Goal: Task Accomplishment & Management: Complete application form

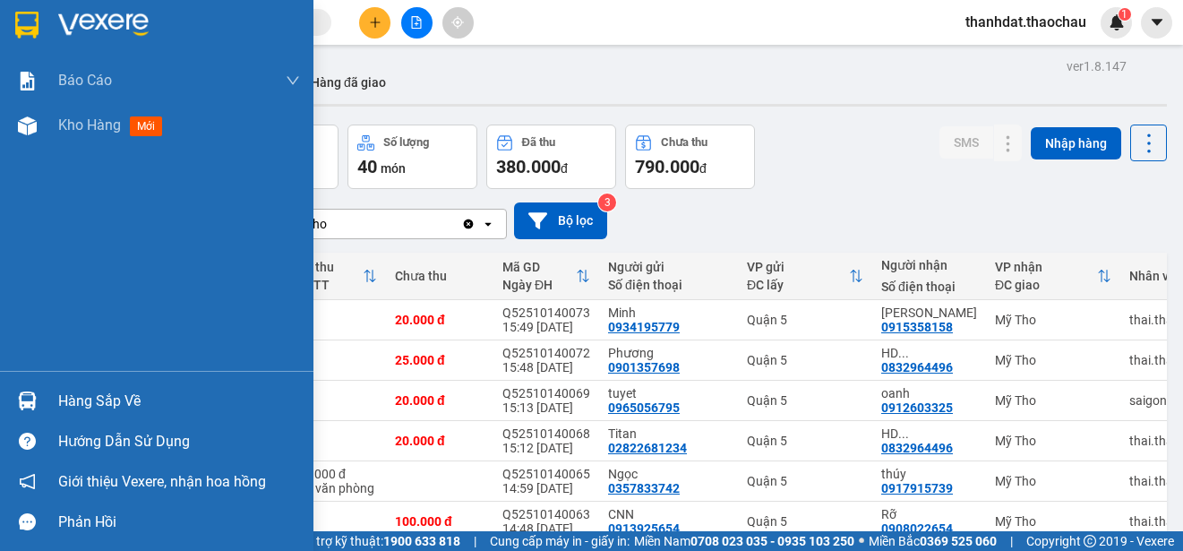
click at [90, 402] on div "Hàng sắp về" at bounding box center [179, 401] width 242 height 27
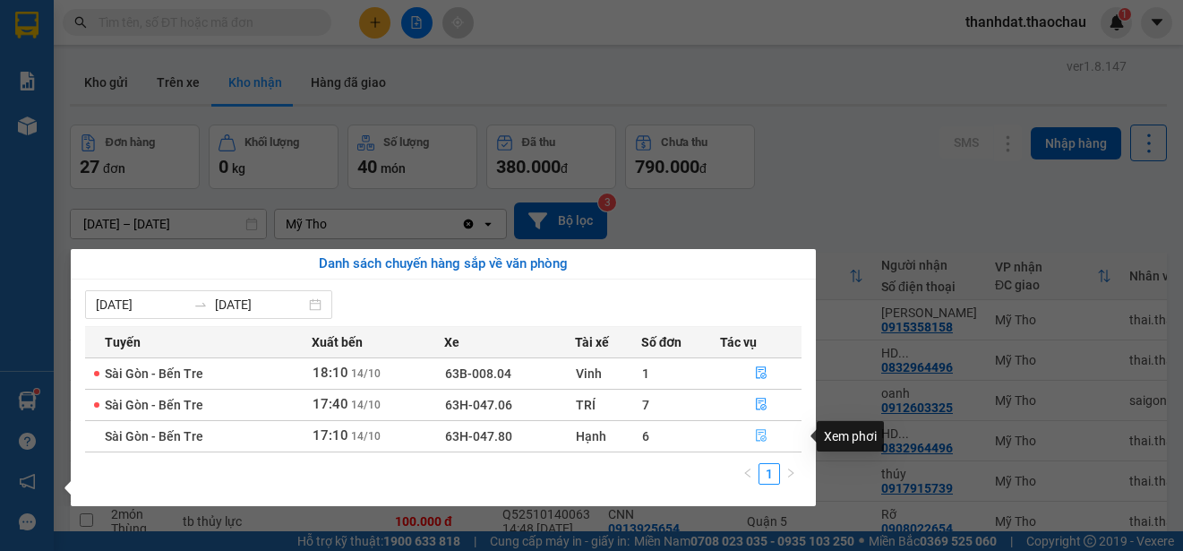
click at [762, 438] on icon "file-done" at bounding box center [761, 435] width 13 height 13
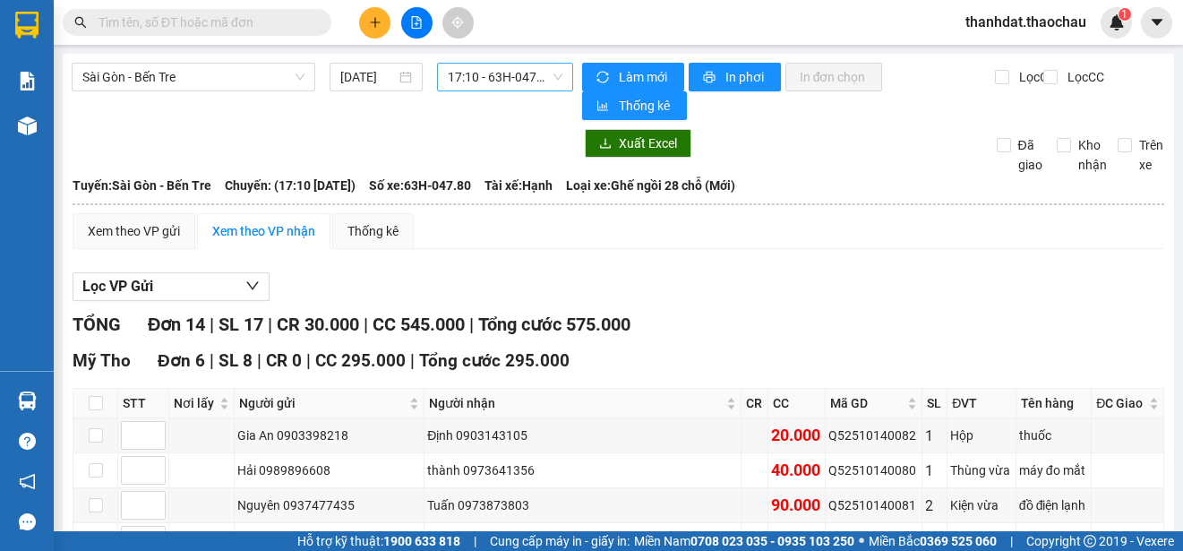
click at [497, 82] on span "17:10 - 63H-047.80" at bounding box center [505, 77] width 115 height 27
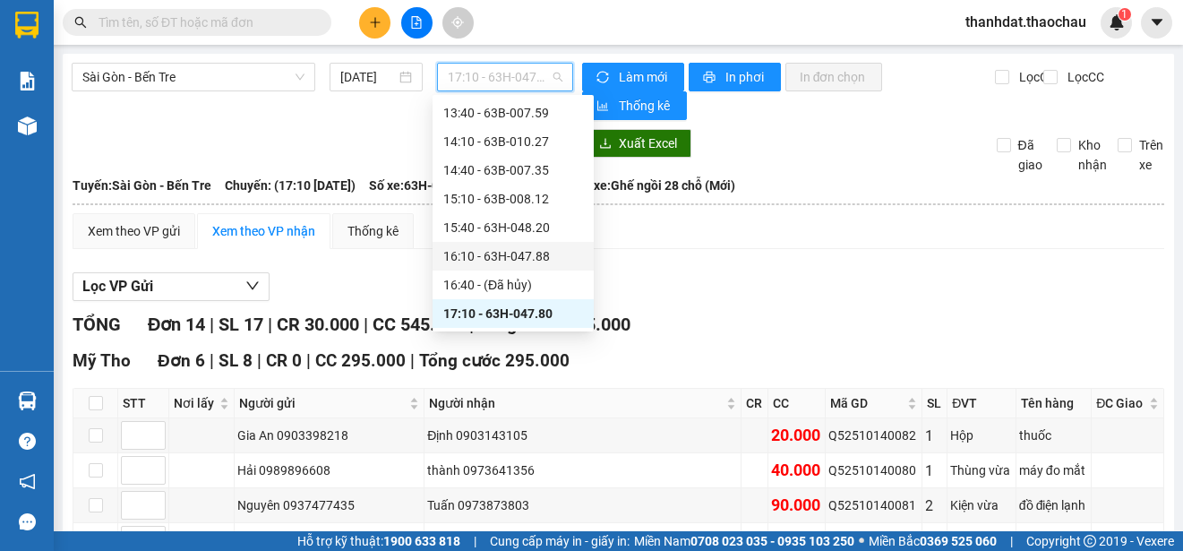
scroll to position [634, 0]
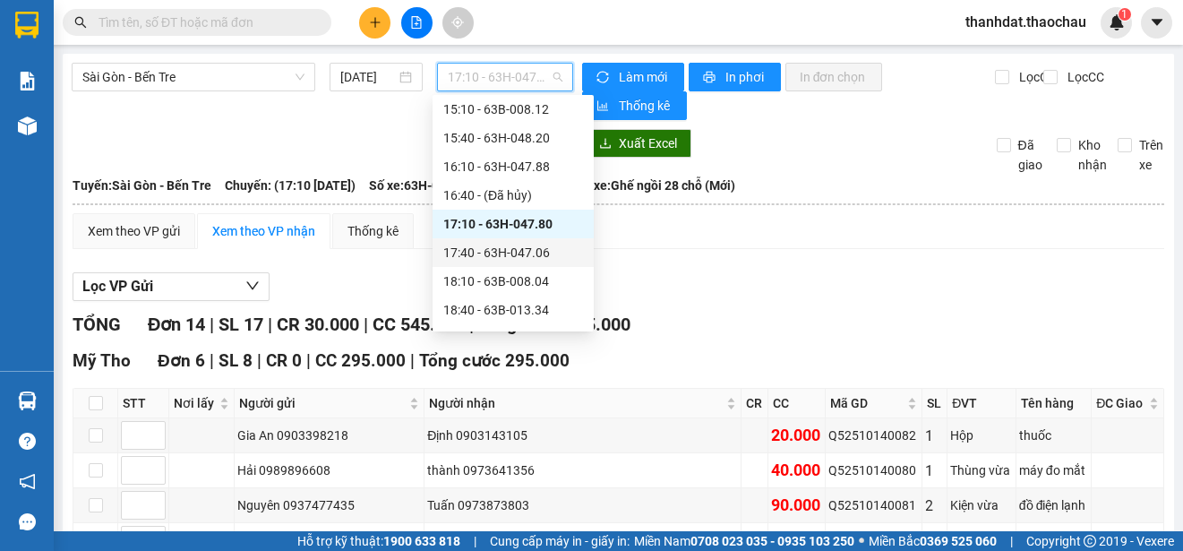
click at [530, 245] on div "17:40 - 63H-047.06" at bounding box center [513, 253] width 140 height 20
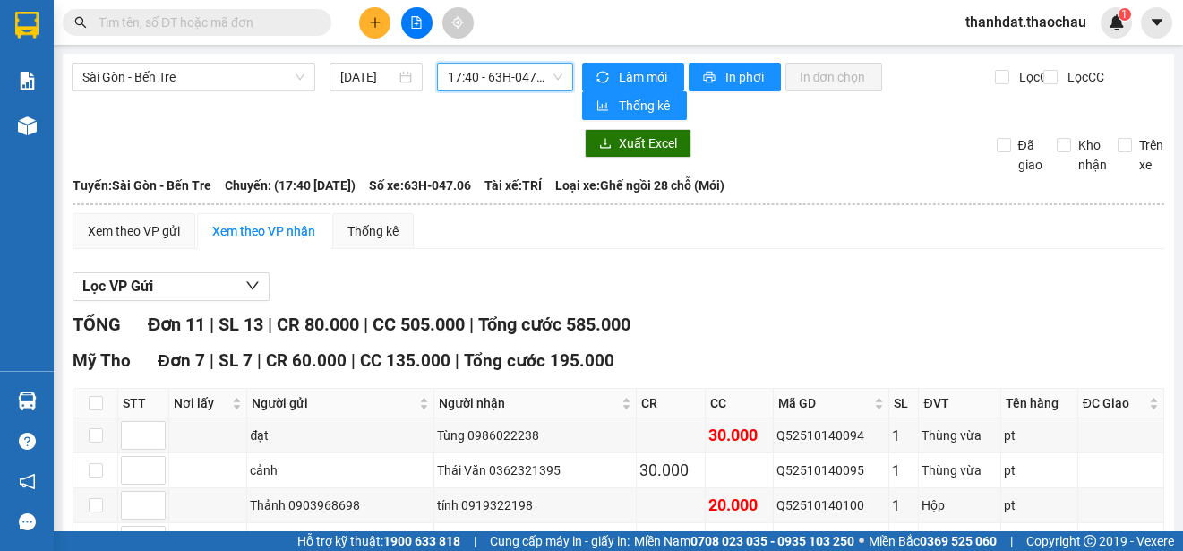
scroll to position [269, 0]
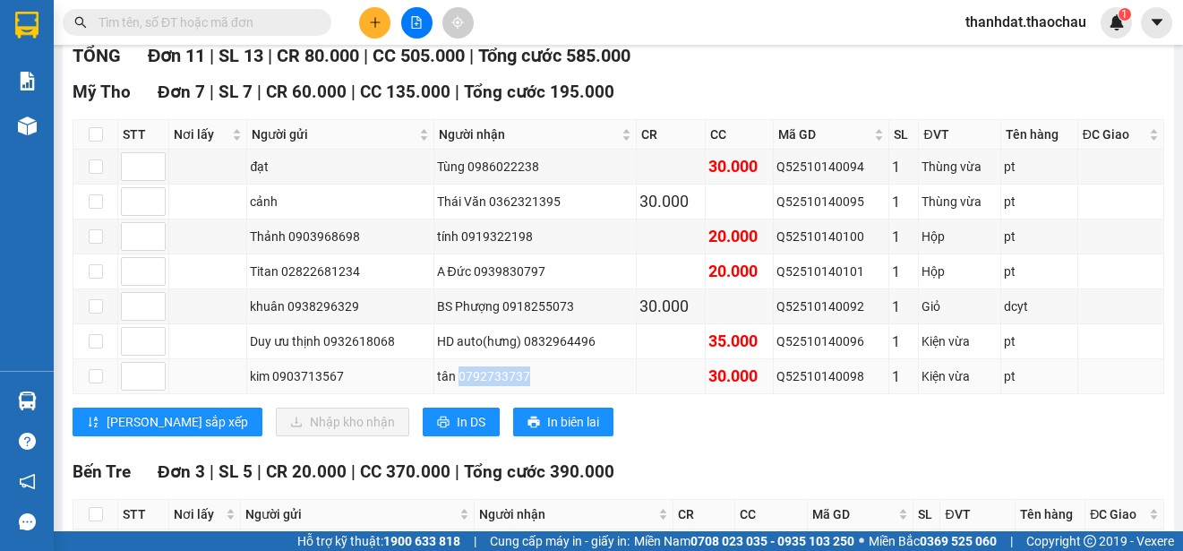
drag, startPoint x: 457, startPoint y: 377, endPoint x: 523, endPoint y: 383, distance: 66.6
click at [523, 383] on div "tân 0792733737" at bounding box center [535, 376] width 197 height 20
copy div "0792733737"
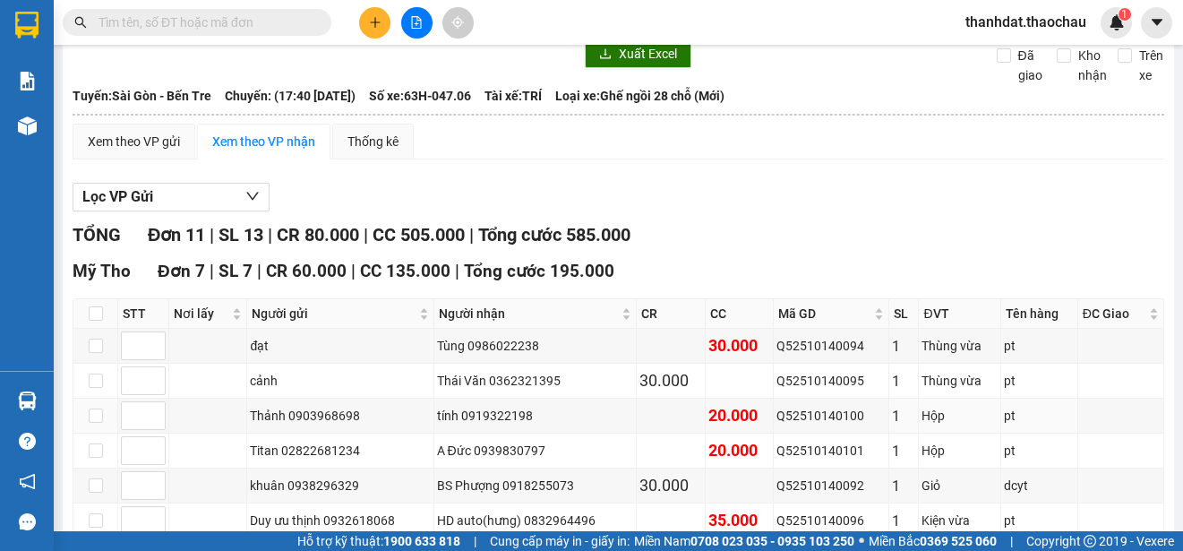
scroll to position [0, 0]
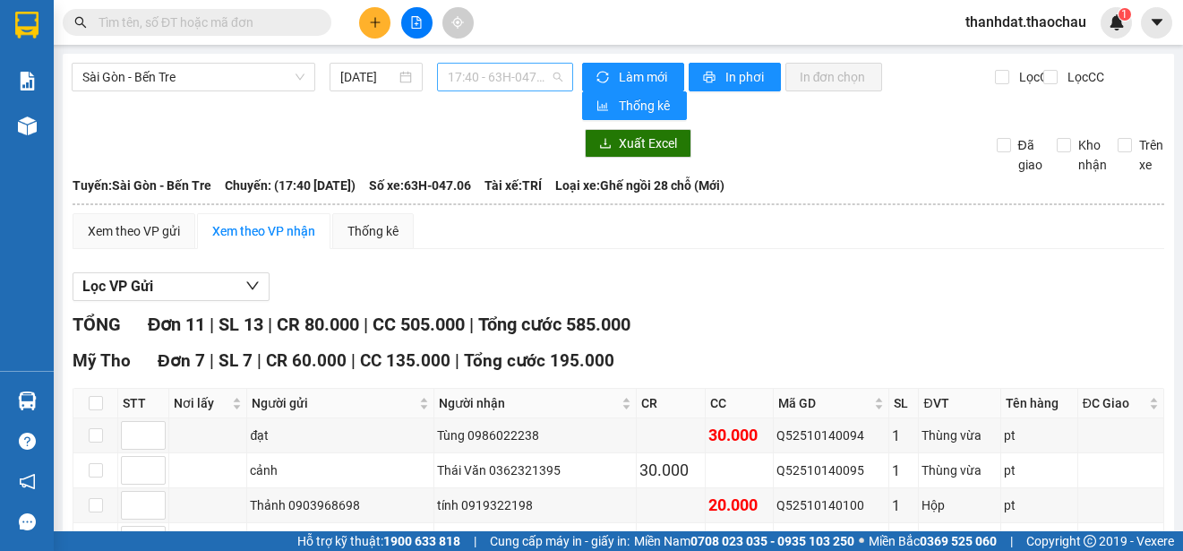
click at [491, 77] on span "17:40 - 63H-047.06" at bounding box center [505, 77] width 115 height 27
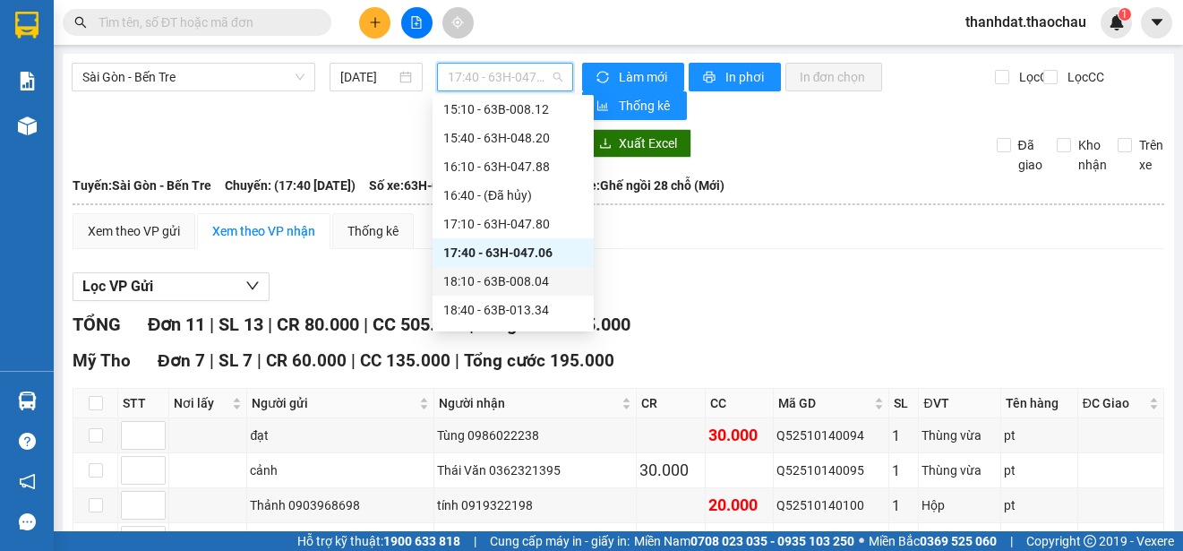
click at [529, 283] on div "18:10 - 63B-008.04" at bounding box center [513, 281] width 140 height 20
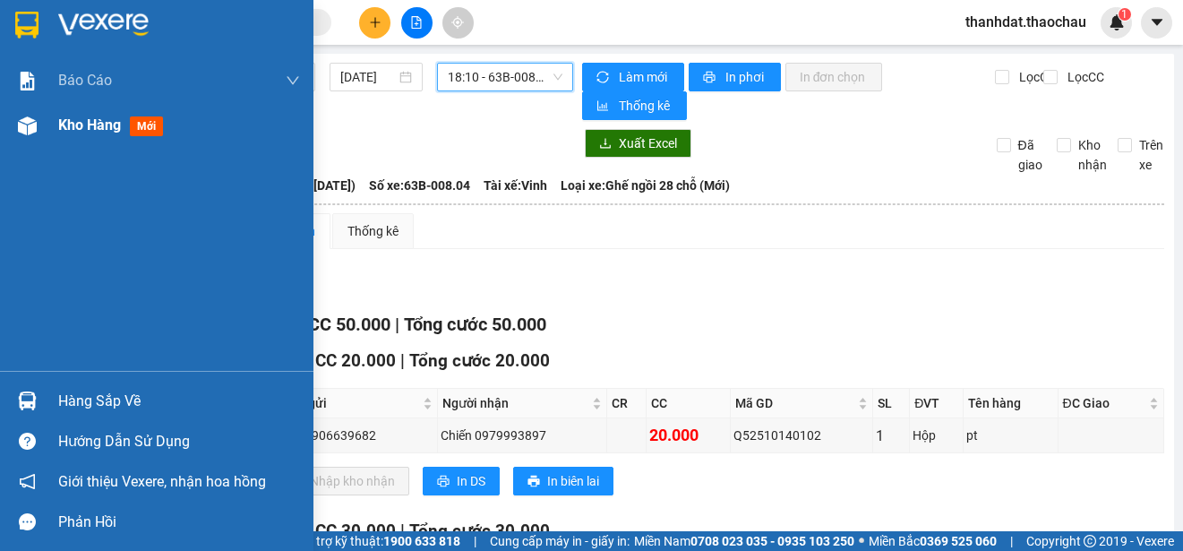
click at [83, 121] on span "Kho hàng" at bounding box center [89, 124] width 63 height 17
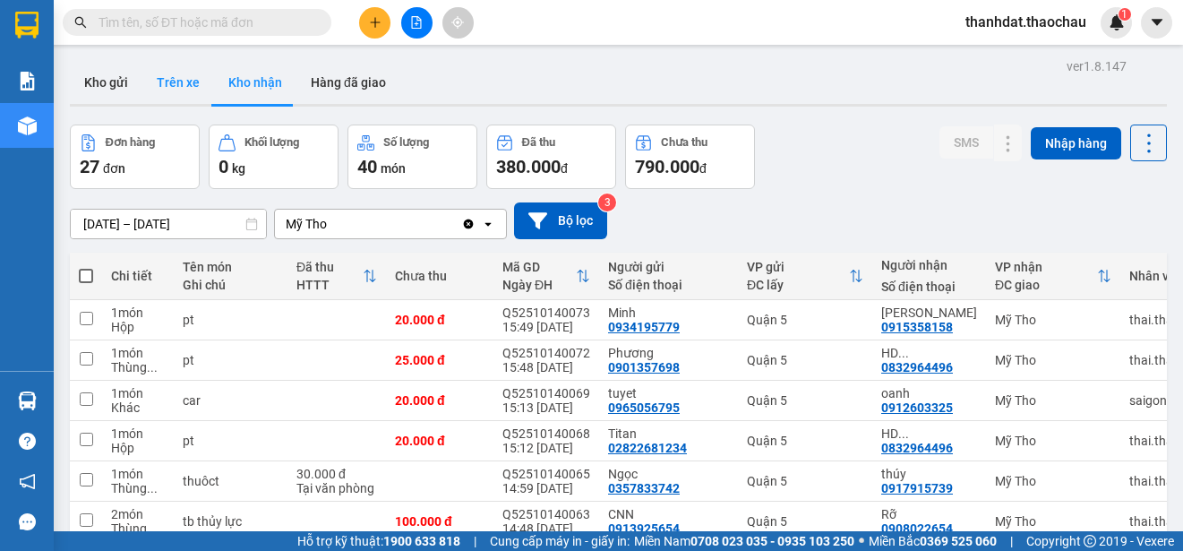
click at [182, 81] on button "Trên xe" at bounding box center [178, 82] width 72 height 43
type input "[DATE] – [DATE]"
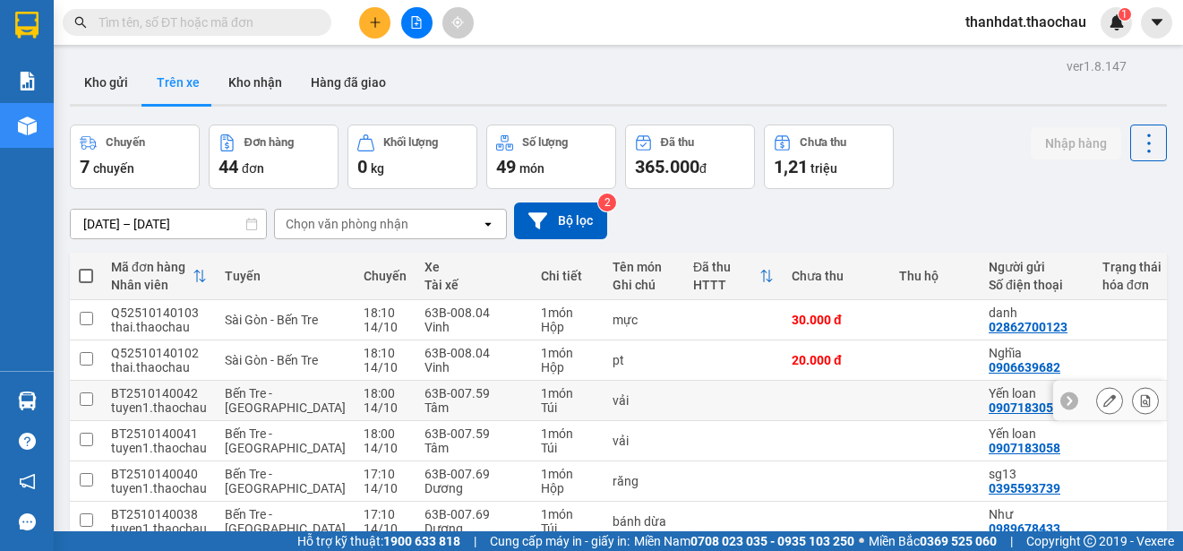
scroll to position [253, 0]
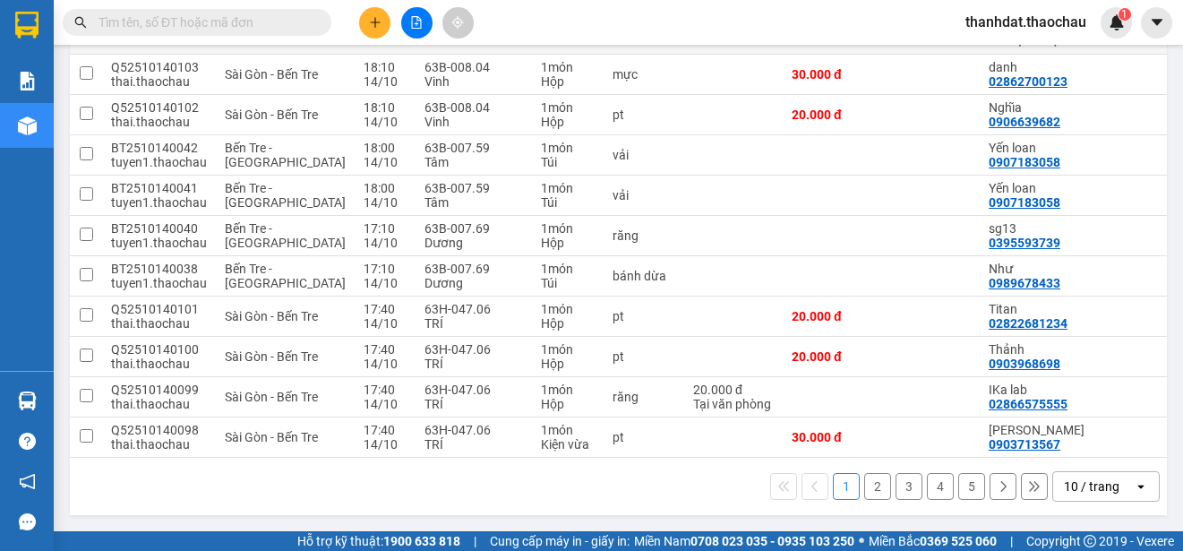
click at [865, 490] on button "2" at bounding box center [878, 486] width 27 height 27
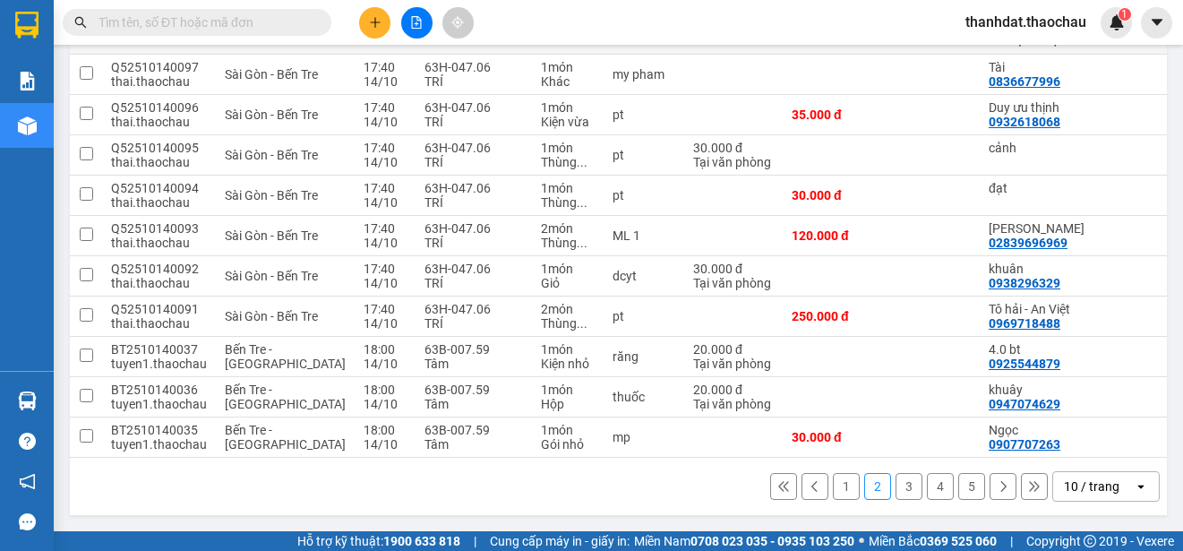
click at [148, 26] on input "text" at bounding box center [204, 23] width 211 height 20
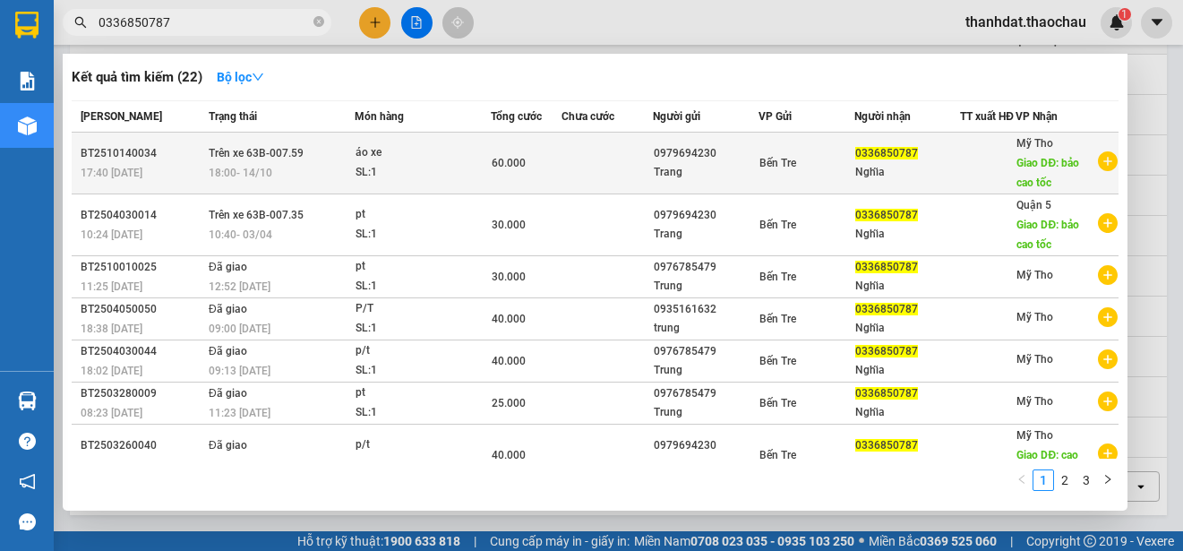
type input "0336850787"
click at [947, 163] on div "0336850787" at bounding box center [908, 153] width 104 height 19
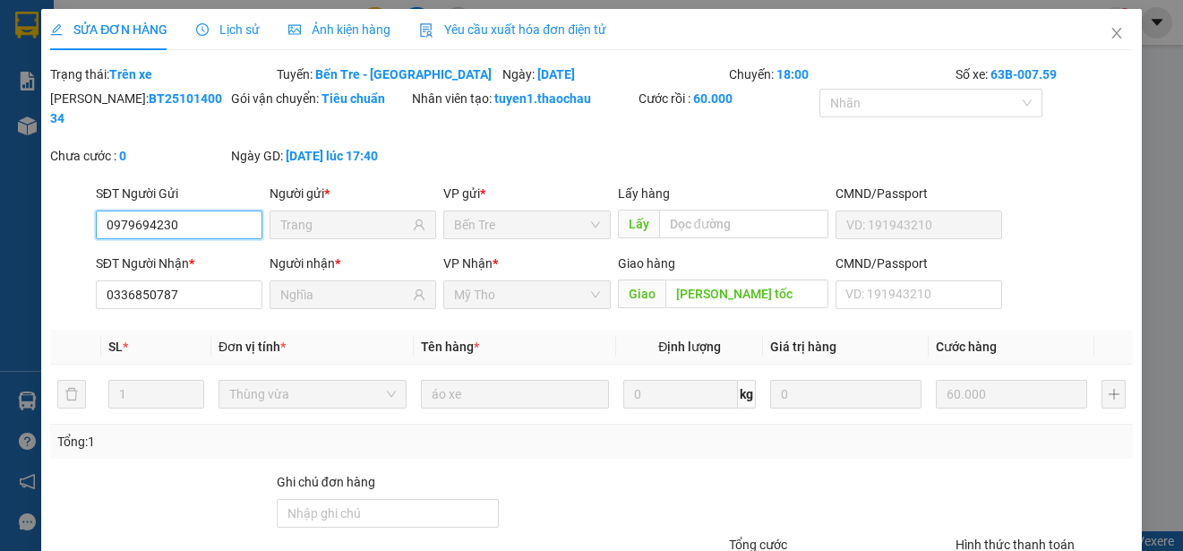
type input "0979694230"
type input "Trang"
type input "0336850787"
type input "Nghĩa"
type input "[PERSON_NAME] tốc"
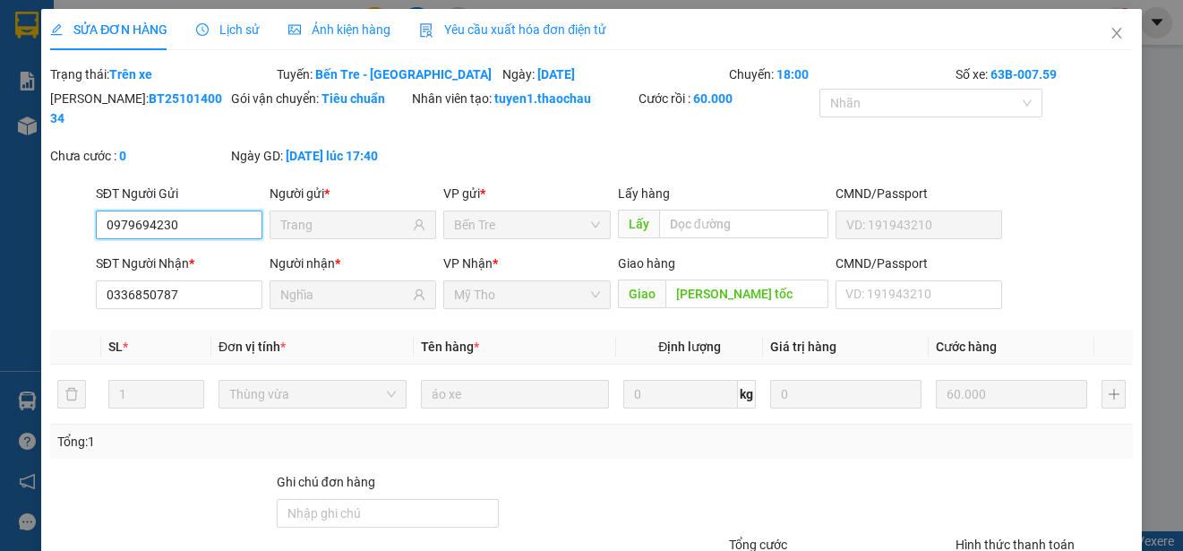
type input "60.000"
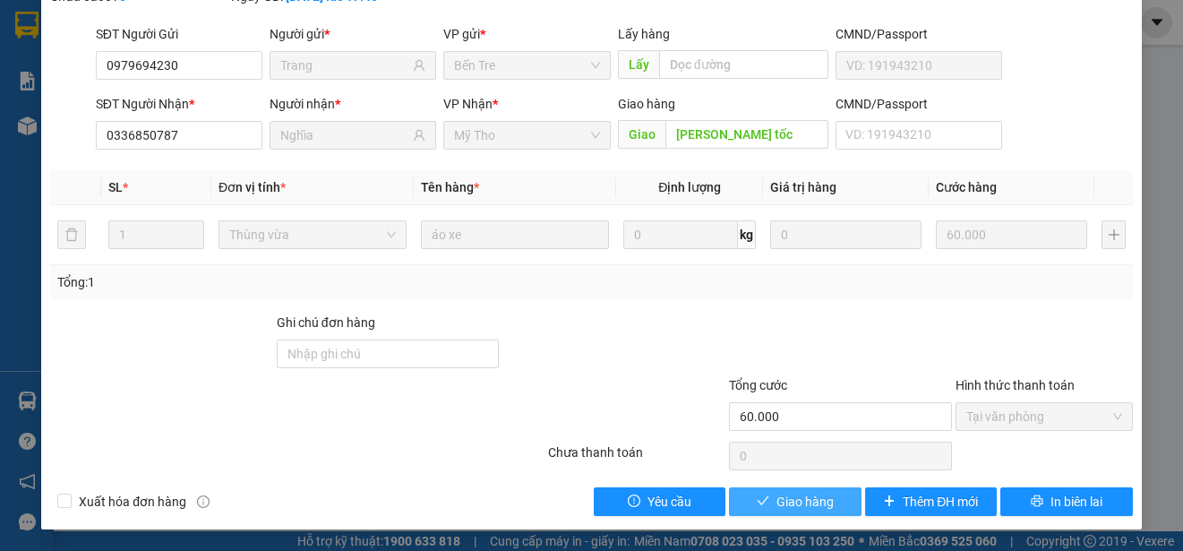
click at [802, 495] on span "Giao hàng" at bounding box center [805, 502] width 57 height 20
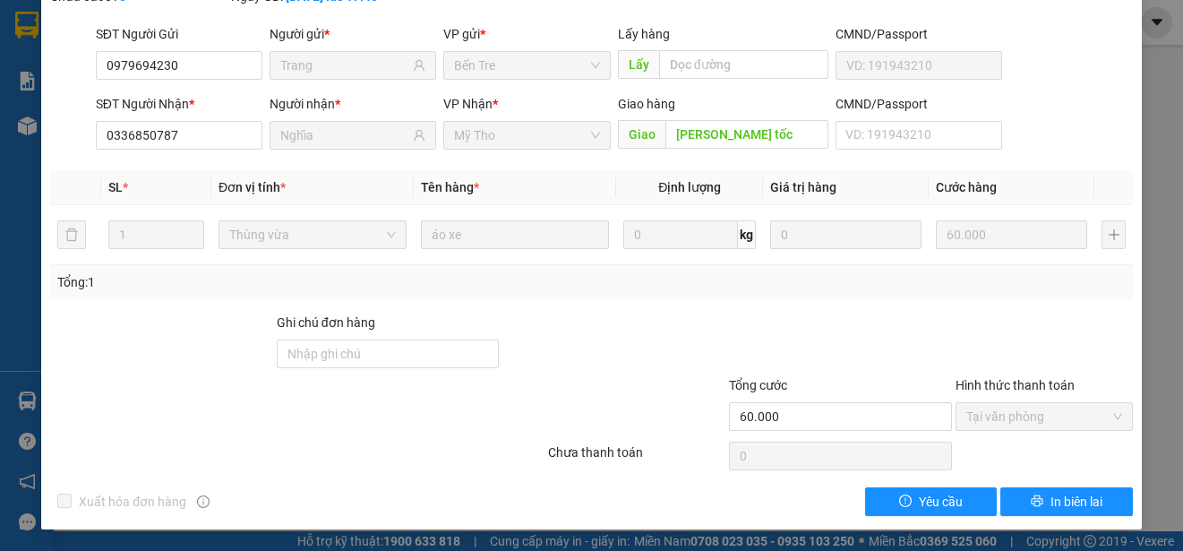
scroll to position [0, 0]
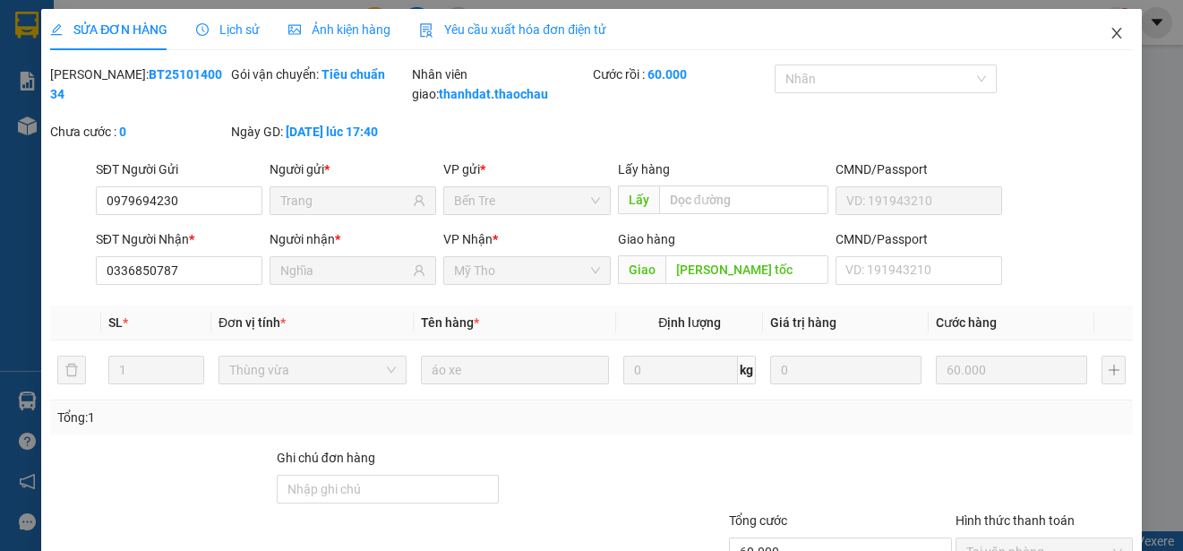
click at [1112, 34] on icon "close" at bounding box center [1117, 33] width 10 height 11
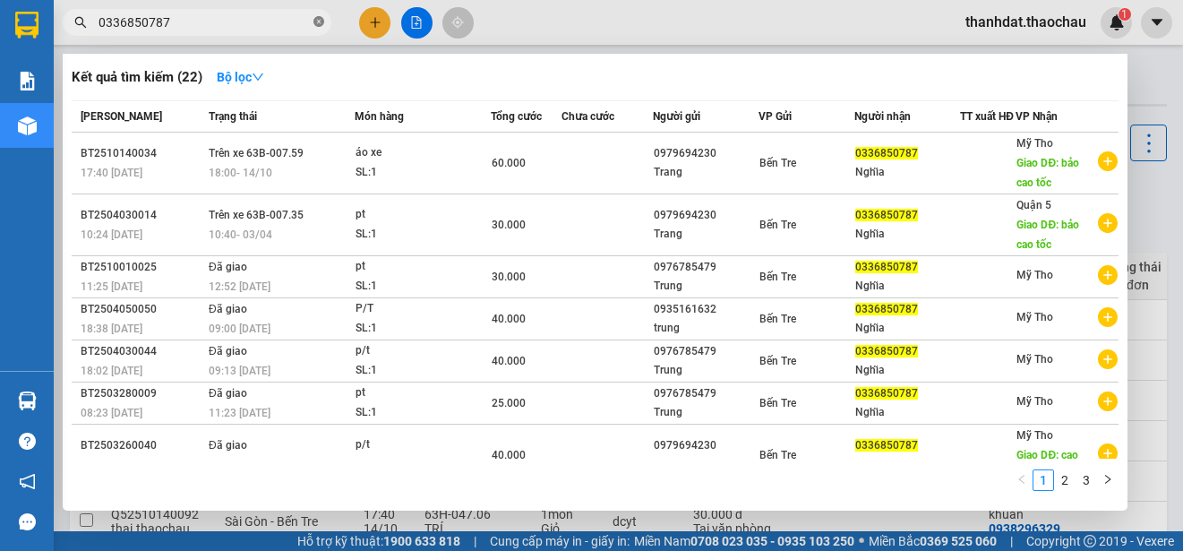
click at [316, 22] on icon "close-circle" at bounding box center [319, 21] width 11 height 11
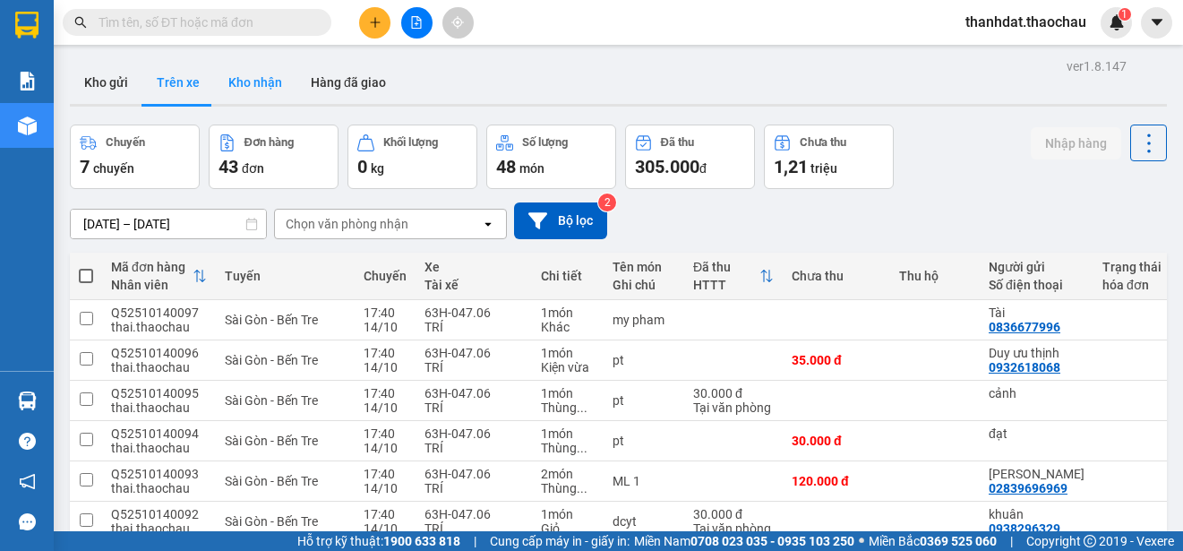
click at [267, 81] on button "Kho nhận" at bounding box center [255, 82] width 82 height 43
type input "[DATE] – [DATE]"
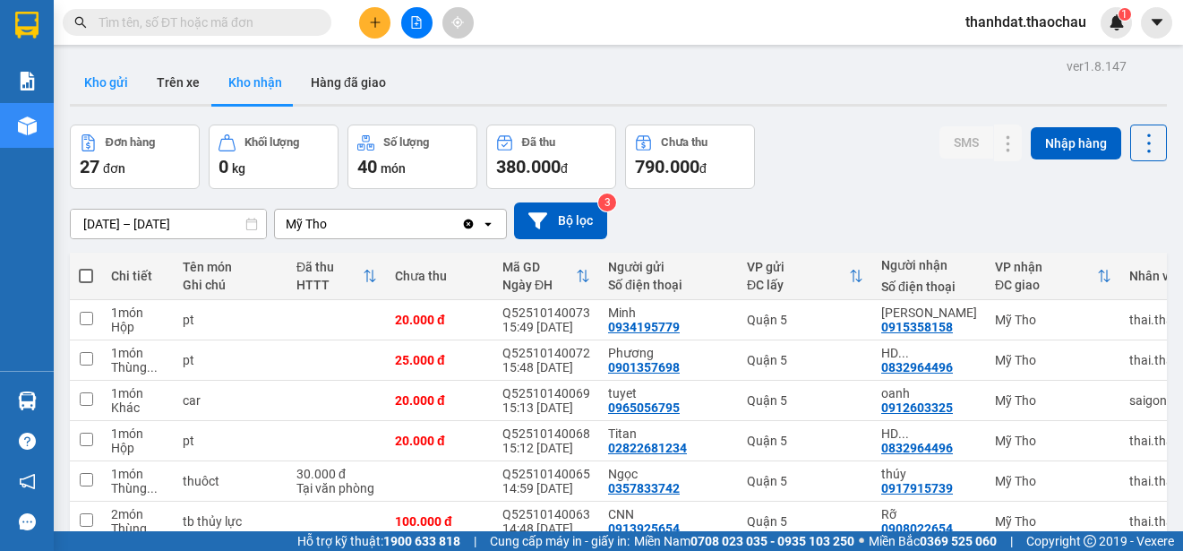
click at [116, 80] on button "Kho gửi" at bounding box center [106, 82] width 73 height 43
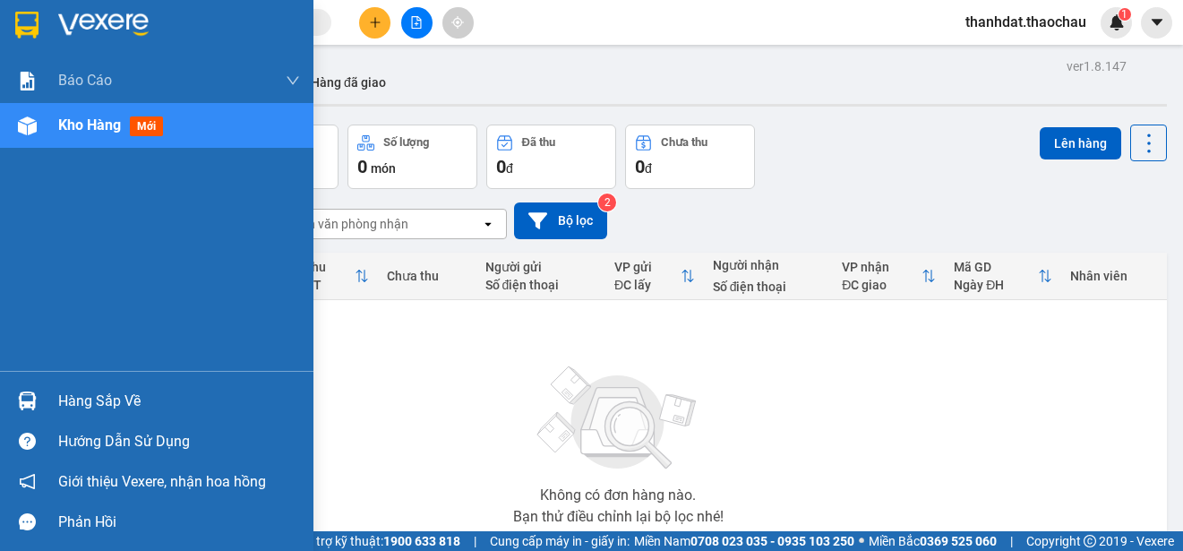
drag, startPoint x: 89, startPoint y: 401, endPoint x: 228, endPoint y: 401, distance: 139.8
click at [90, 401] on div "Hàng sắp về" at bounding box center [179, 401] width 242 height 27
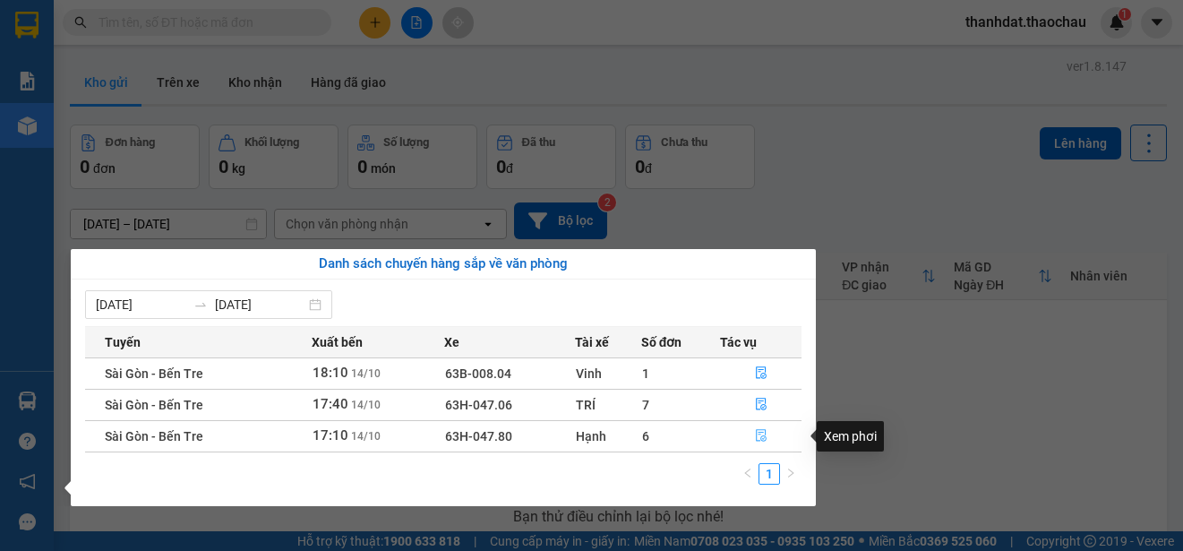
click at [760, 435] on icon "file-done" at bounding box center [761, 436] width 11 height 13
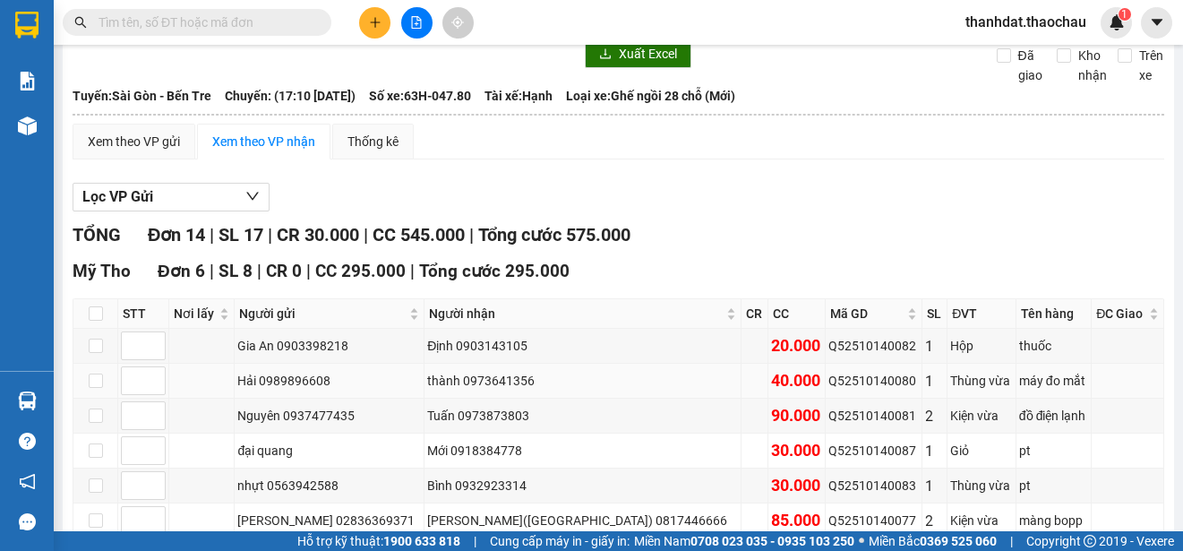
scroll to position [269, 0]
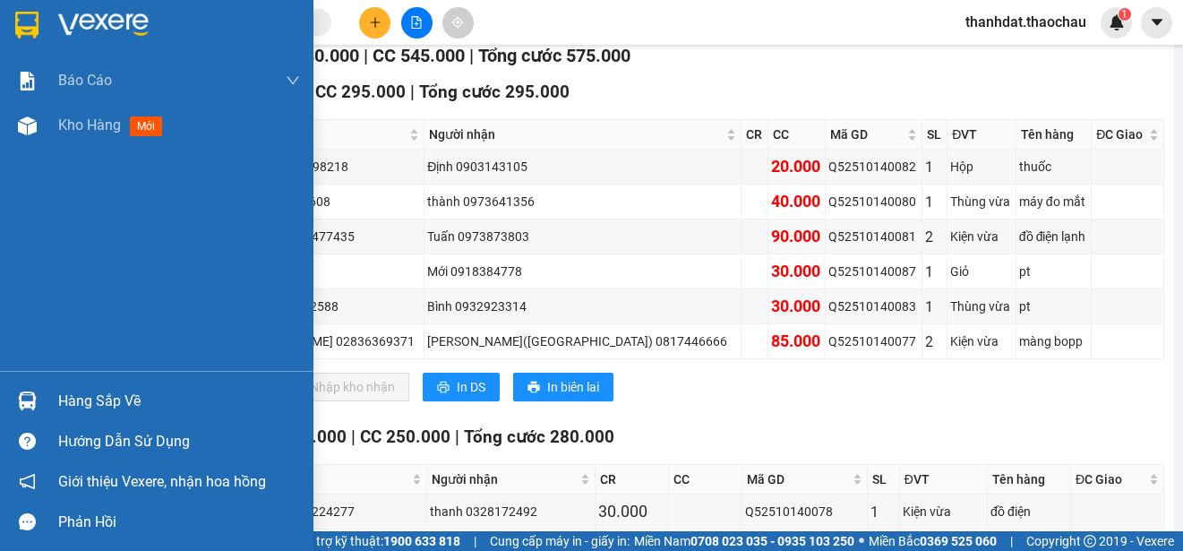
click at [80, 408] on div "Hàng sắp về" at bounding box center [179, 401] width 242 height 27
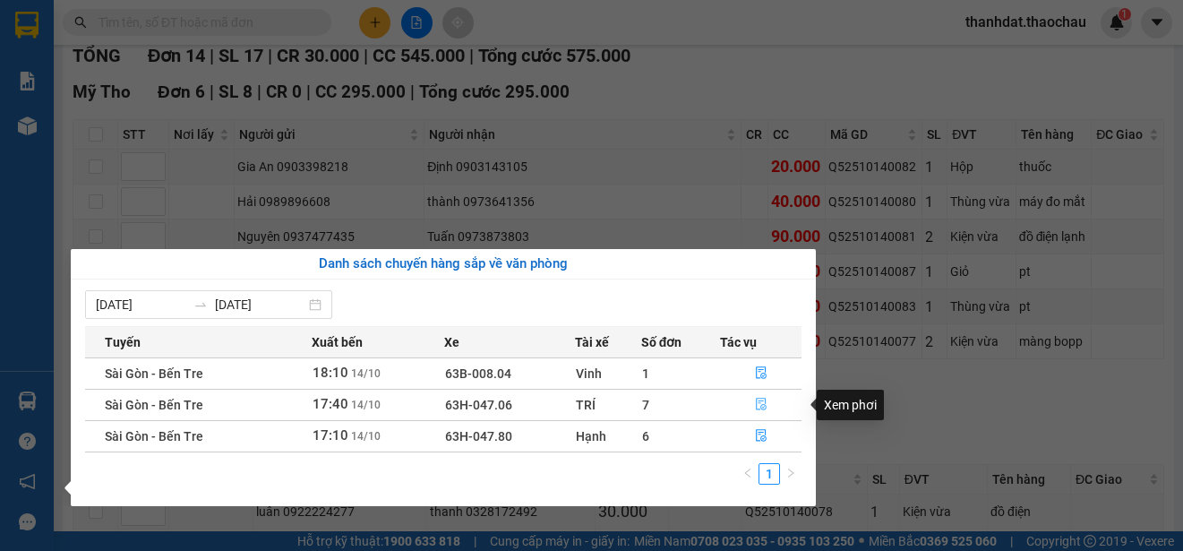
click at [757, 404] on icon "file-done" at bounding box center [761, 404] width 13 height 13
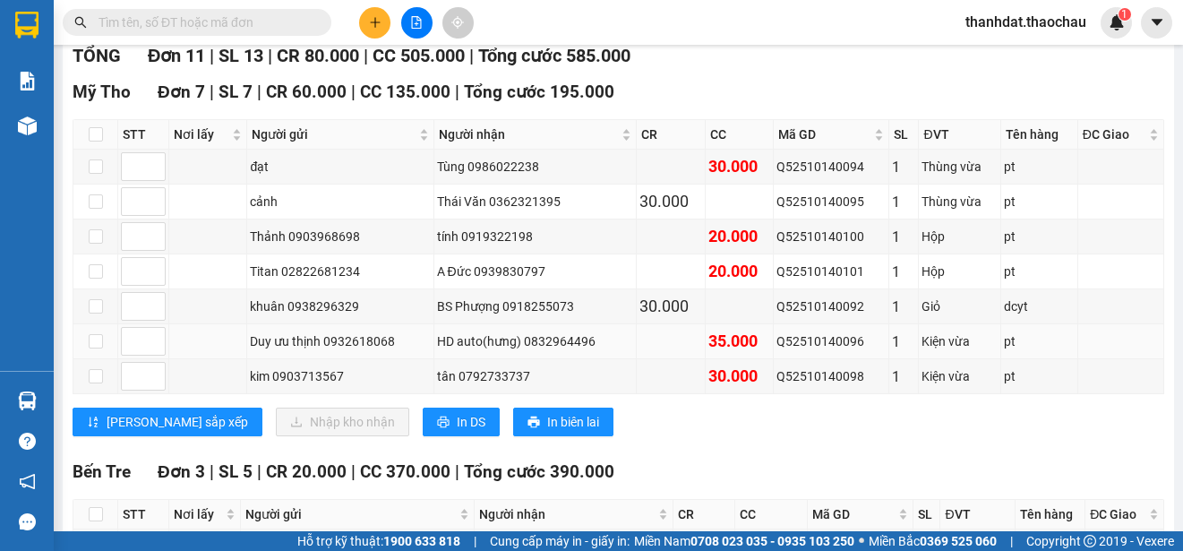
scroll to position [179, 0]
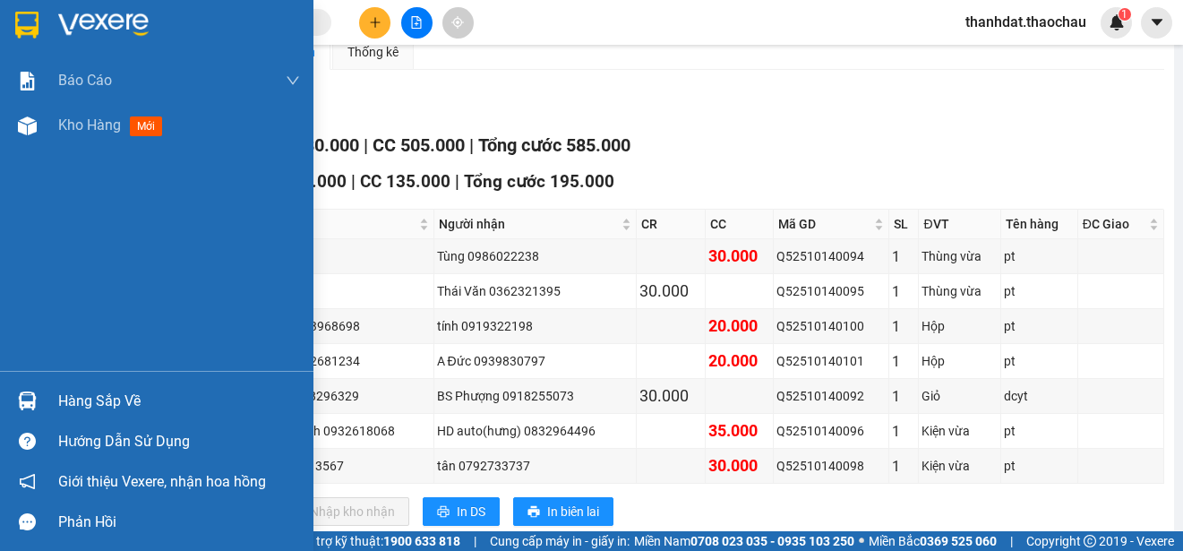
click at [60, 401] on div "Hàng sắp về" at bounding box center [179, 401] width 242 height 27
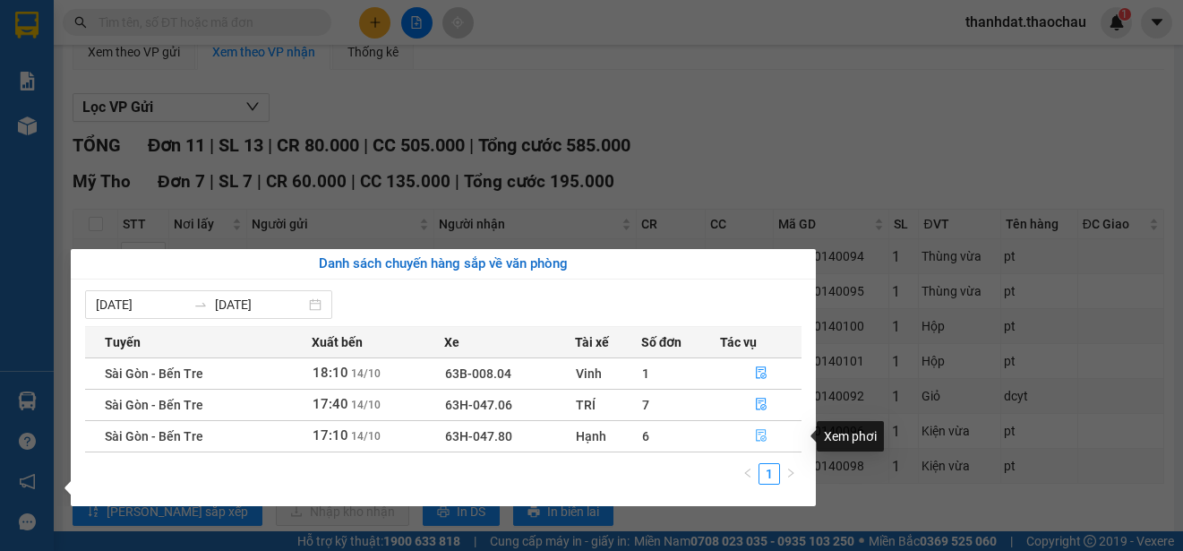
click at [764, 436] on icon "file-done" at bounding box center [761, 436] width 11 height 13
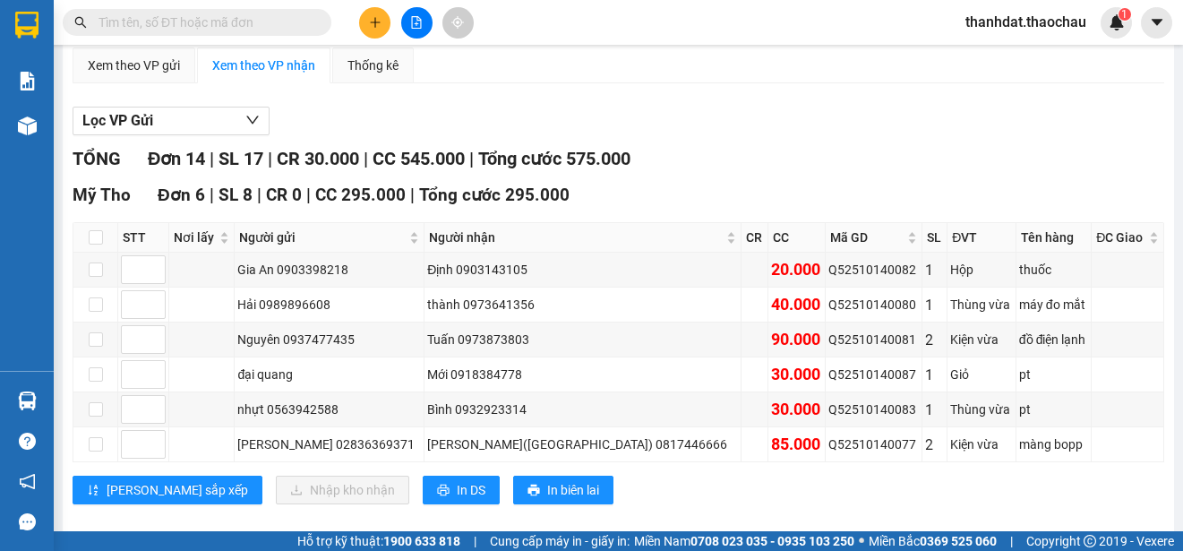
scroll to position [179, 0]
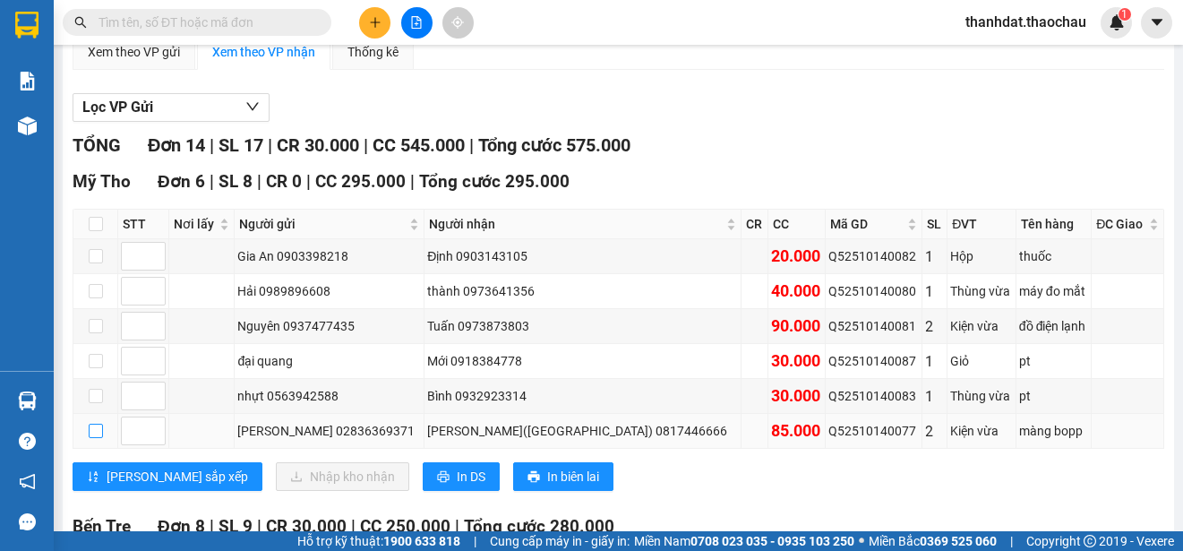
click at [99, 426] on input "checkbox" at bounding box center [96, 431] width 14 height 14
checkbox input "true"
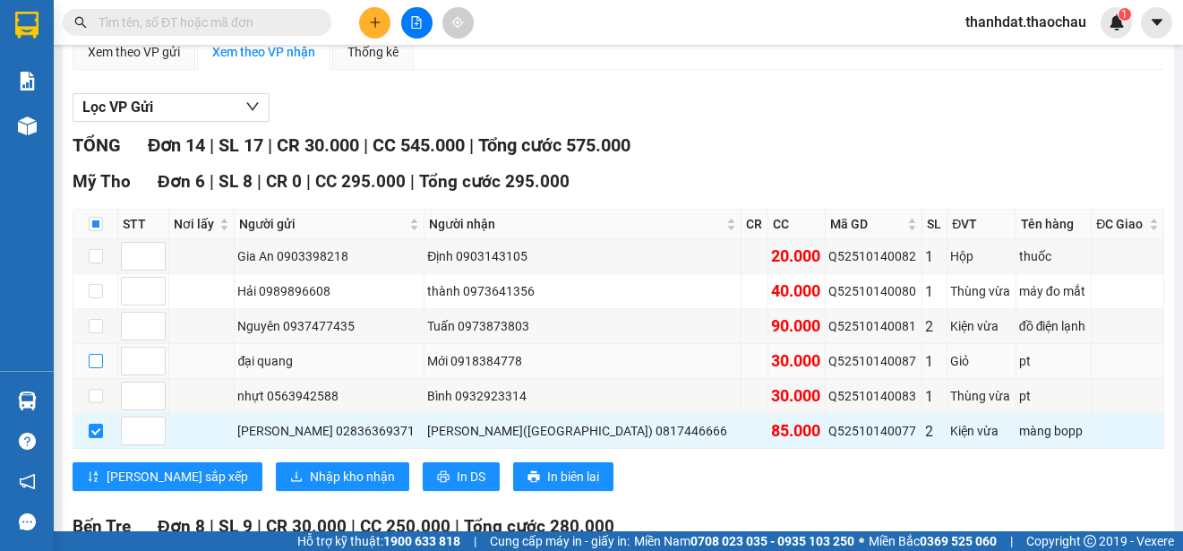
click at [99, 358] on input "checkbox" at bounding box center [96, 361] width 14 height 14
checkbox input "true"
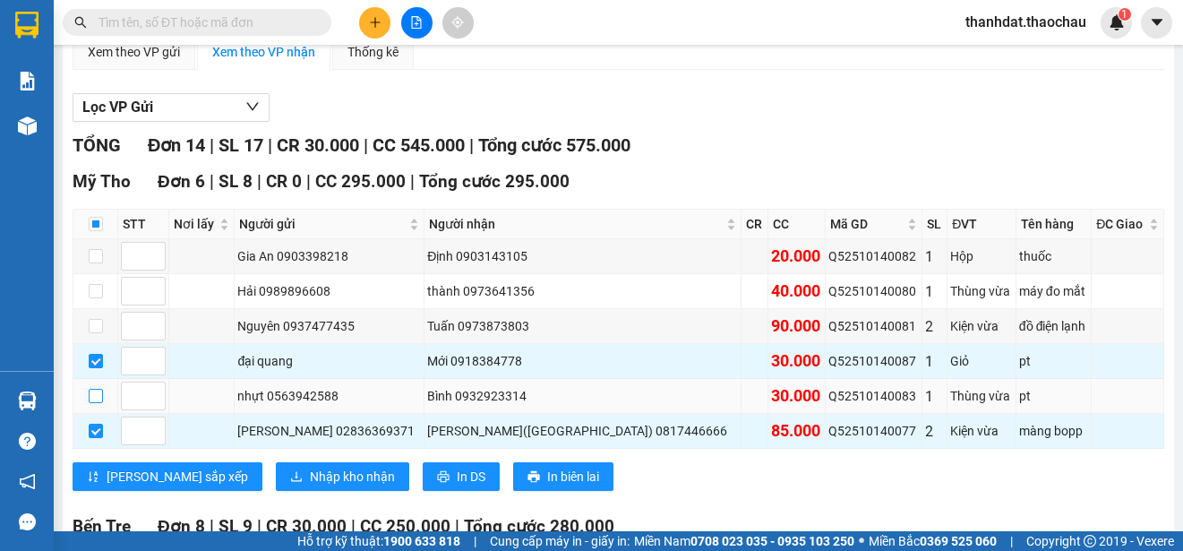
click at [98, 395] on input "checkbox" at bounding box center [96, 396] width 14 height 14
checkbox input "true"
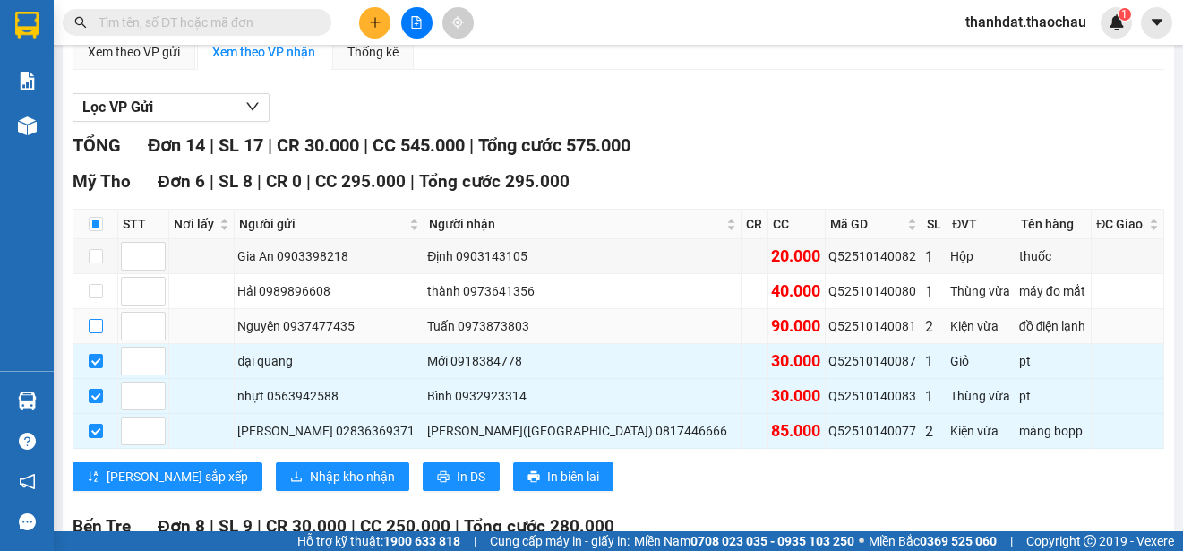
click at [94, 324] on input "checkbox" at bounding box center [96, 326] width 14 height 14
checkbox input "true"
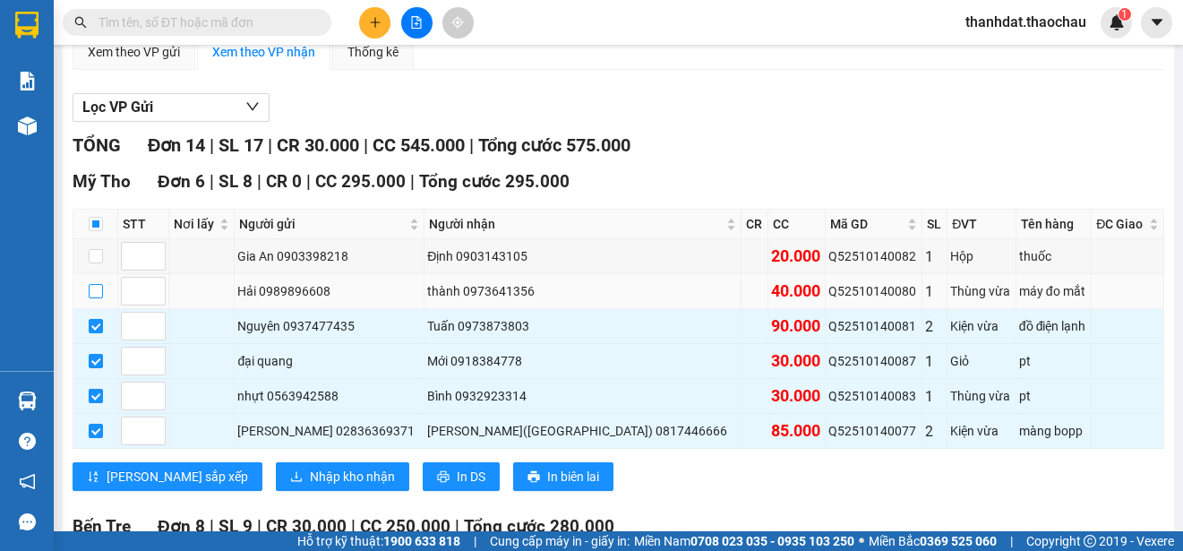
click at [95, 292] on input "checkbox" at bounding box center [96, 291] width 14 height 14
checkbox input "true"
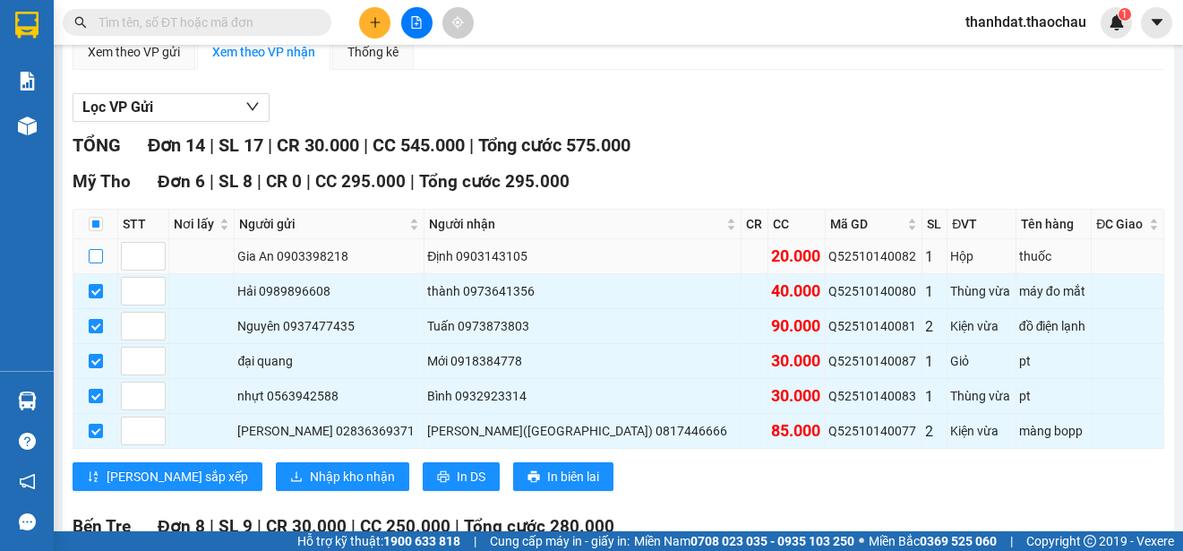
click at [99, 259] on input "checkbox" at bounding box center [96, 256] width 14 height 14
checkbox input "true"
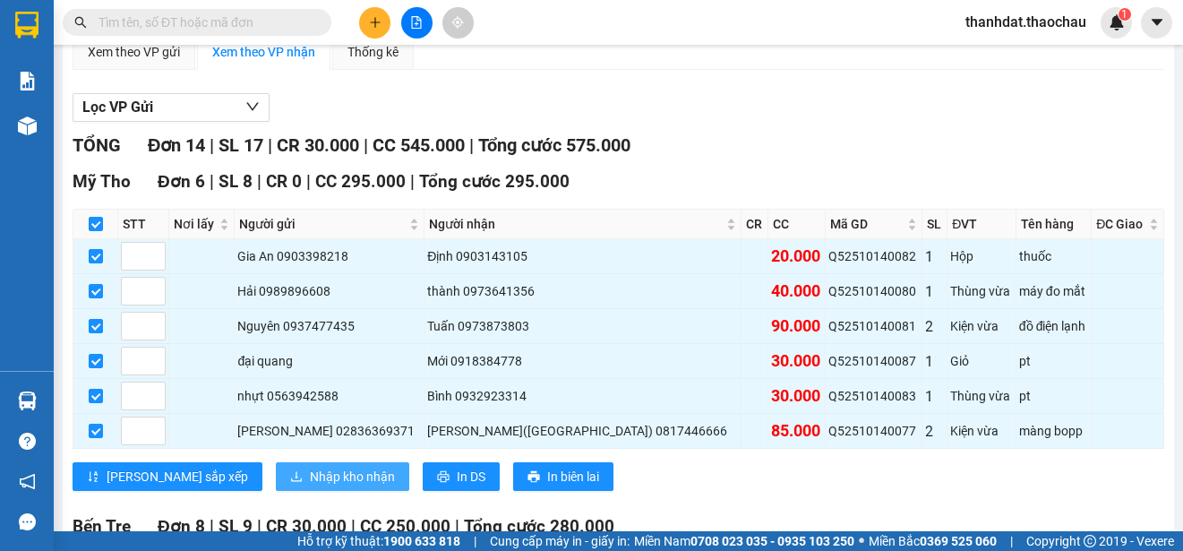
click at [310, 471] on span "Nhập kho nhận" at bounding box center [352, 477] width 85 height 20
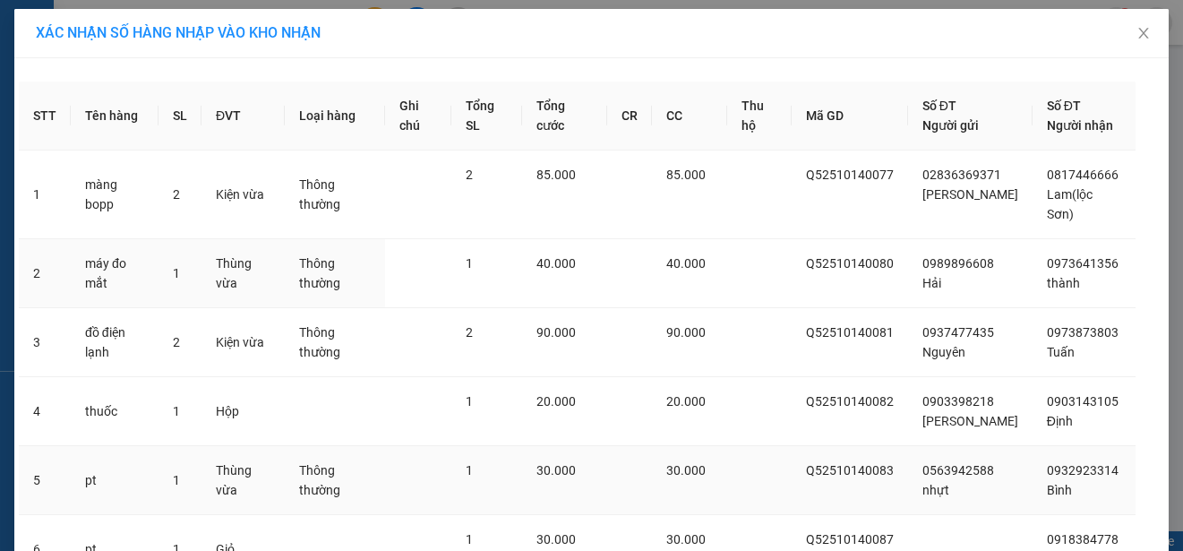
scroll to position [164, 0]
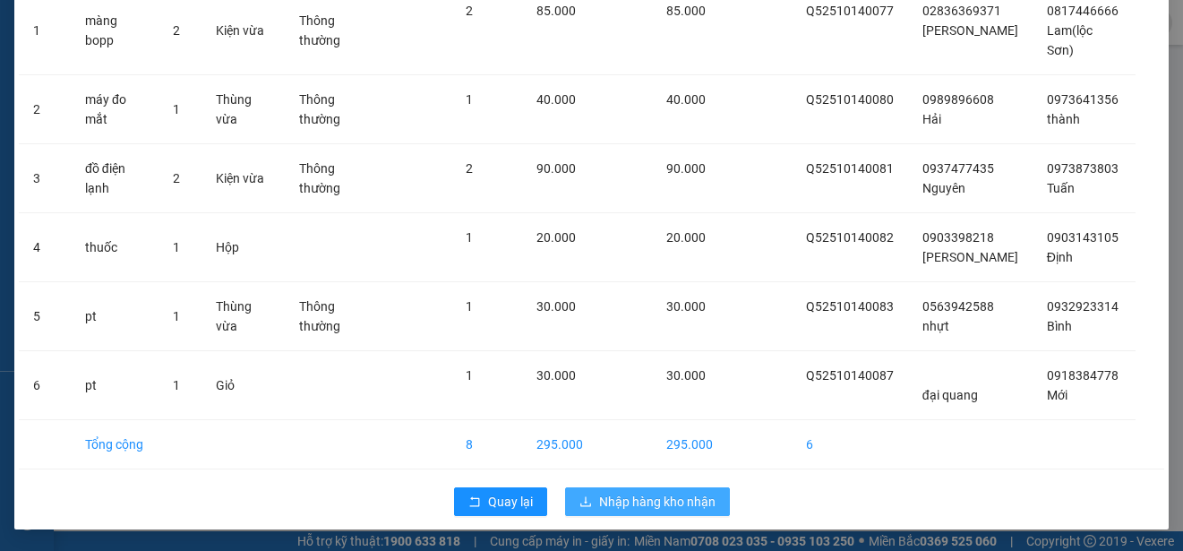
click at [650, 503] on span "Nhập hàng kho nhận" at bounding box center [657, 502] width 116 height 20
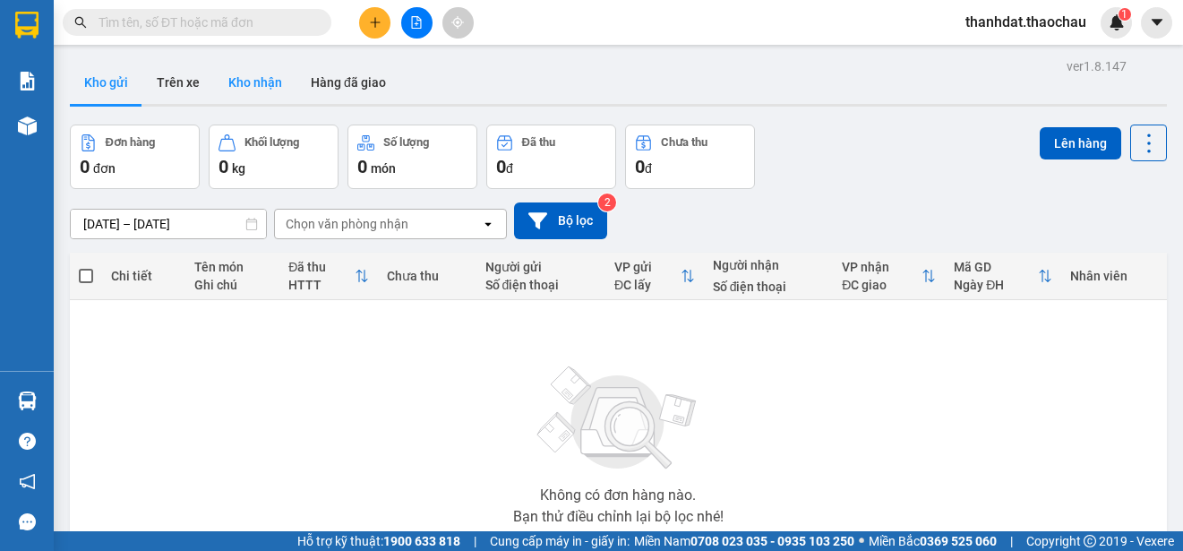
click at [262, 81] on button "Kho nhận" at bounding box center [255, 82] width 82 height 43
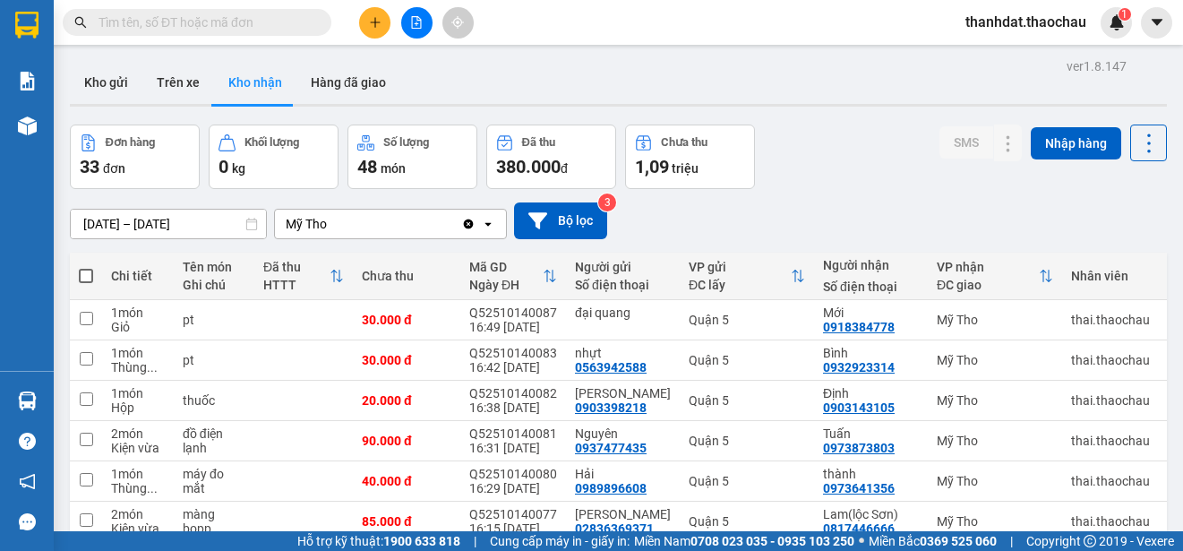
scroll to position [253, 0]
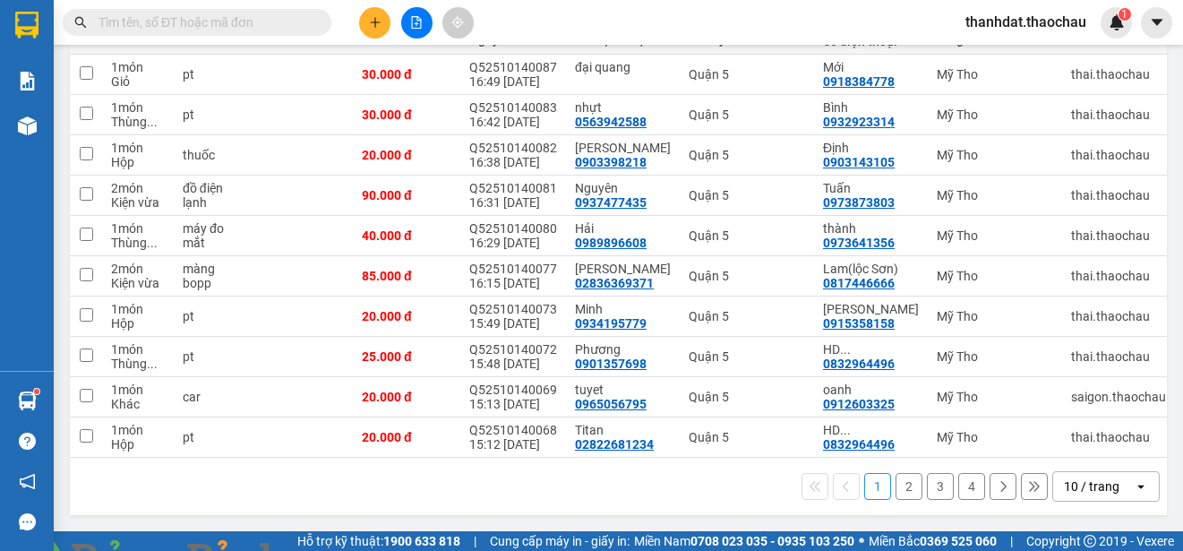
click at [330, 550] on img at bounding box center [324, 561] width 11 height 11
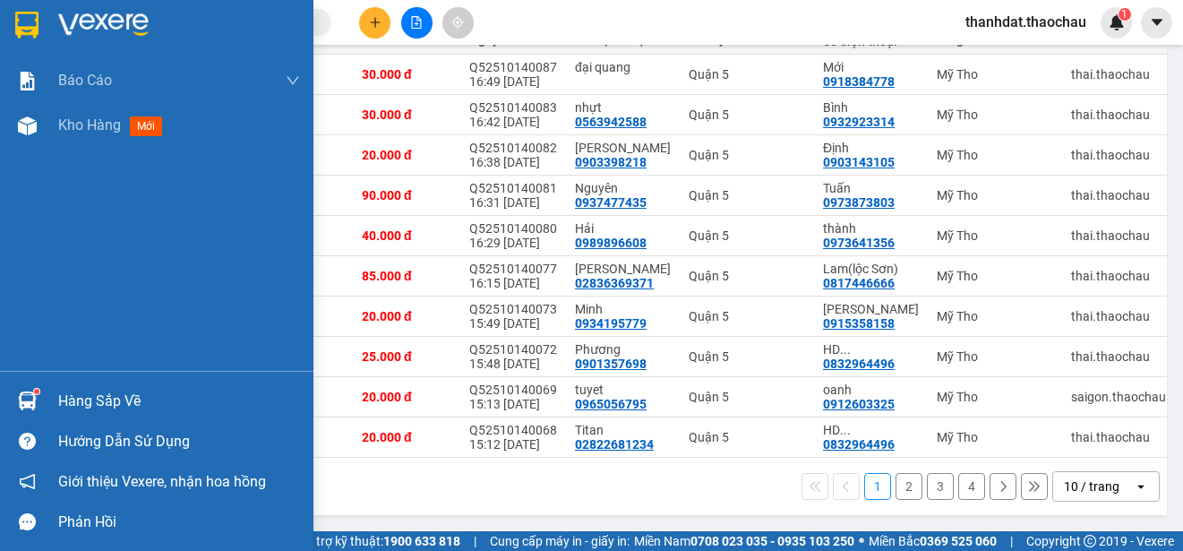
click at [69, 396] on div "Hàng sắp về" at bounding box center [179, 401] width 242 height 27
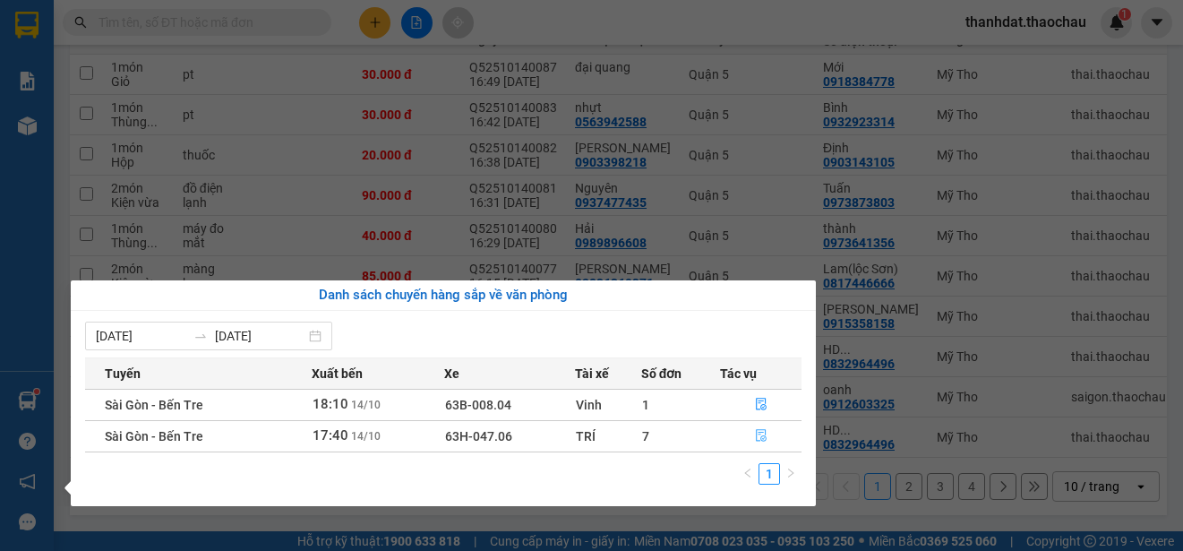
click at [753, 429] on button "button" at bounding box center [761, 436] width 80 height 29
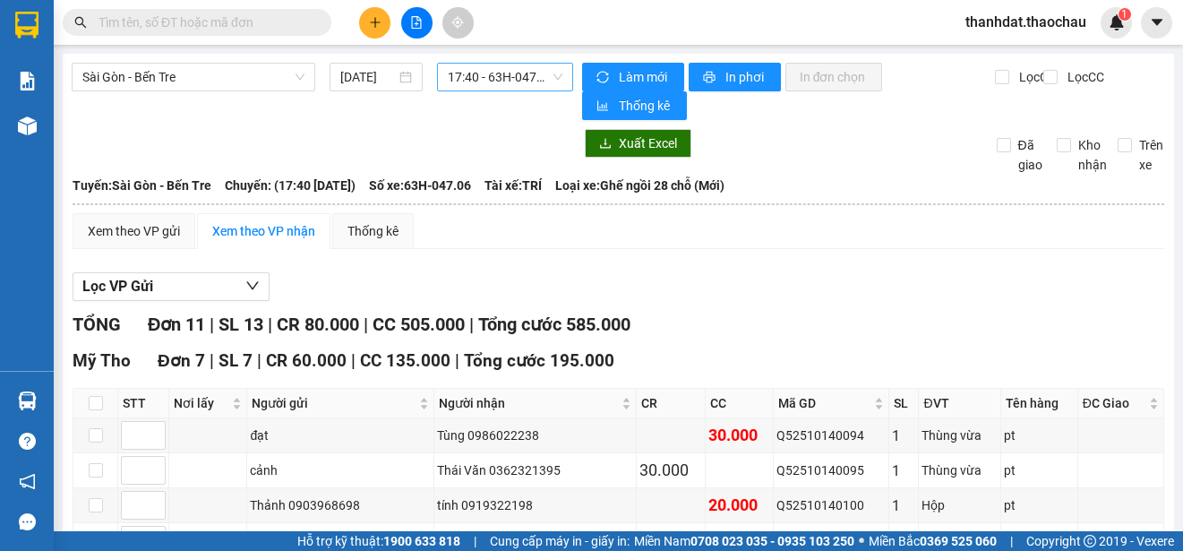
click at [500, 73] on span "17:40 - 63H-047.06" at bounding box center [505, 77] width 115 height 27
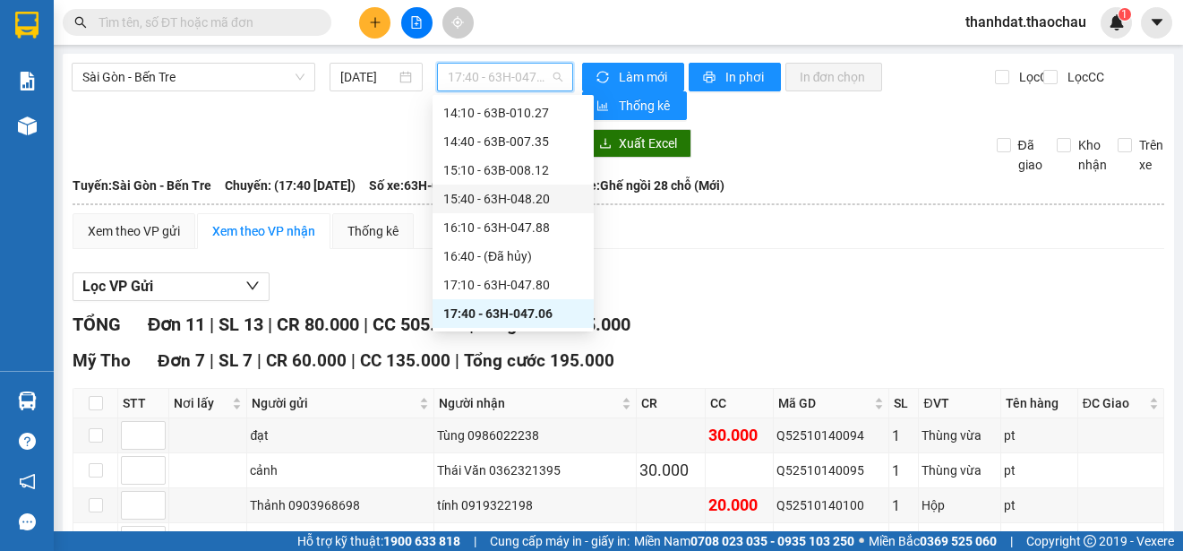
scroll to position [659, 0]
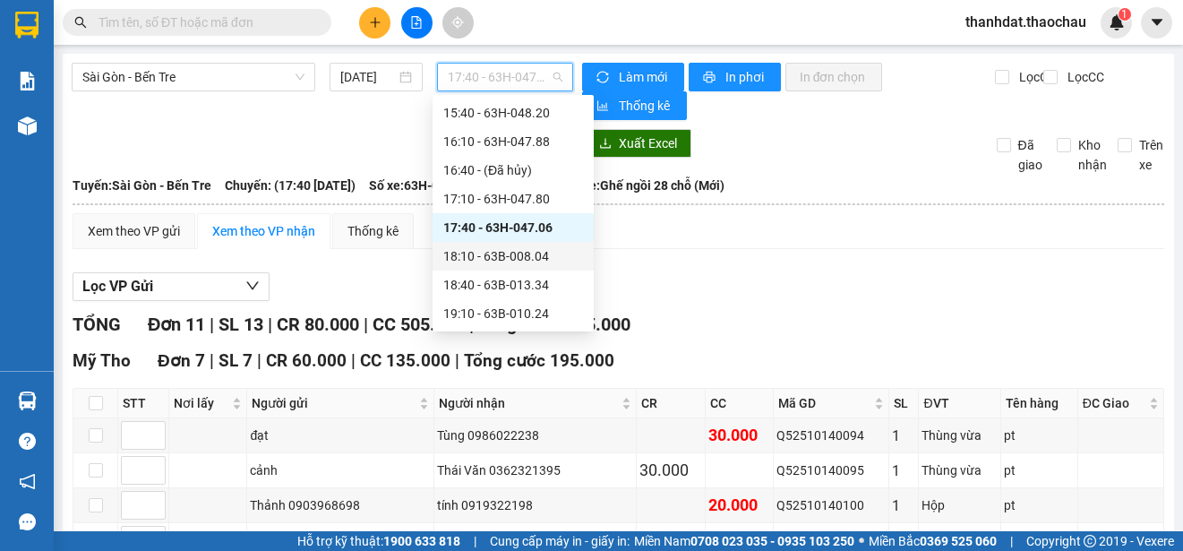
click at [525, 254] on div "18:10 - 63B-008.04" at bounding box center [513, 256] width 140 height 20
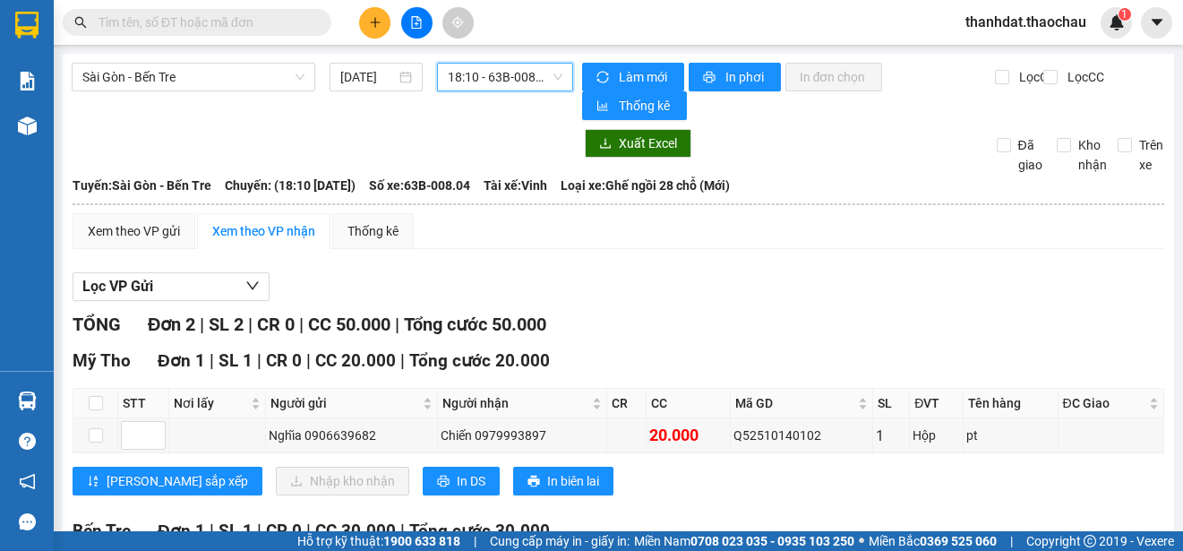
click at [501, 79] on span "18:10 - 63B-008.04" at bounding box center [505, 77] width 115 height 27
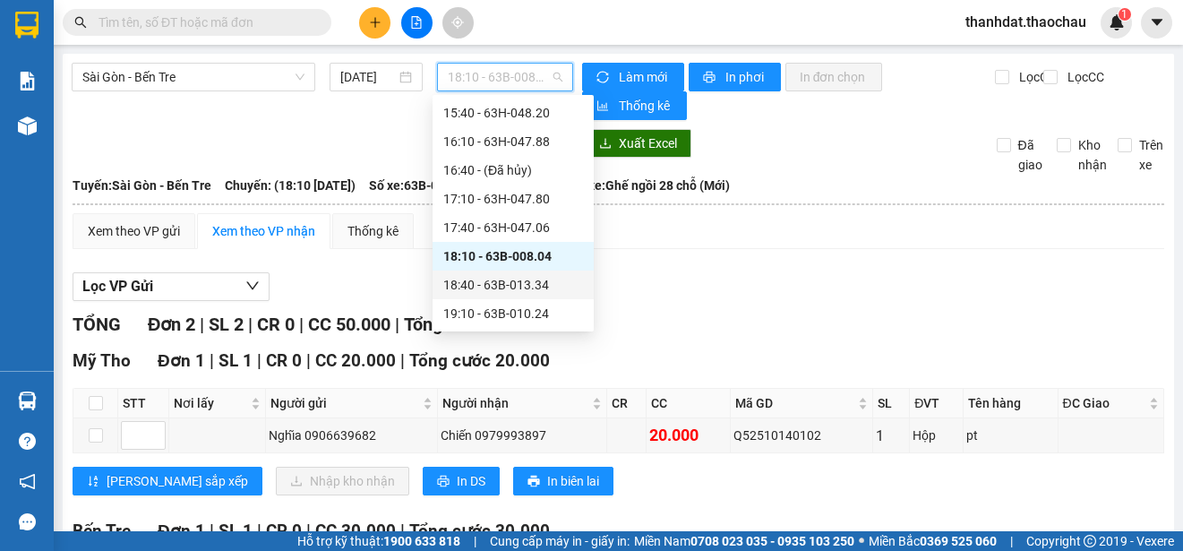
click at [521, 286] on div "18:40 - 63B-013.34" at bounding box center [513, 285] width 140 height 20
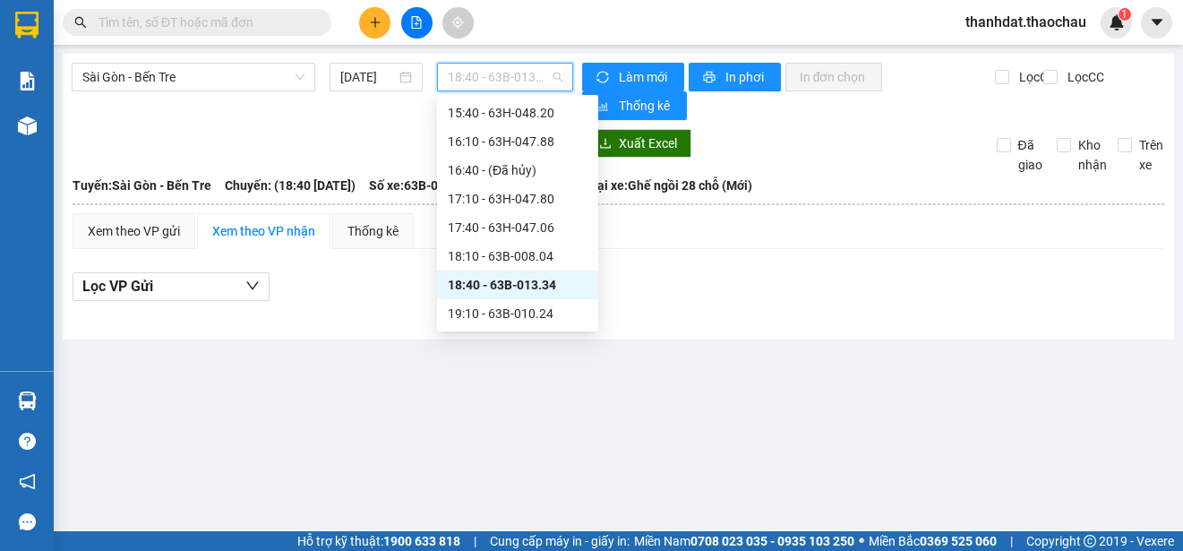
click at [481, 77] on span "18:40 - 63B-013.34" at bounding box center [505, 77] width 115 height 27
click at [530, 309] on div "19:10 - 63B-010.24" at bounding box center [518, 314] width 140 height 20
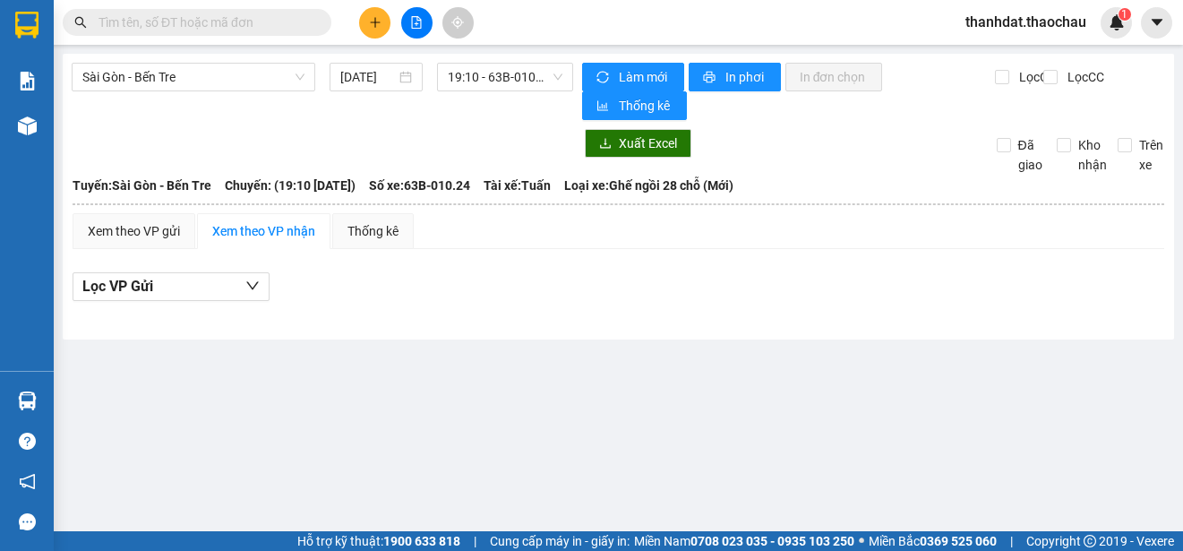
click at [77, 125] on div "[GEOGRAPHIC_DATA] - Bến Tre [DATE] 19:10 - 63B-010.24 [PERSON_NAME] mới In phơi…" at bounding box center [619, 197] width 1112 height 286
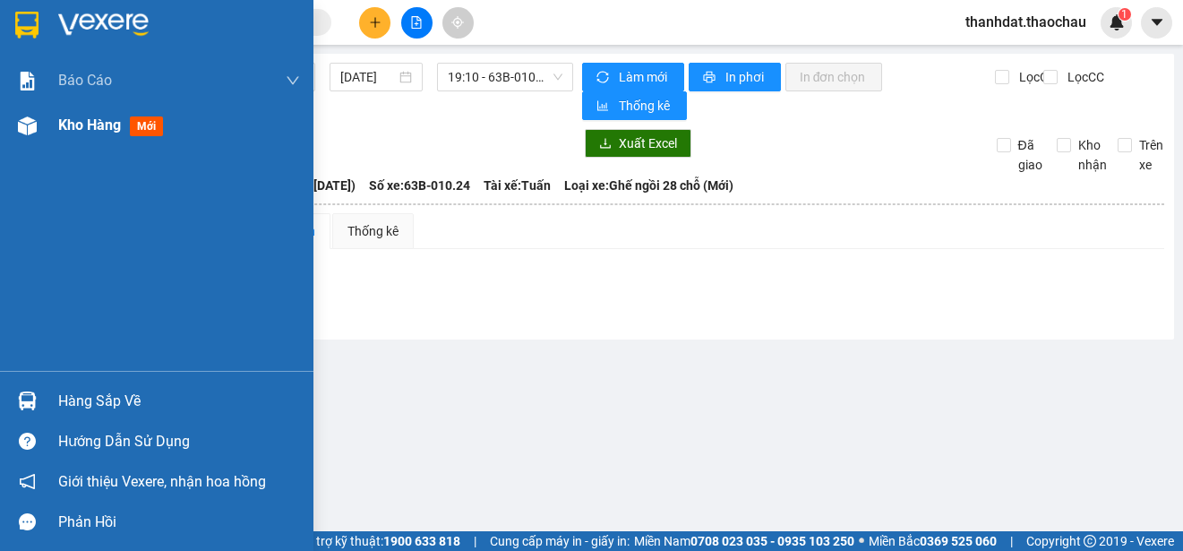
click at [100, 125] on span "Kho hàng" at bounding box center [89, 124] width 63 height 17
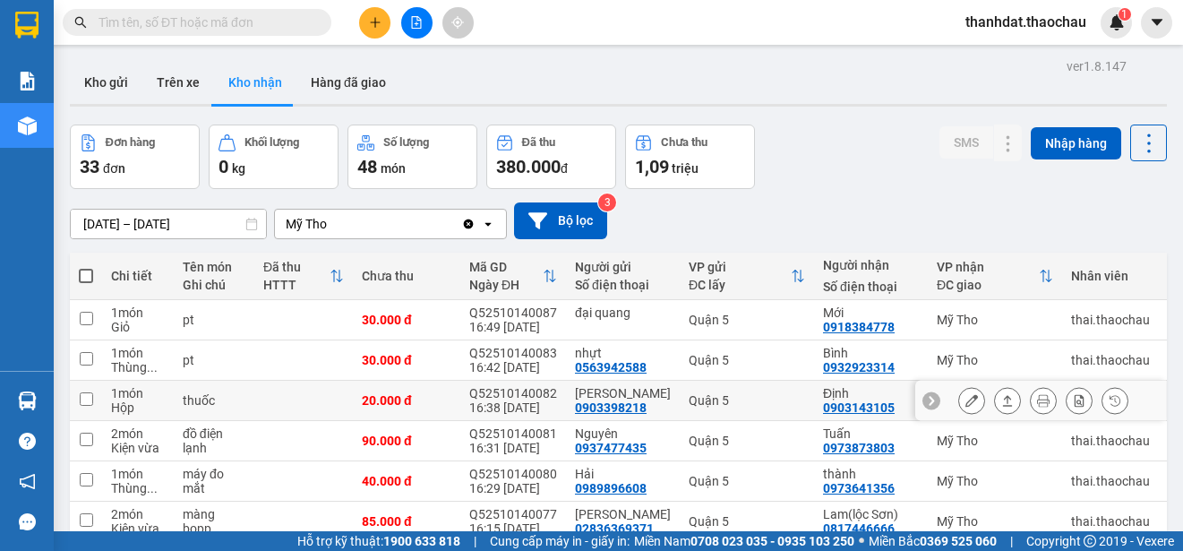
scroll to position [253, 0]
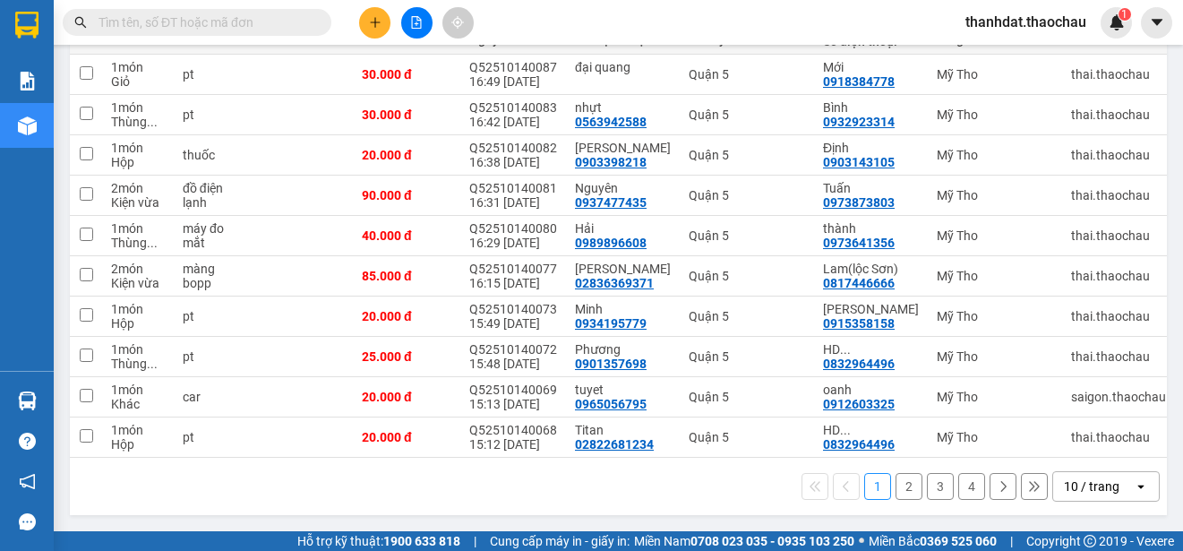
click at [896, 475] on button "2" at bounding box center [909, 486] width 27 height 27
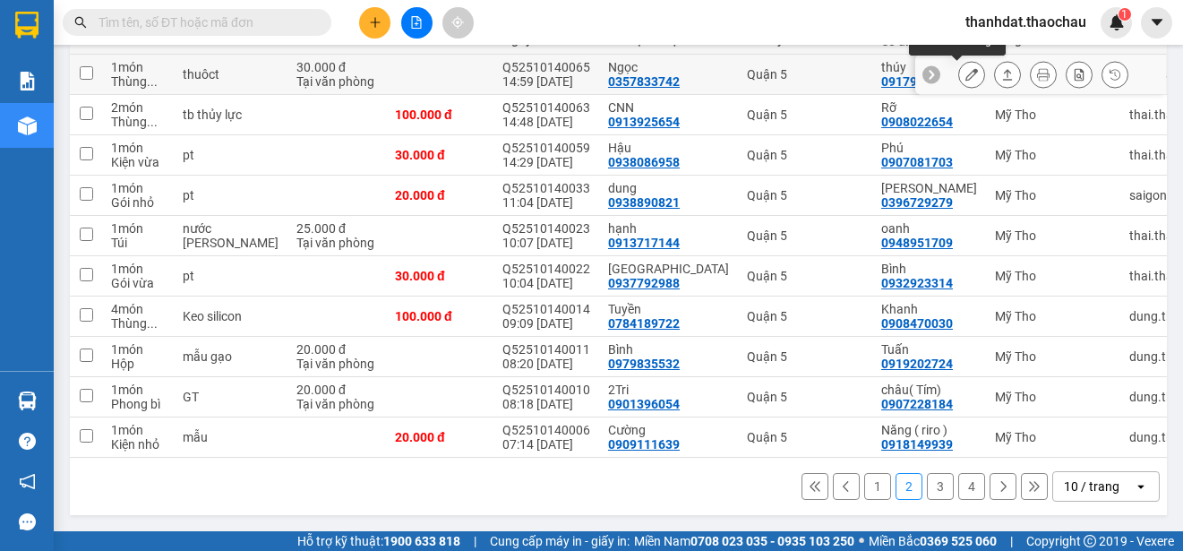
click at [966, 70] on icon at bounding box center [972, 74] width 13 height 13
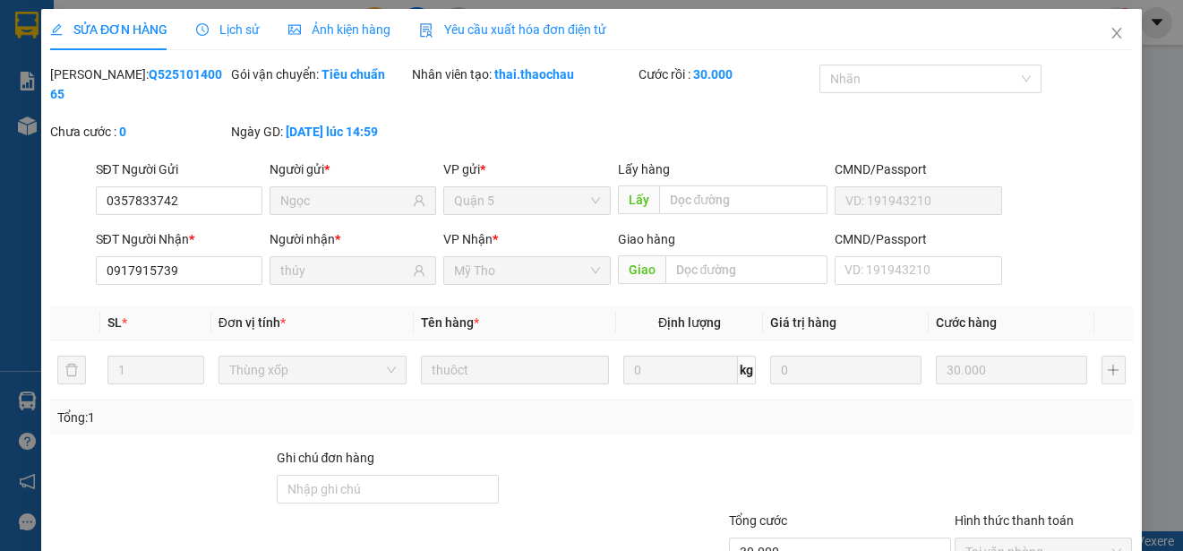
type input "0357833742"
type input "Ngọc"
type input "0917915739"
type input "thúy"
type input "30.000"
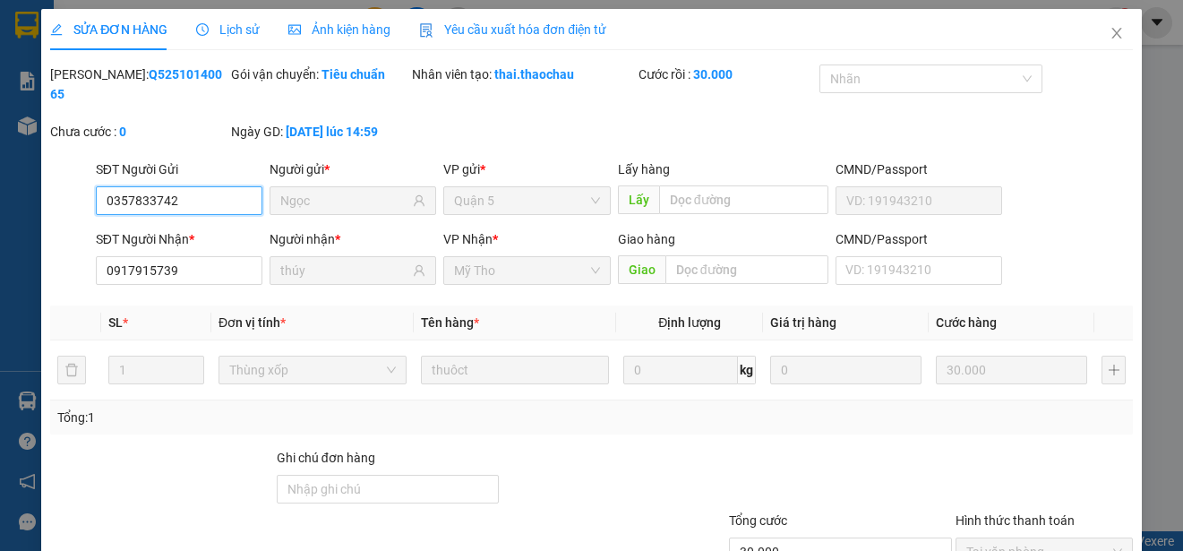
scroll to position [135, 0]
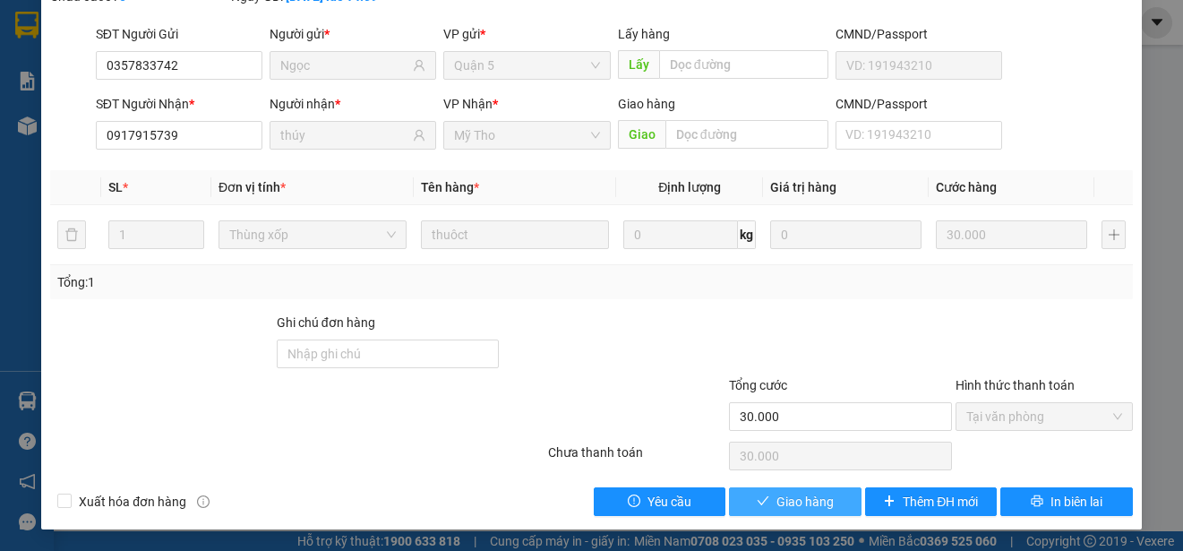
click at [815, 502] on span "Giao hàng" at bounding box center [805, 502] width 57 height 20
type input "0"
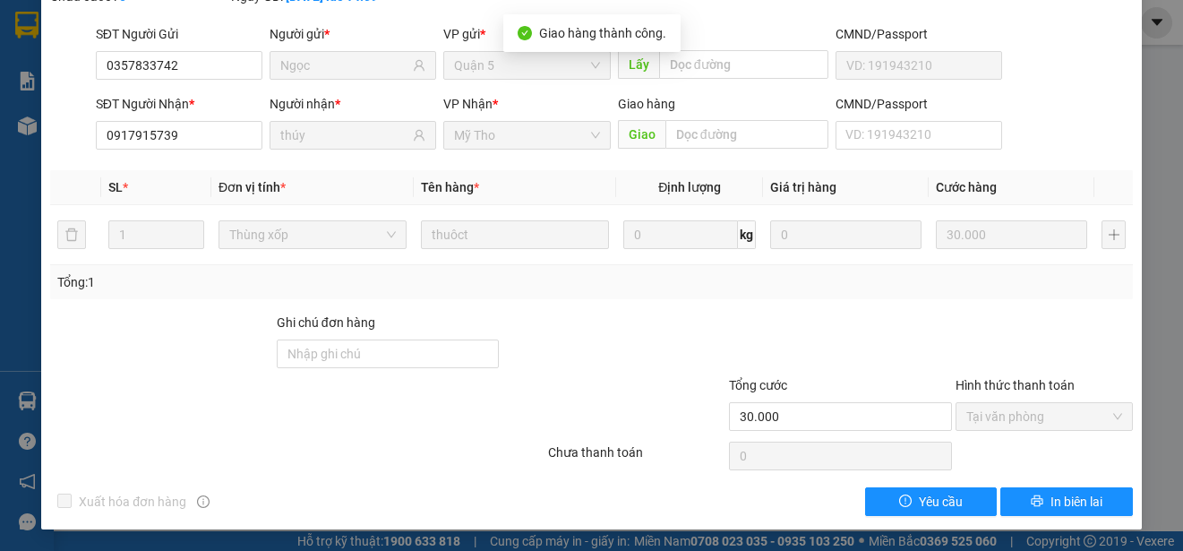
scroll to position [0, 0]
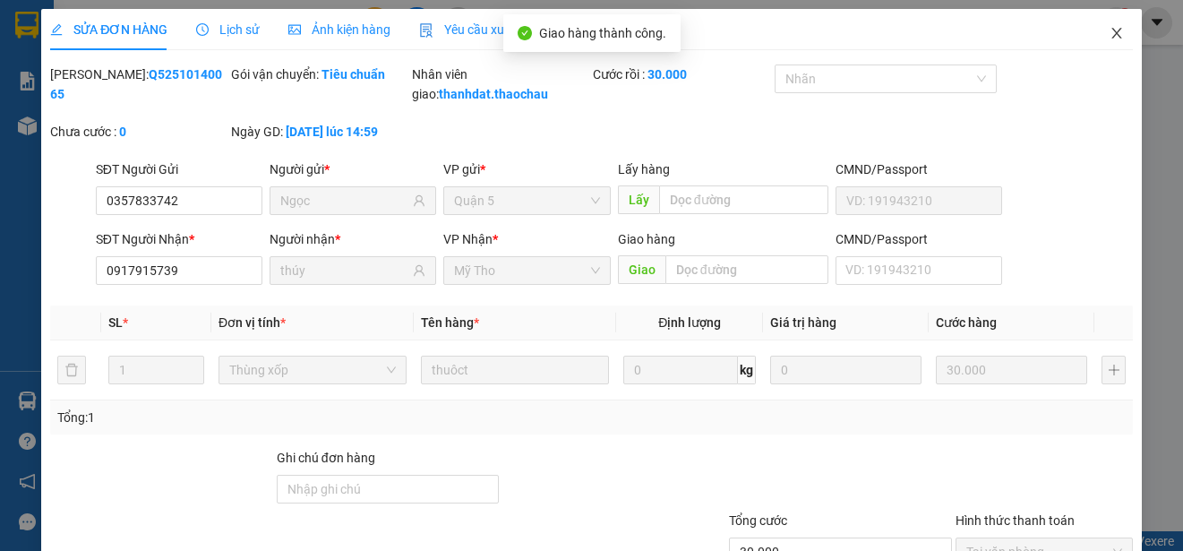
click at [1110, 34] on icon "close" at bounding box center [1117, 33] width 14 height 14
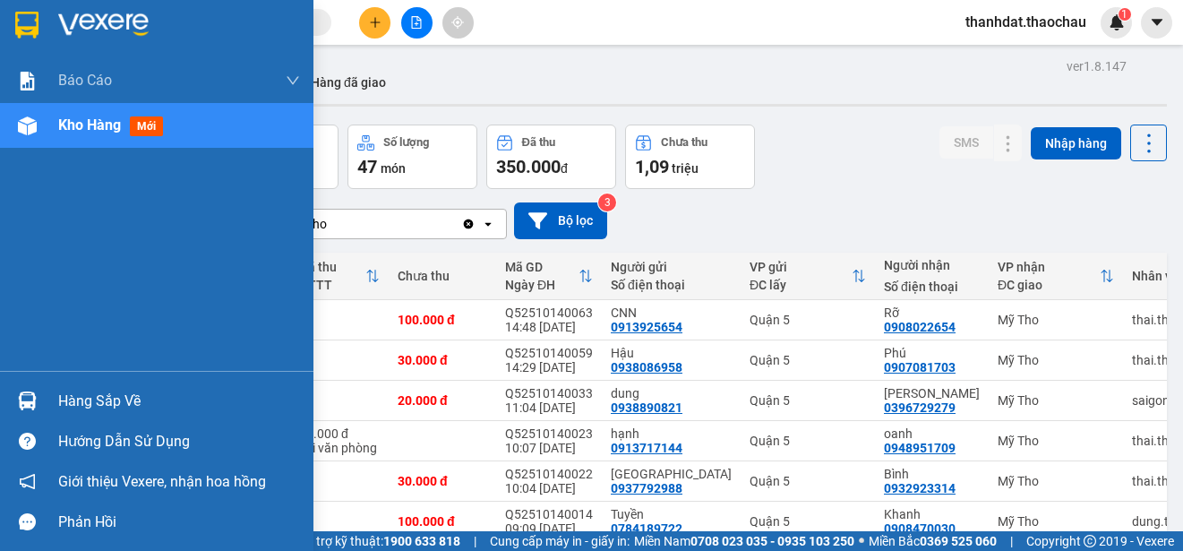
click at [65, 396] on div "Hàng sắp về" at bounding box center [179, 401] width 242 height 27
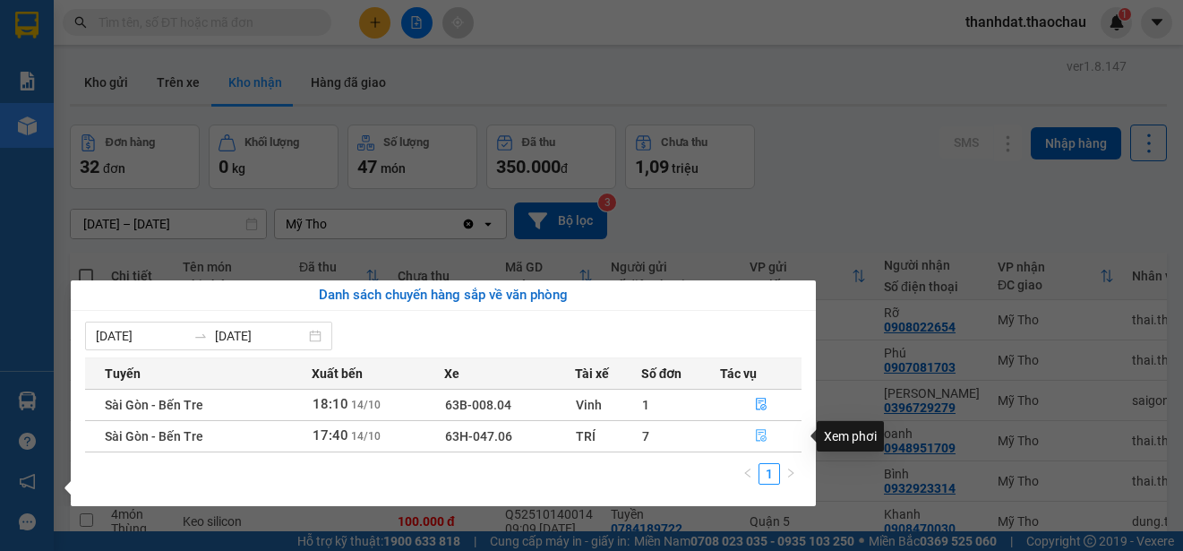
click at [762, 434] on icon "file-done" at bounding box center [761, 435] width 13 height 13
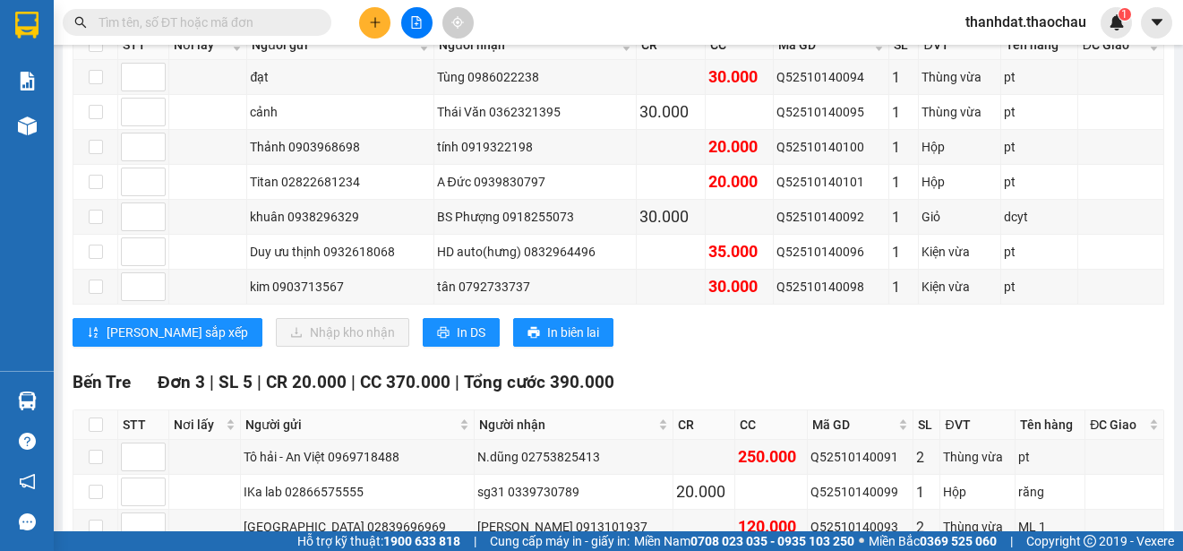
scroll to position [269, 0]
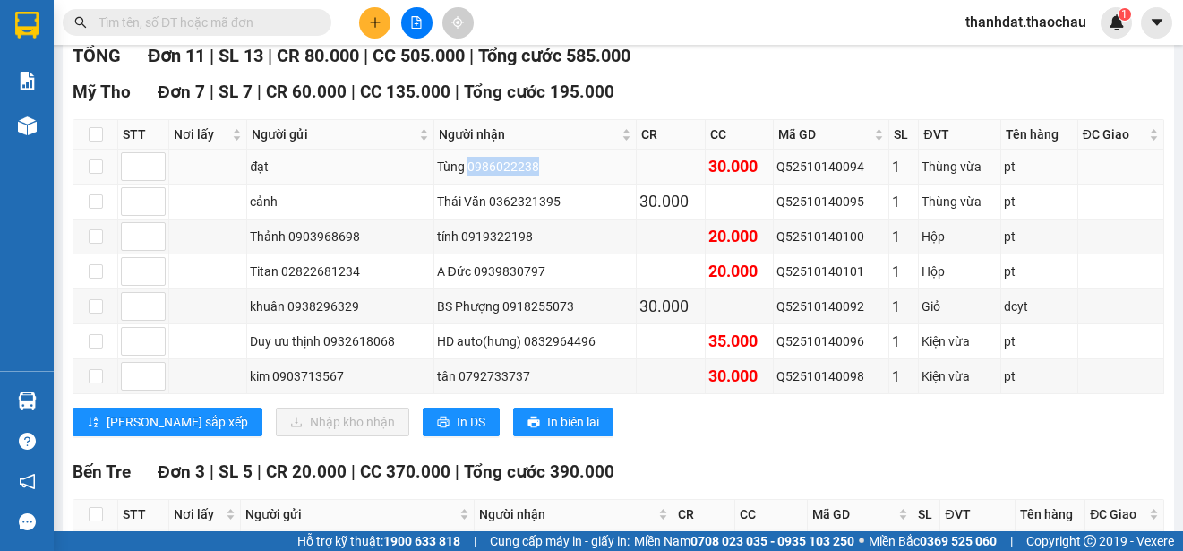
drag, startPoint x: 466, startPoint y: 164, endPoint x: 538, endPoint y: 158, distance: 72.8
click at [538, 158] on div "Tùng 0986022238" at bounding box center [535, 167] width 197 height 20
copy div "0986022238"
paste input "0986022238"
type input "0986022238"
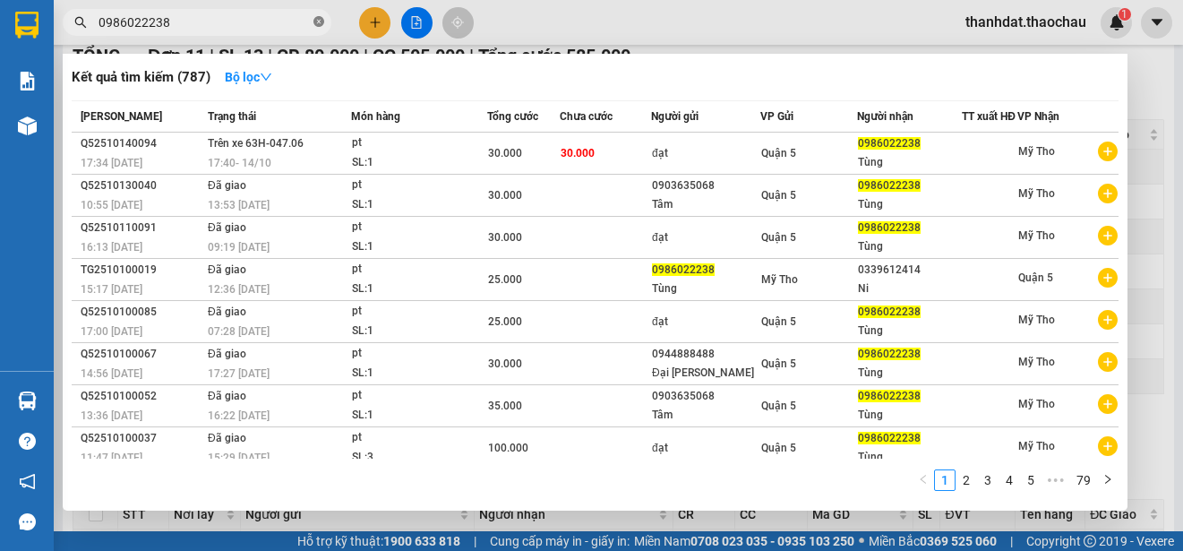
click at [318, 23] on icon "close-circle" at bounding box center [319, 21] width 11 height 11
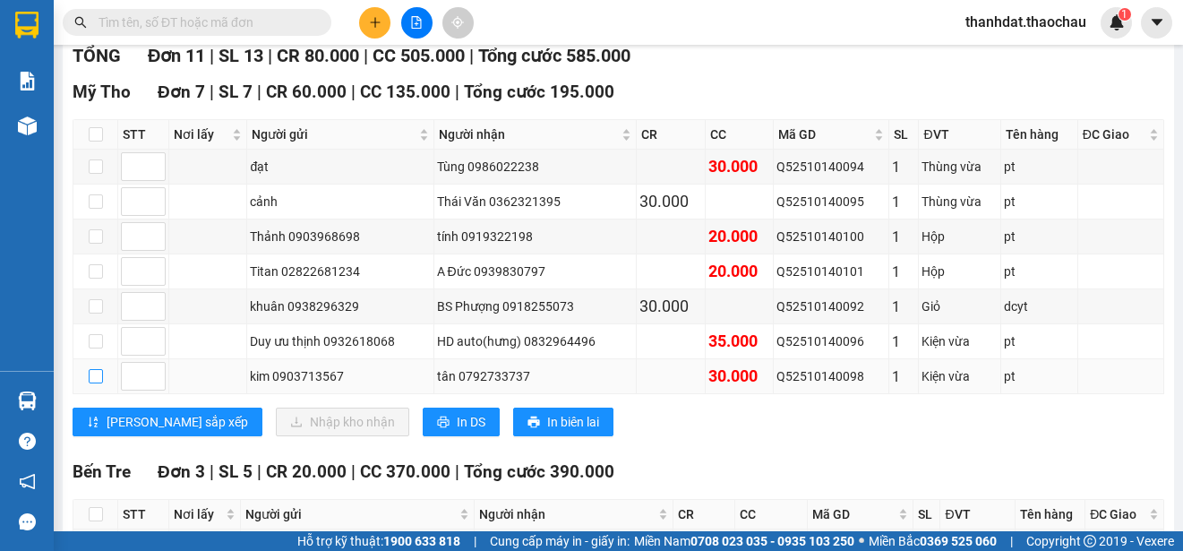
click at [93, 376] on input "checkbox" at bounding box center [96, 376] width 14 height 14
checkbox input "true"
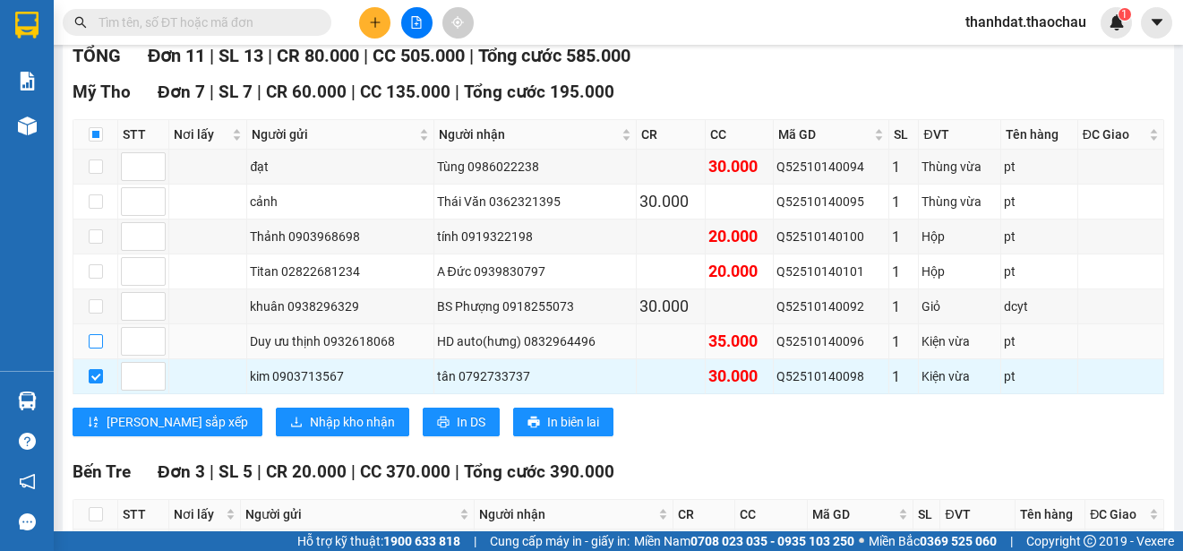
click at [98, 343] on input "checkbox" at bounding box center [96, 341] width 14 height 14
checkbox input "true"
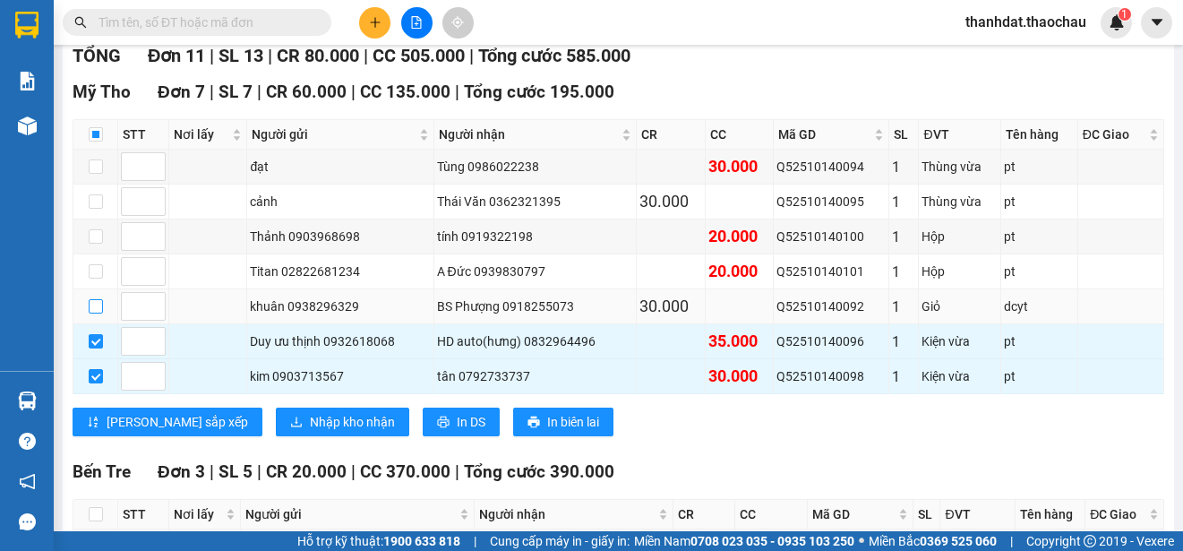
click at [97, 302] on input "checkbox" at bounding box center [96, 306] width 14 height 14
checkbox input "true"
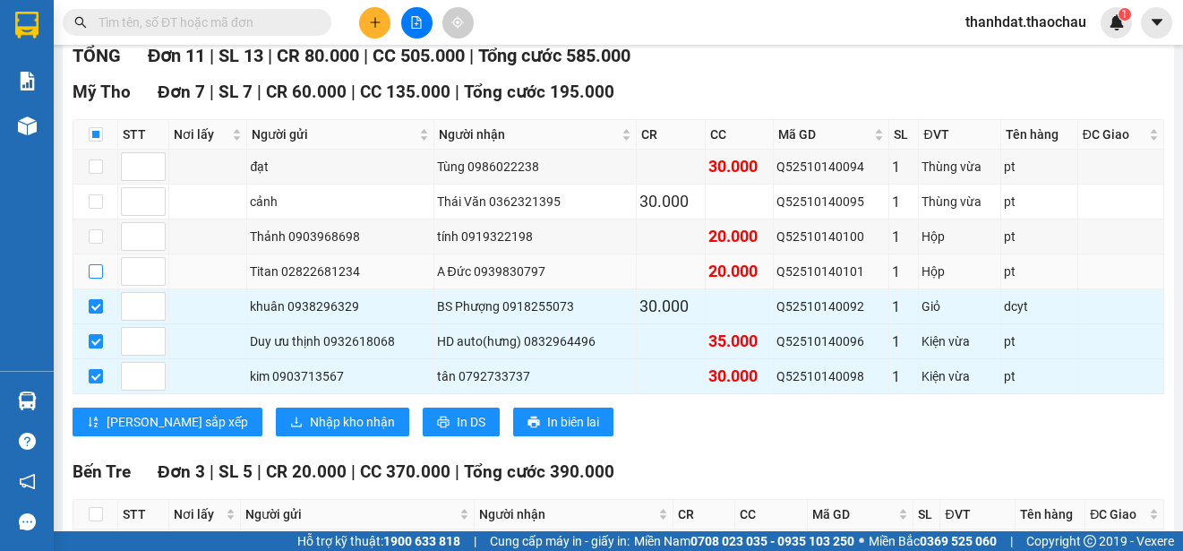
click at [99, 271] on input "checkbox" at bounding box center [96, 271] width 14 height 14
checkbox input "true"
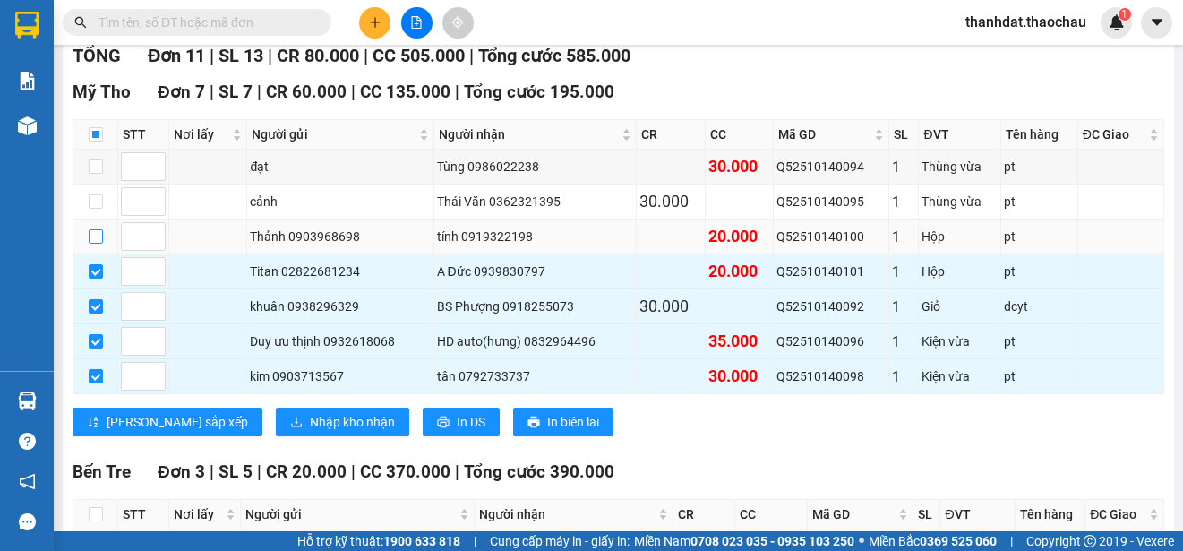
click at [90, 239] on input "checkbox" at bounding box center [96, 236] width 14 height 14
checkbox input "true"
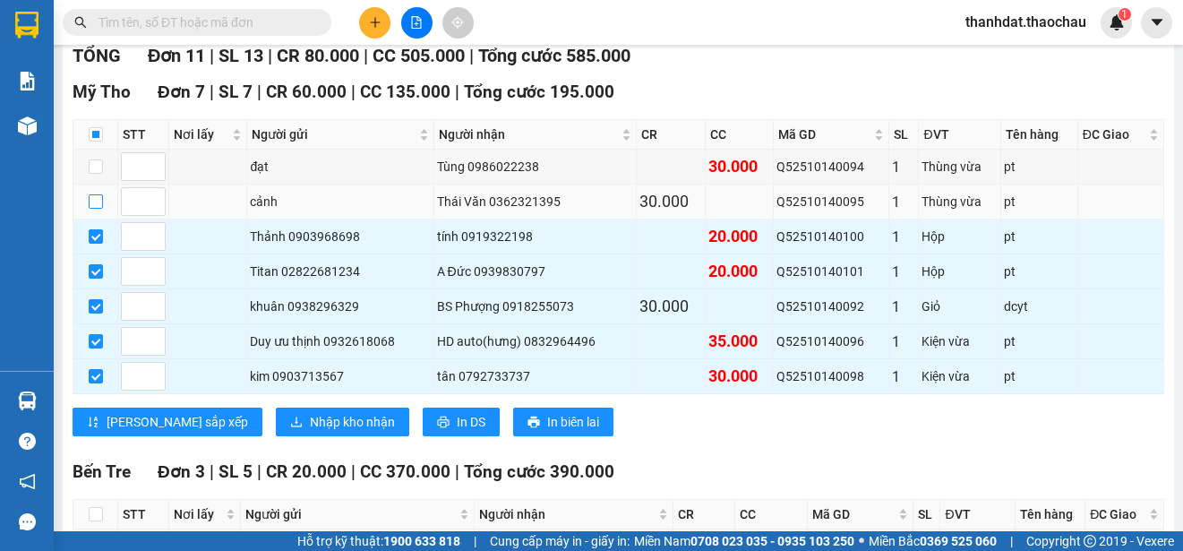
click at [95, 205] on input "checkbox" at bounding box center [96, 201] width 14 height 14
checkbox input "true"
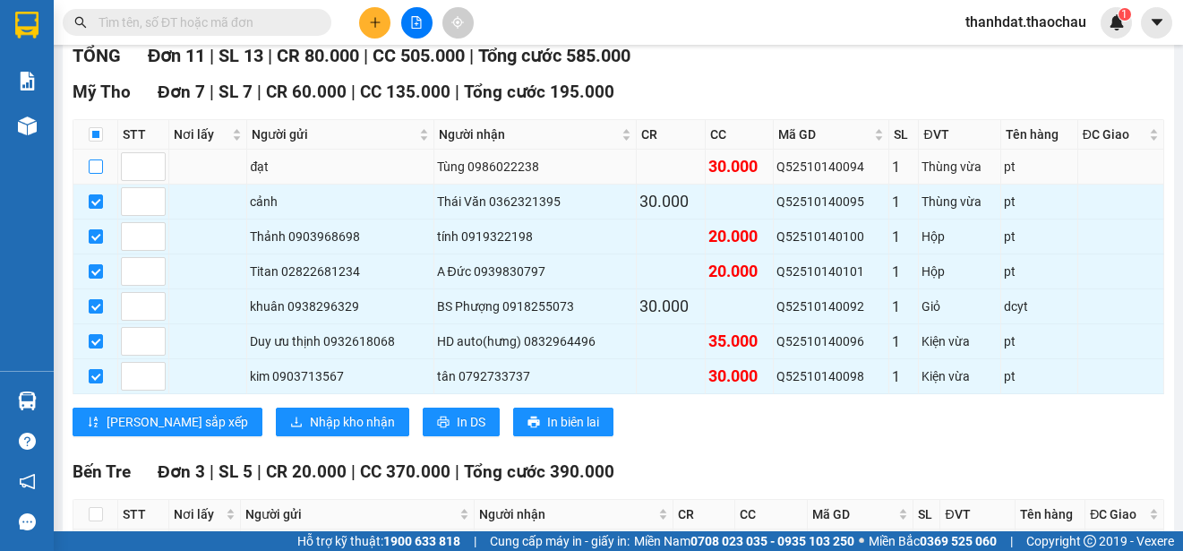
click at [96, 168] on input "checkbox" at bounding box center [96, 166] width 14 height 14
checkbox input "true"
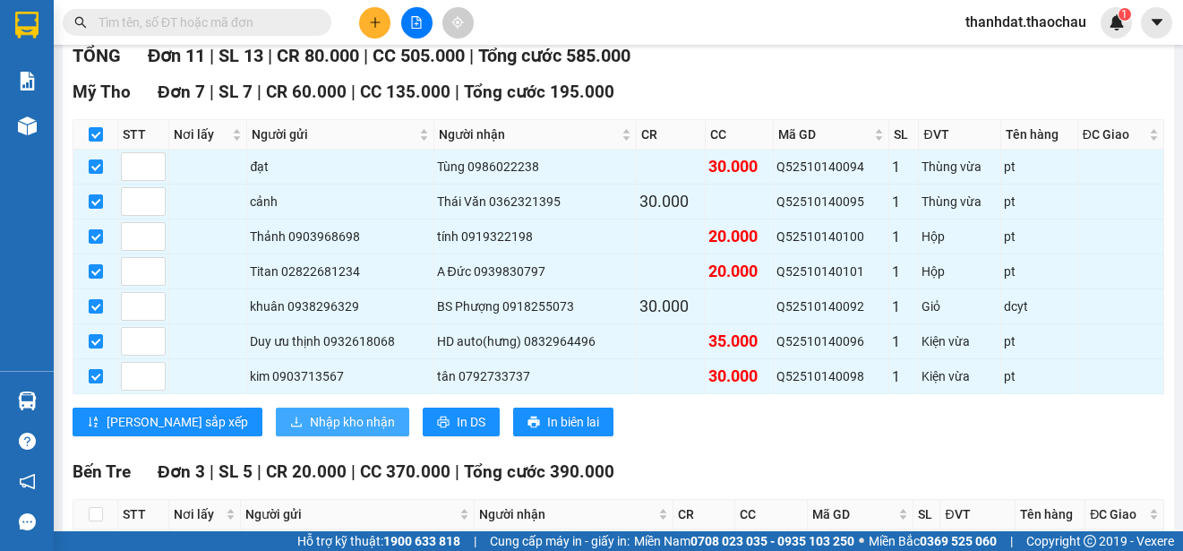
click at [310, 423] on span "Nhập kho nhận" at bounding box center [352, 422] width 85 height 20
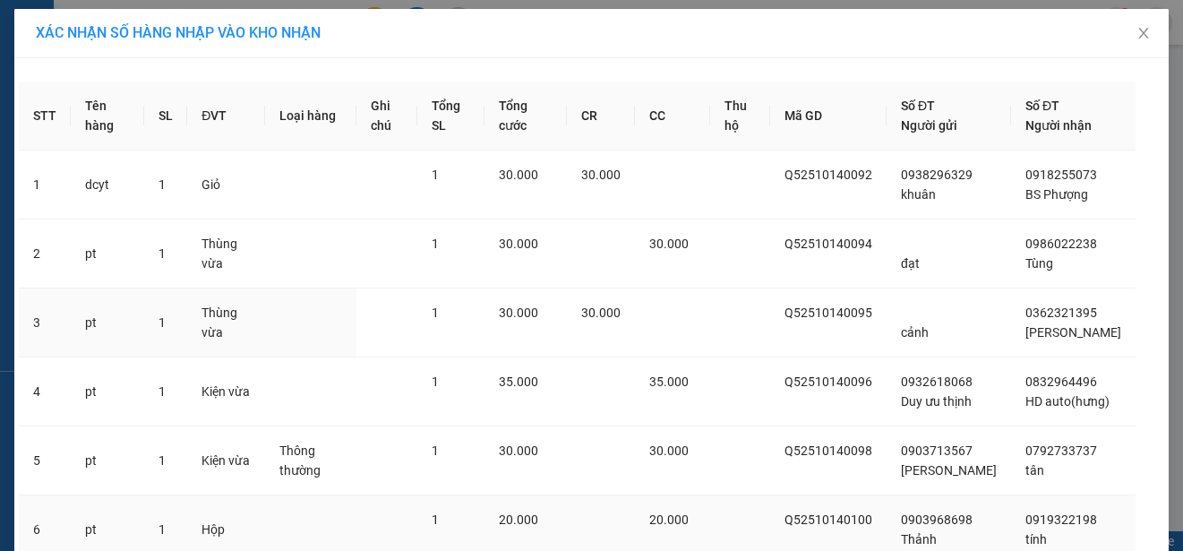
scroll to position [253, 0]
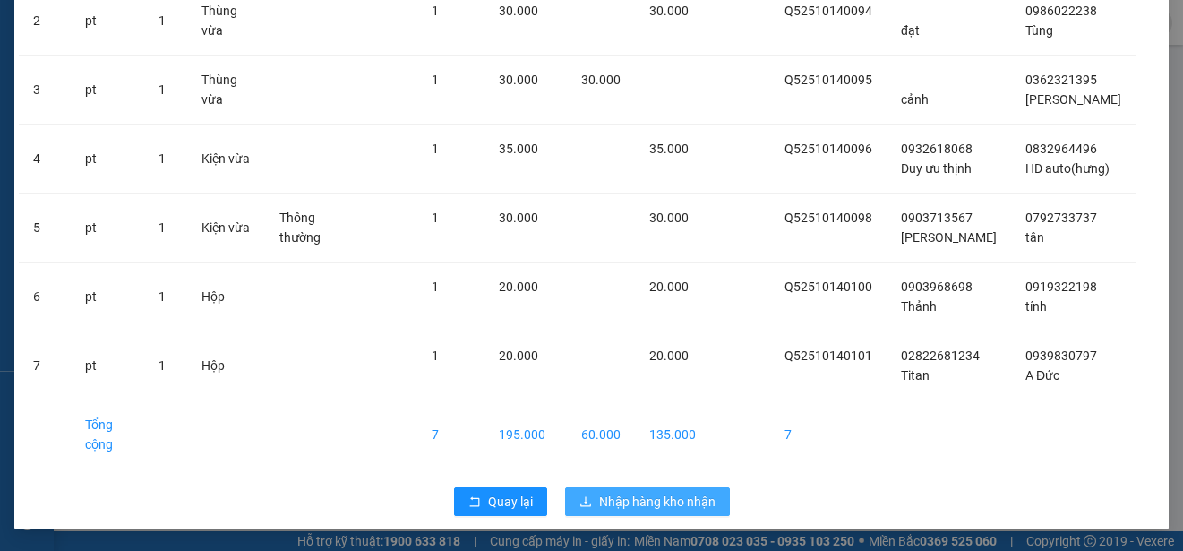
click at [672, 498] on span "Nhập hàng kho nhận" at bounding box center [657, 502] width 116 height 20
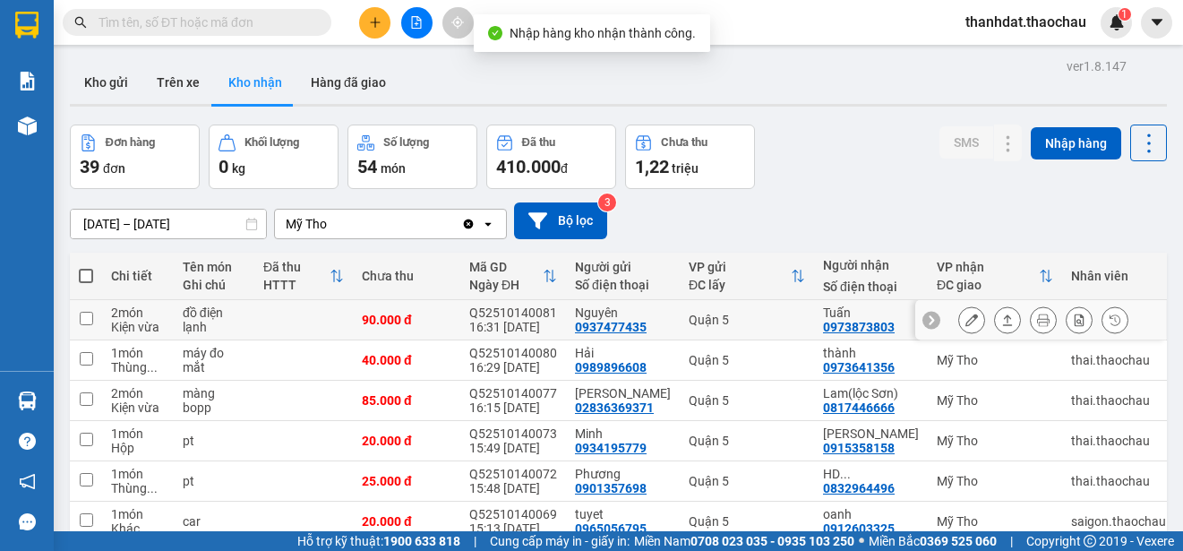
scroll to position [253, 0]
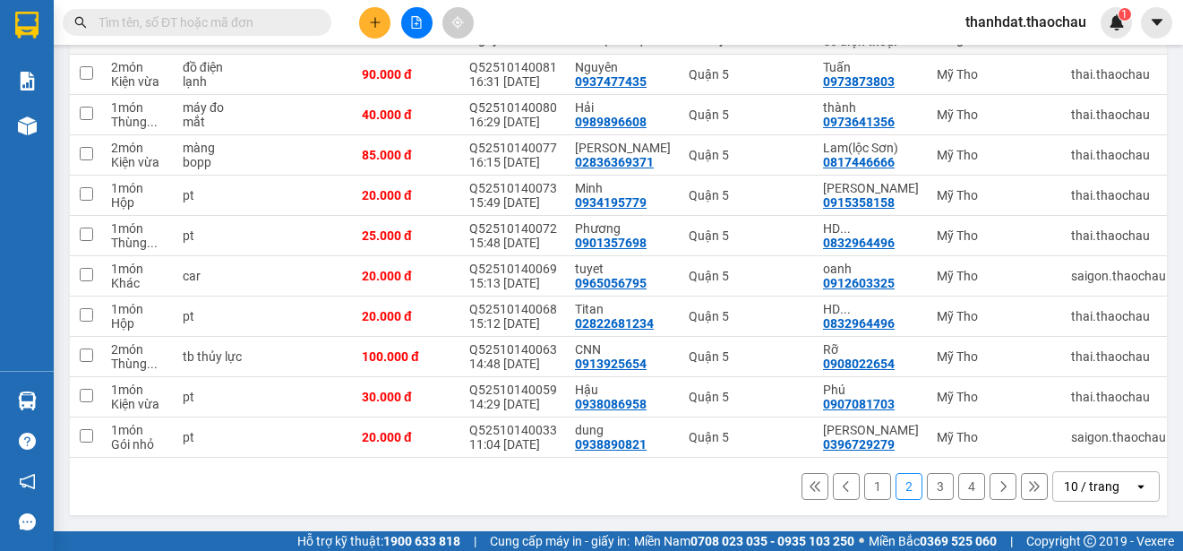
click at [865, 491] on button "1" at bounding box center [878, 486] width 27 height 27
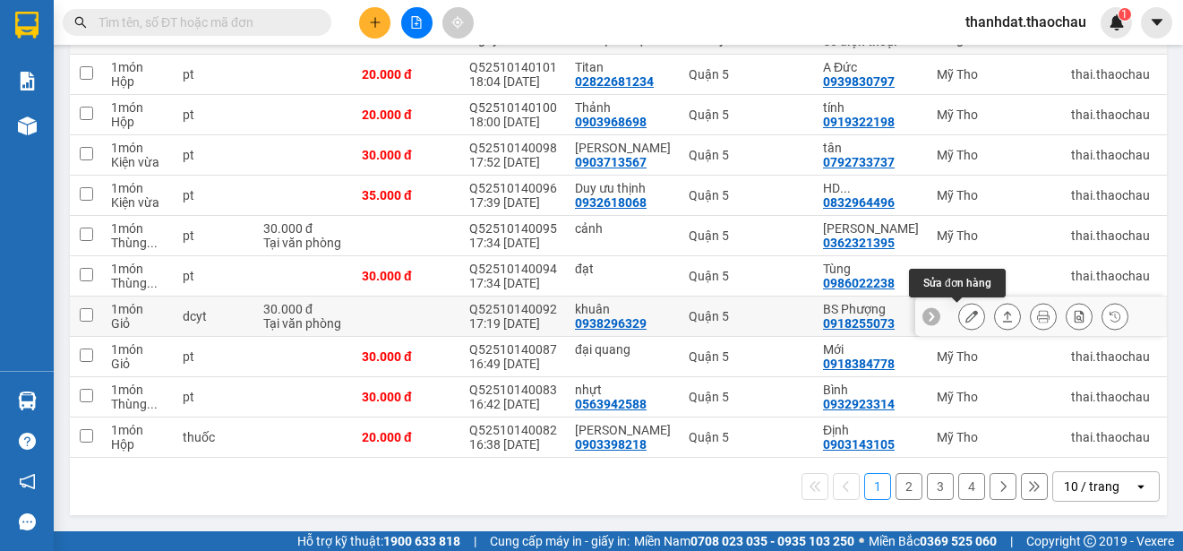
click at [966, 310] on icon at bounding box center [972, 316] width 13 height 13
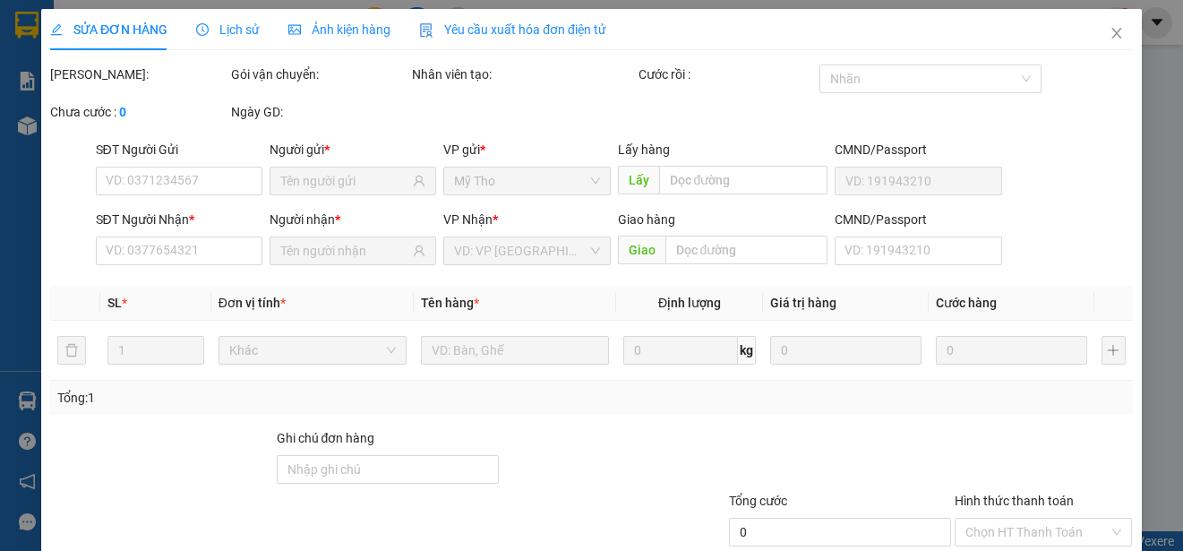
type input "0938296329"
type input "khuân"
type input "0918255073"
type input "BS Phượng"
type input "30.000"
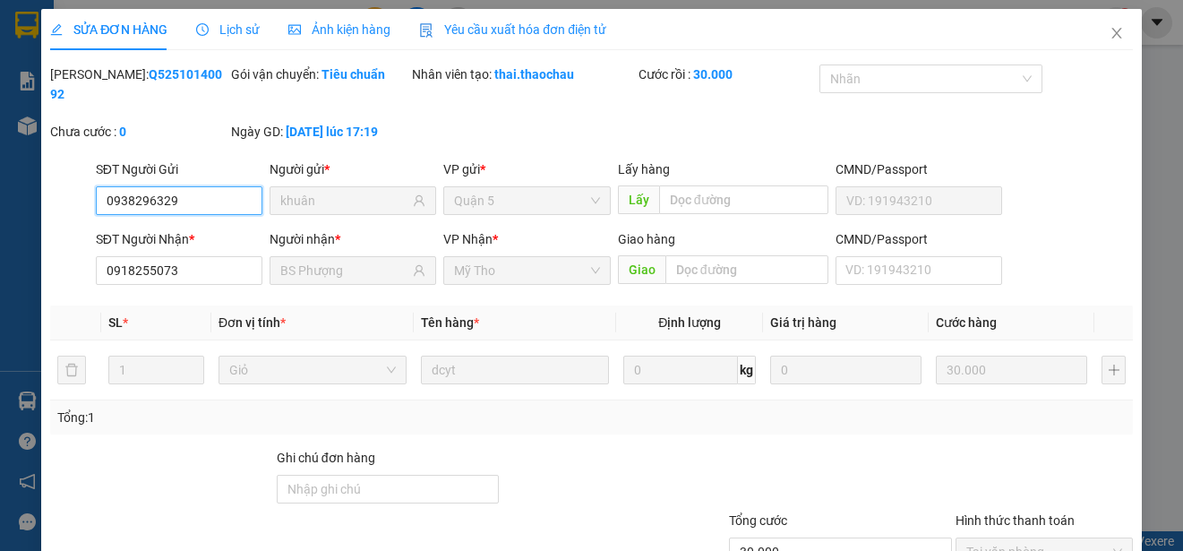
scroll to position [135, 0]
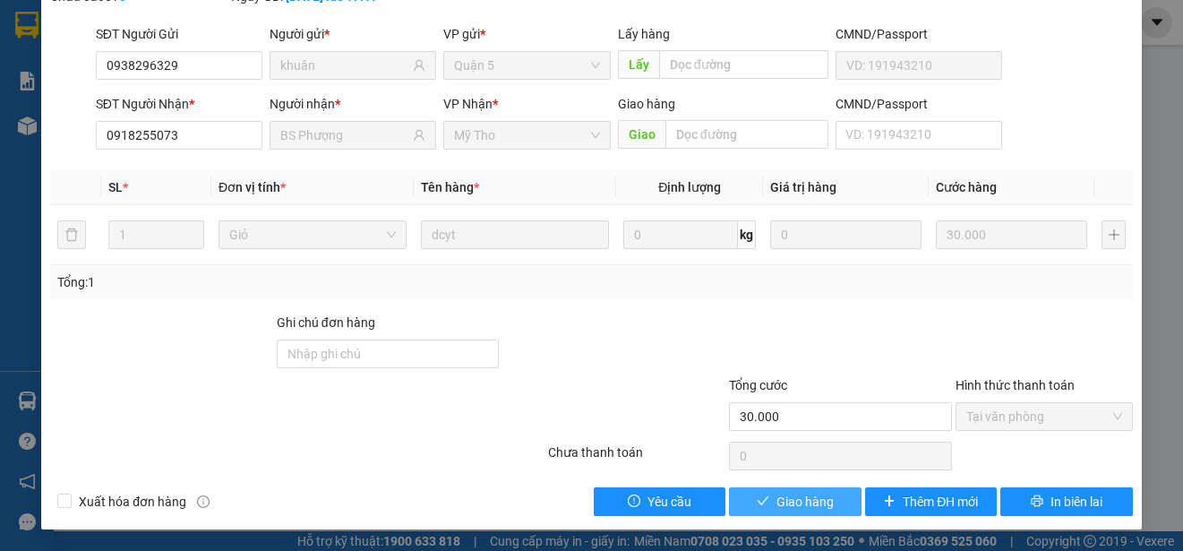
click at [786, 500] on span "Giao hàng" at bounding box center [805, 502] width 57 height 20
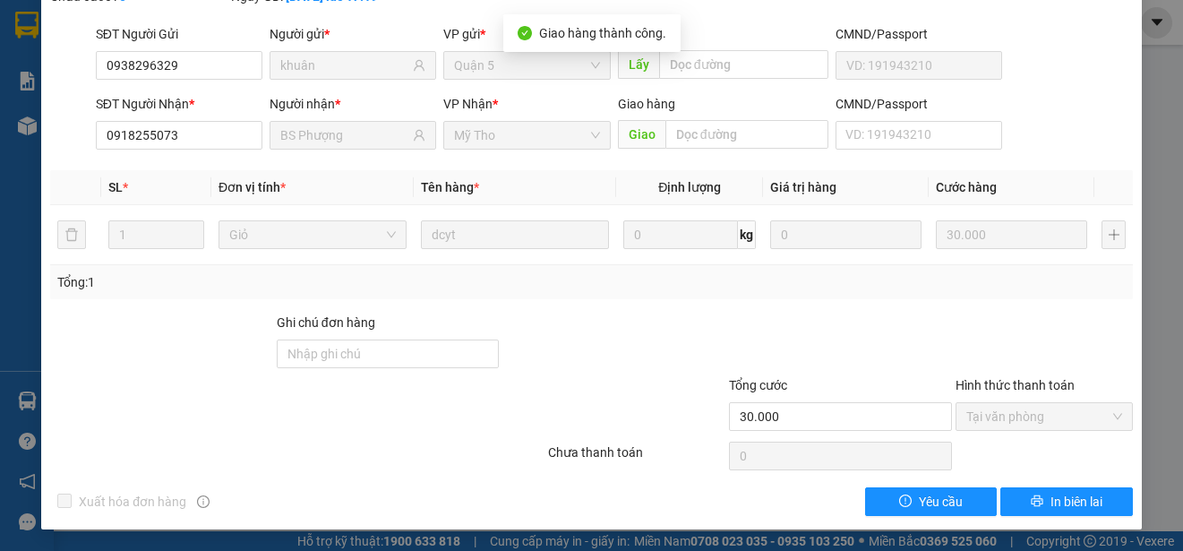
scroll to position [0, 0]
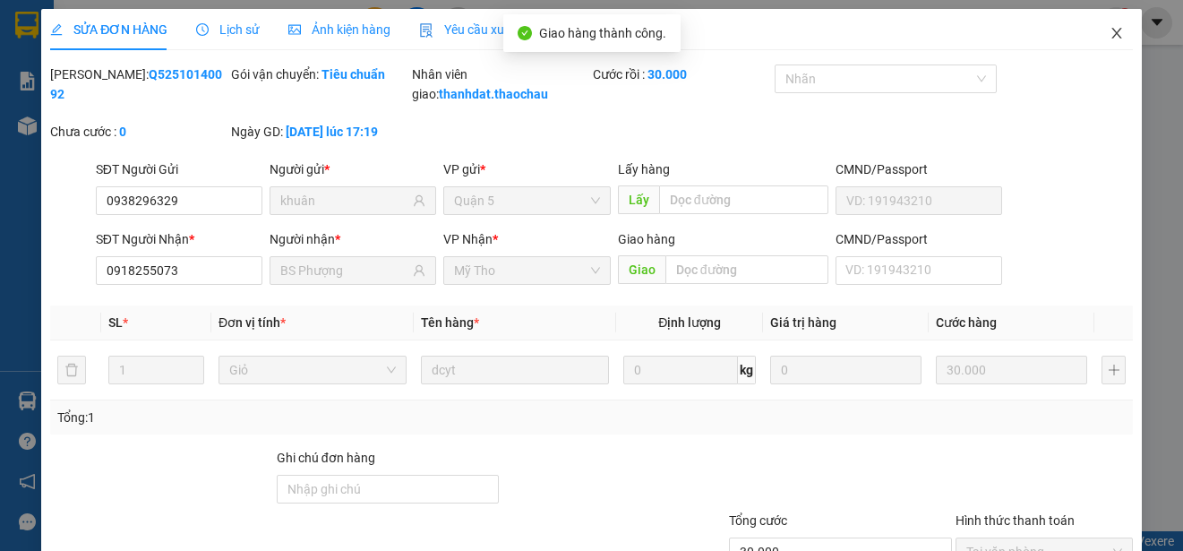
click at [1110, 29] on icon "close" at bounding box center [1117, 33] width 14 height 14
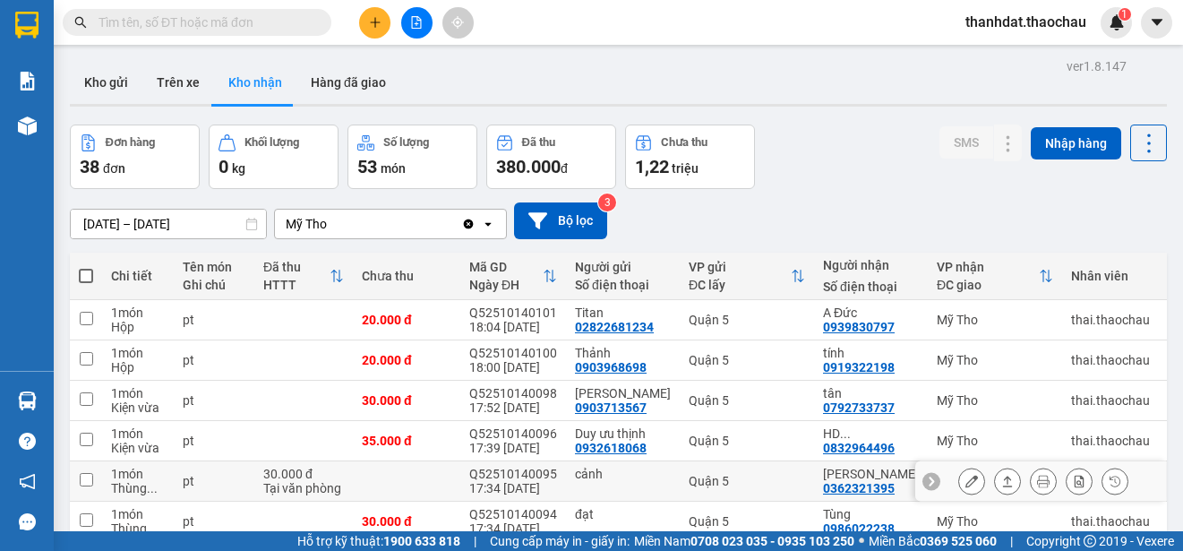
scroll to position [90, 0]
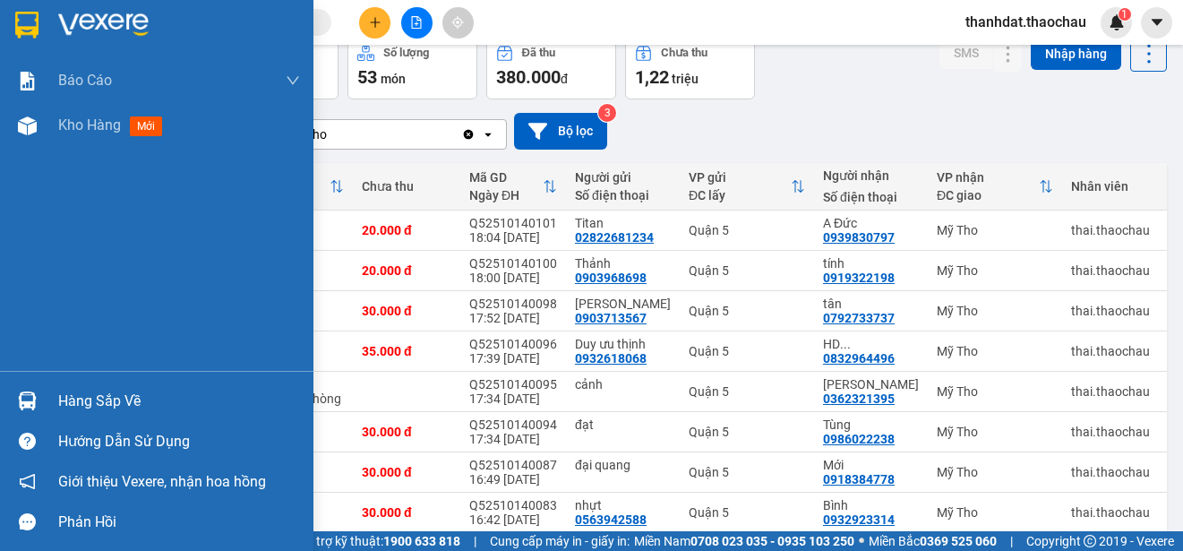
click at [81, 402] on div "Hàng sắp về" at bounding box center [179, 401] width 242 height 27
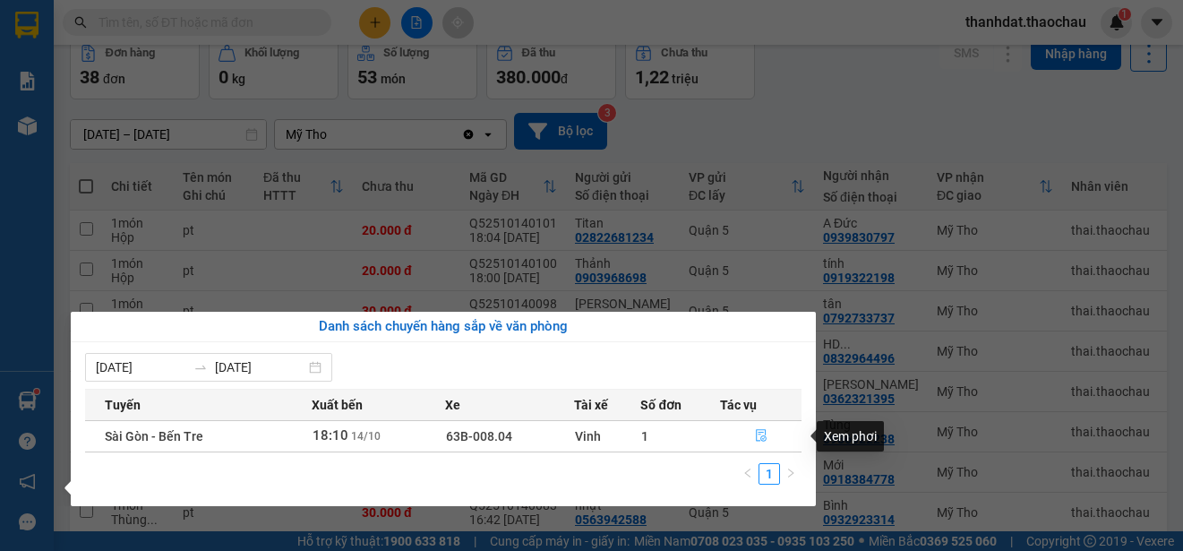
click at [761, 431] on icon "file-done" at bounding box center [761, 435] width 13 height 13
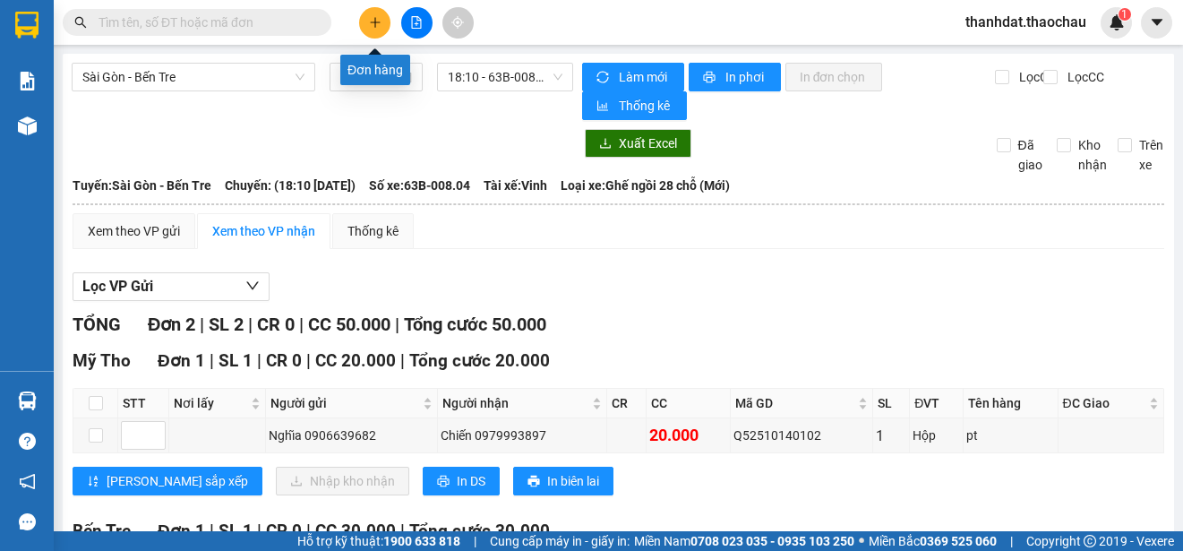
click at [380, 24] on icon "plus" at bounding box center [375, 22] width 13 height 13
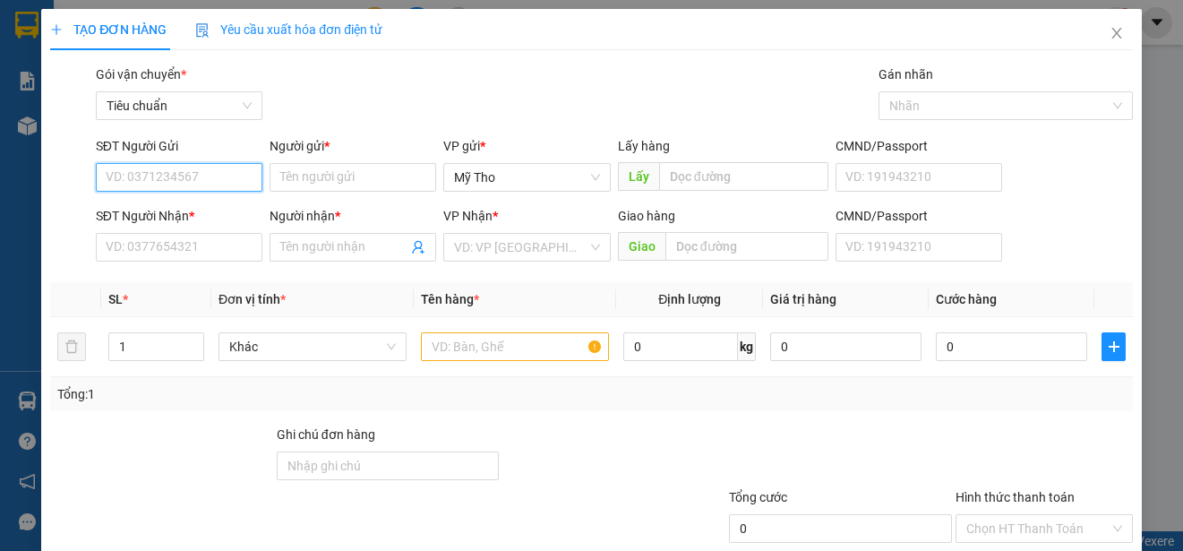
click at [199, 178] on input "SĐT Người Gửi" at bounding box center [179, 177] width 167 height 29
type input "0909070355"
click at [216, 208] on div "0909070355 - [PERSON_NAME]" at bounding box center [194, 213] width 176 height 20
type input "[PERSON_NAME]"
type input "0909070355"
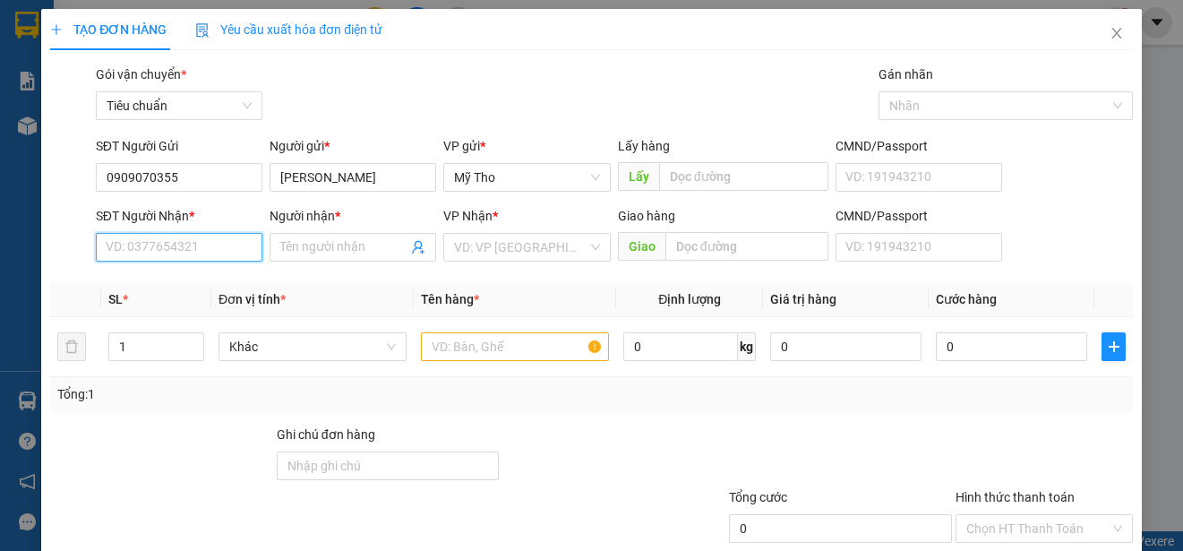
click at [221, 240] on input "SĐT Người Nhận *" at bounding box center [179, 247] width 167 height 29
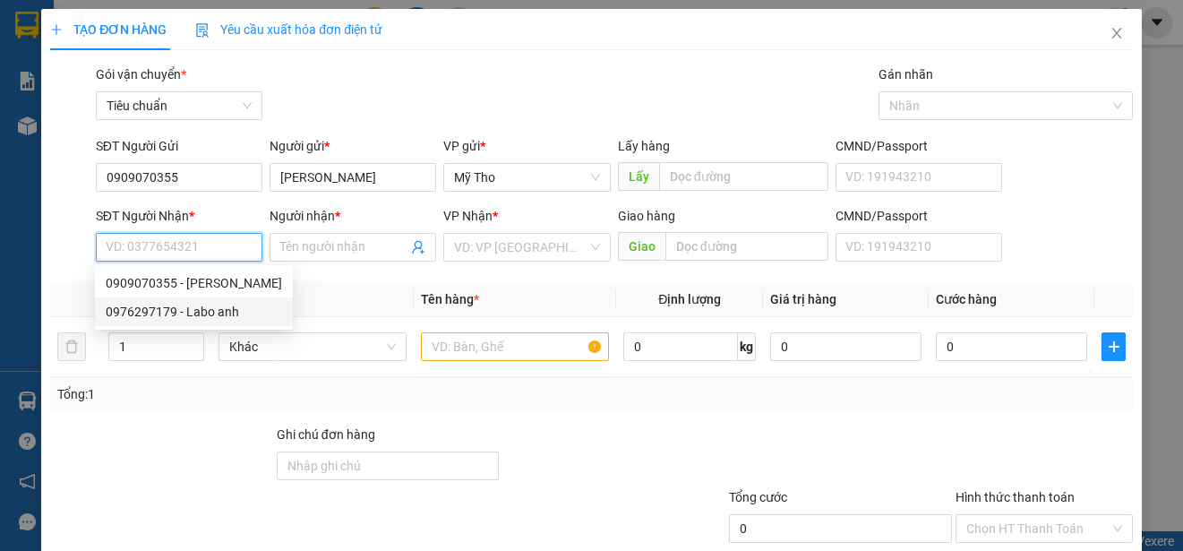
click at [215, 308] on div "0976297179 - Labo anh" at bounding box center [194, 312] width 176 height 20
type input "0976297179"
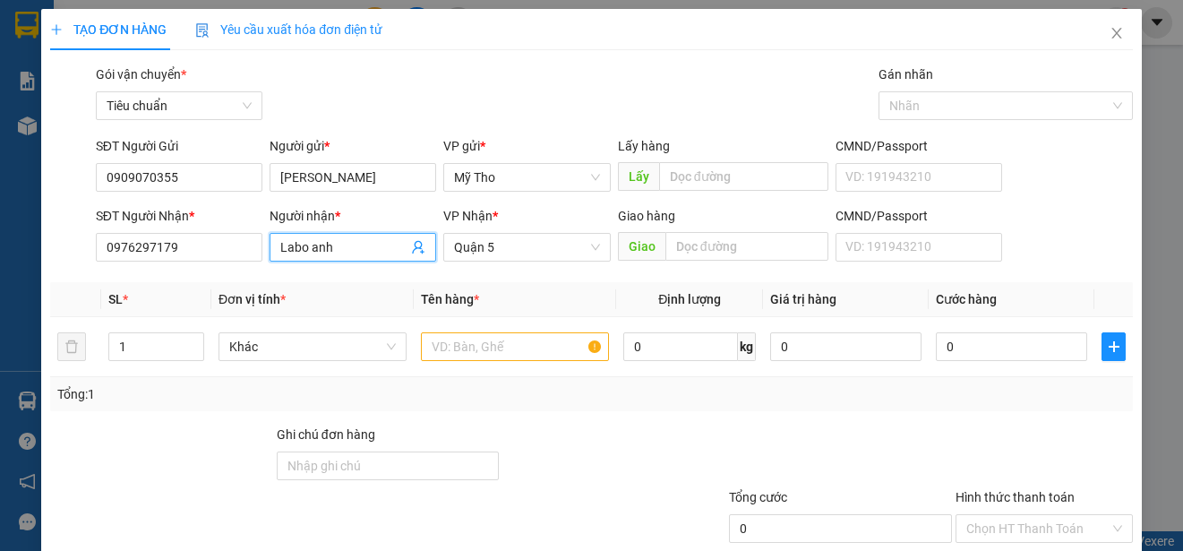
click at [314, 245] on input "Labo anh" at bounding box center [343, 247] width 127 height 20
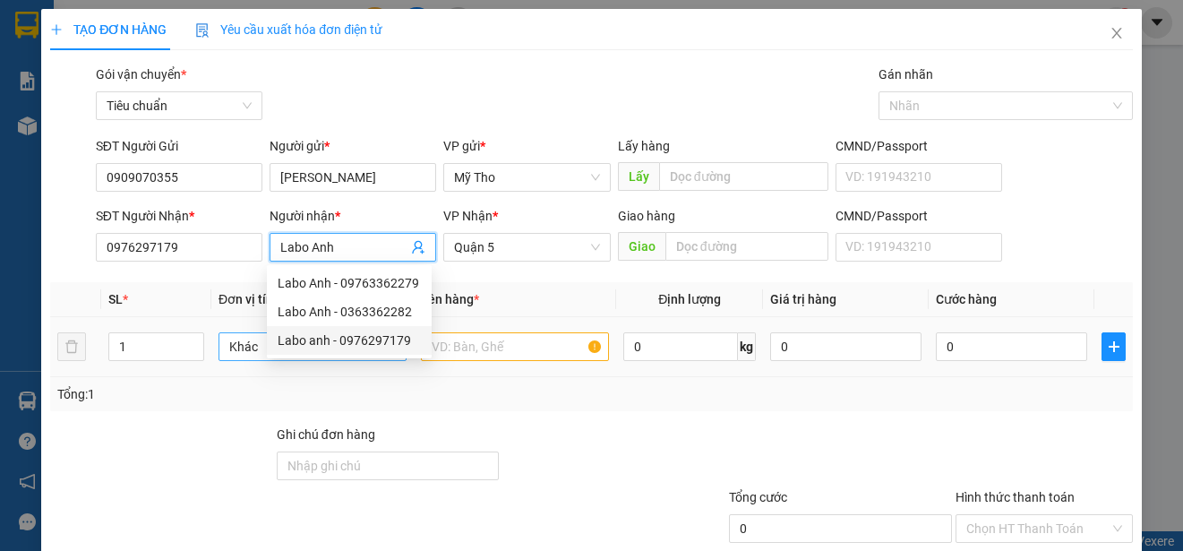
click at [244, 348] on span "Khác" at bounding box center [312, 346] width 167 height 27
type input "Labo Anh"
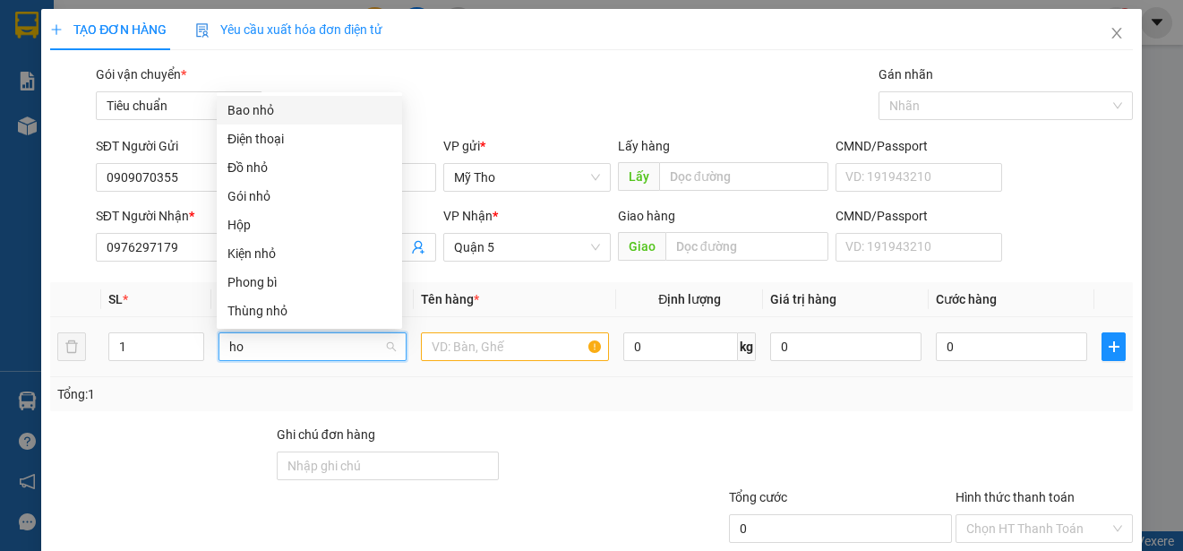
type input "hop"
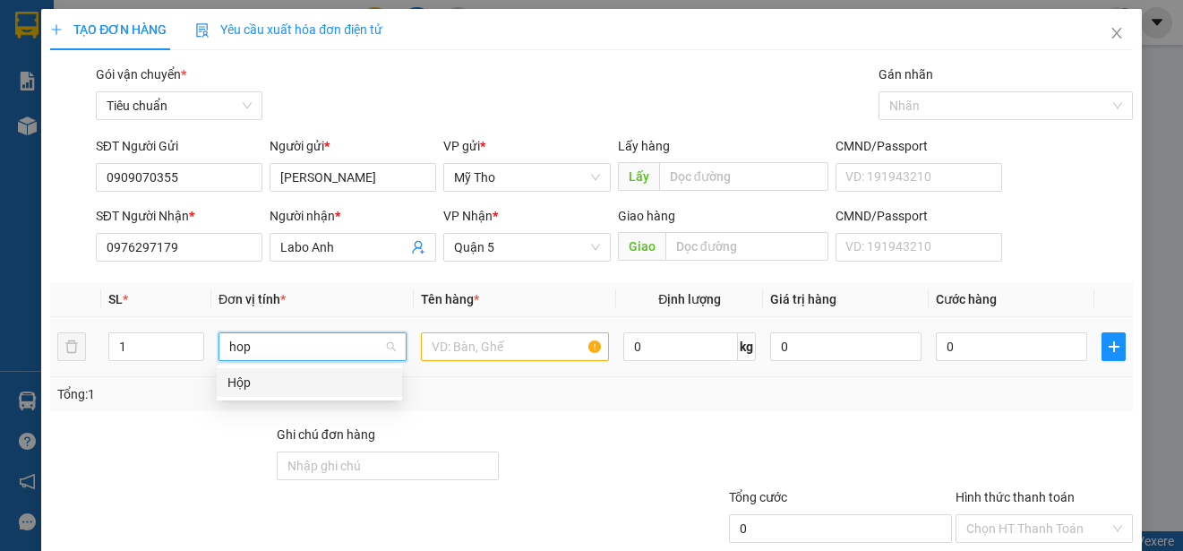
drag, startPoint x: 241, startPoint y: 374, endPoint x: 254, endPoint y: 384, distance: 16.0
click at [241, 383] on div "Hộp" at bounding box center [310, 383] width 164 height 20
click at [454, 341] on input "text" at bounding box center [515, 346] width 188 height 29
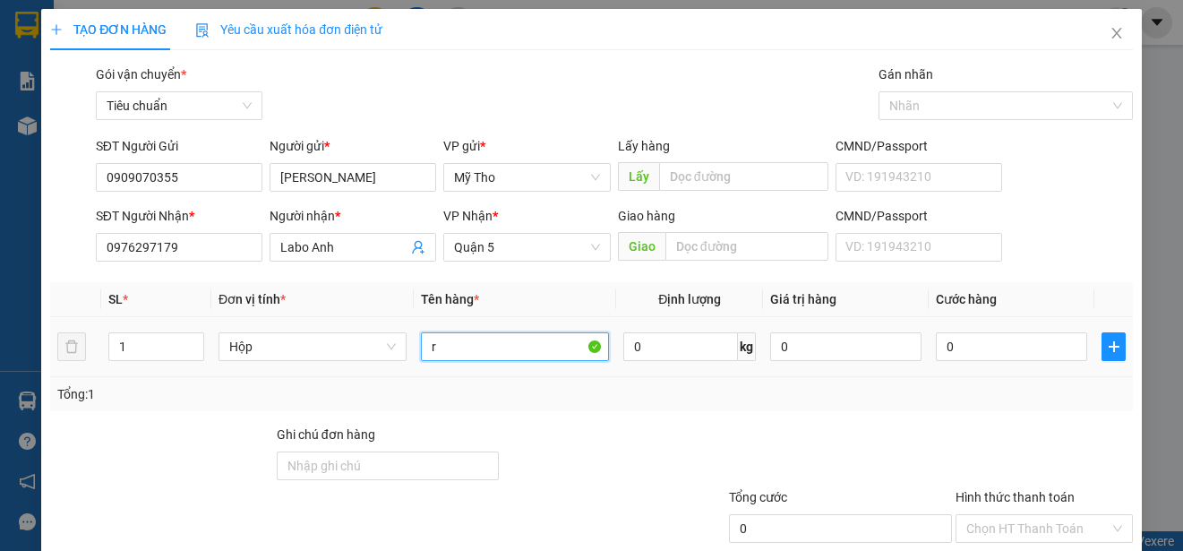
paste input "ăng"
type input "răng"
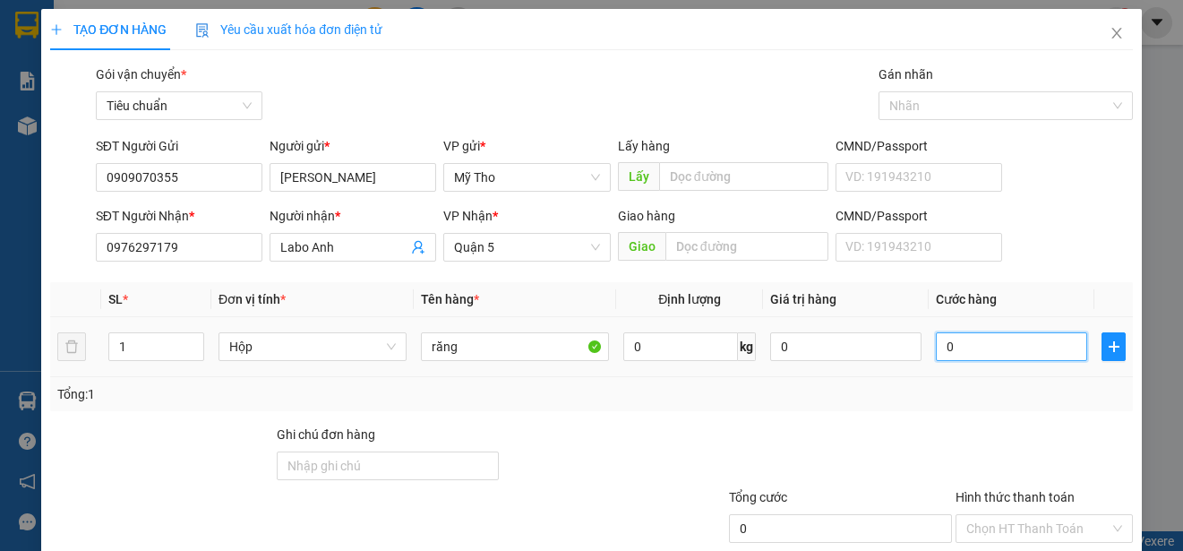
click at [945, 341] on input "0" at bounding box center [1011, 346] width 151 height 29
type input "2"
type input "20"
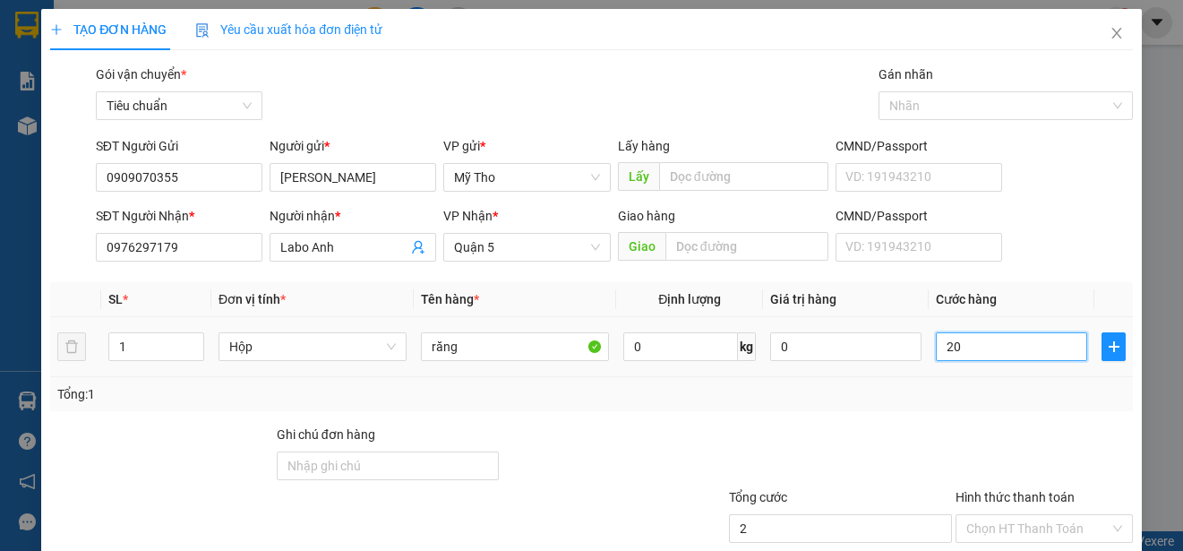
type input "20"
type input "200"
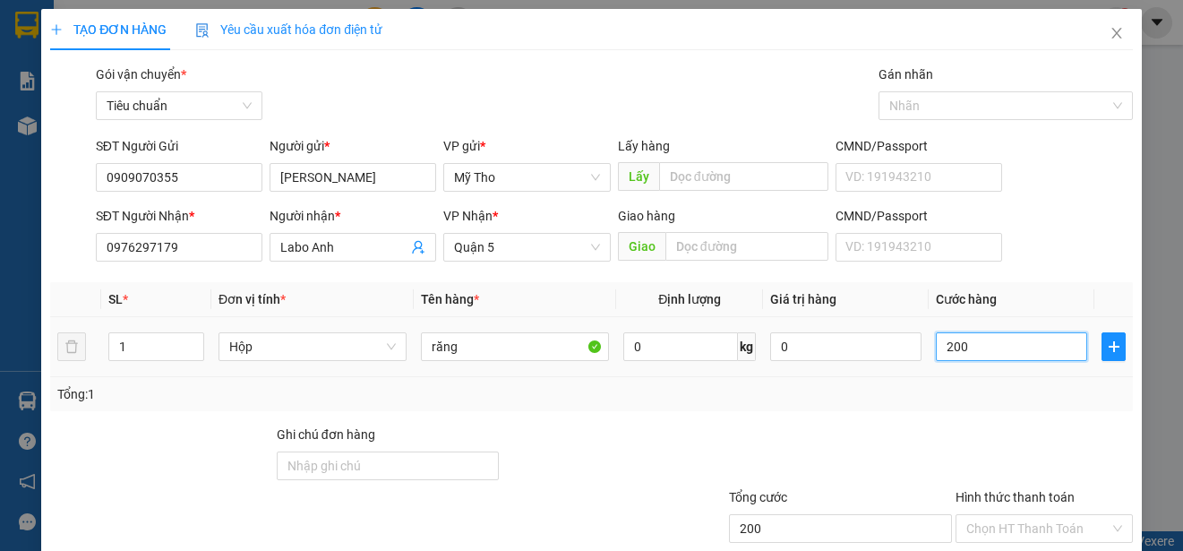
type input "2.000"
type input "20.000"
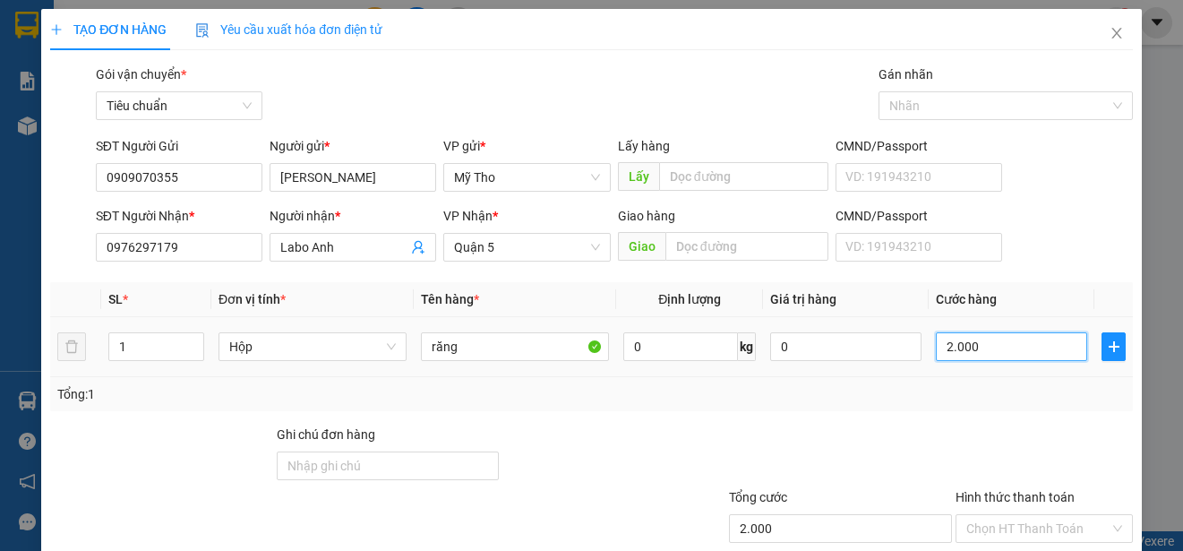
type input "20.000"
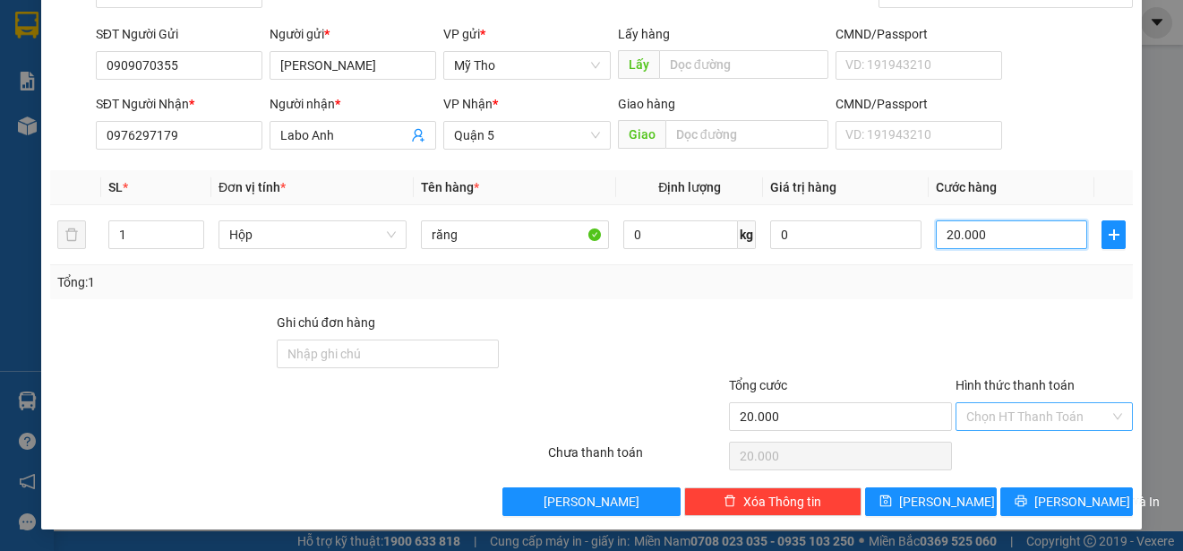
type input "20.000"
click at [1008, 410] on input "Hình thức thanh toán" at bounding box center [1038, 416] width 143 height 27
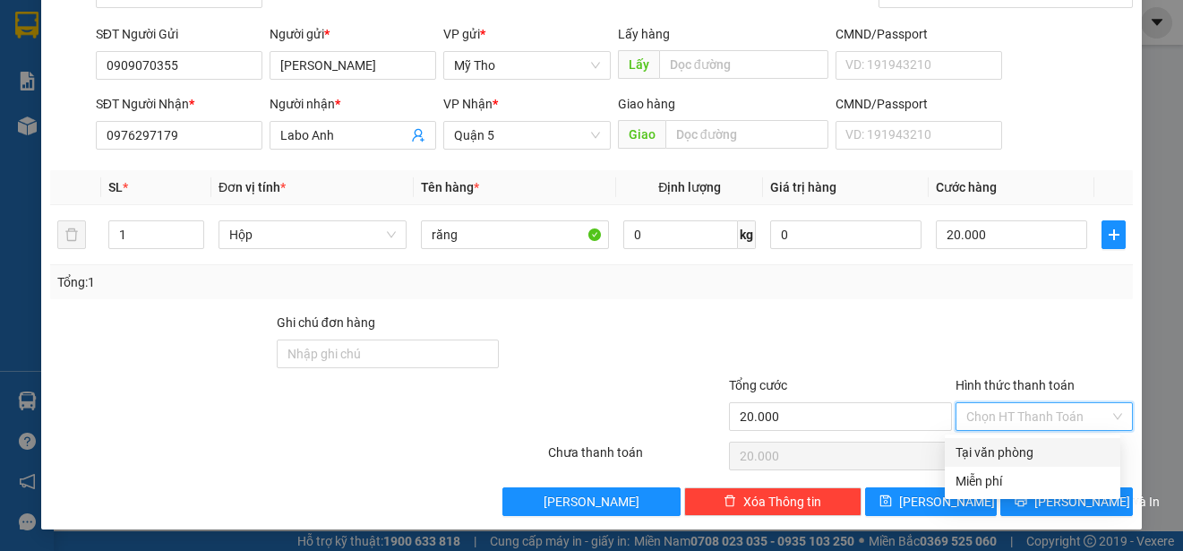
click at [1026, 445] on div "Tại văn phòng" at bounding box center [1033, 453] width 154 height 20
type input "0"
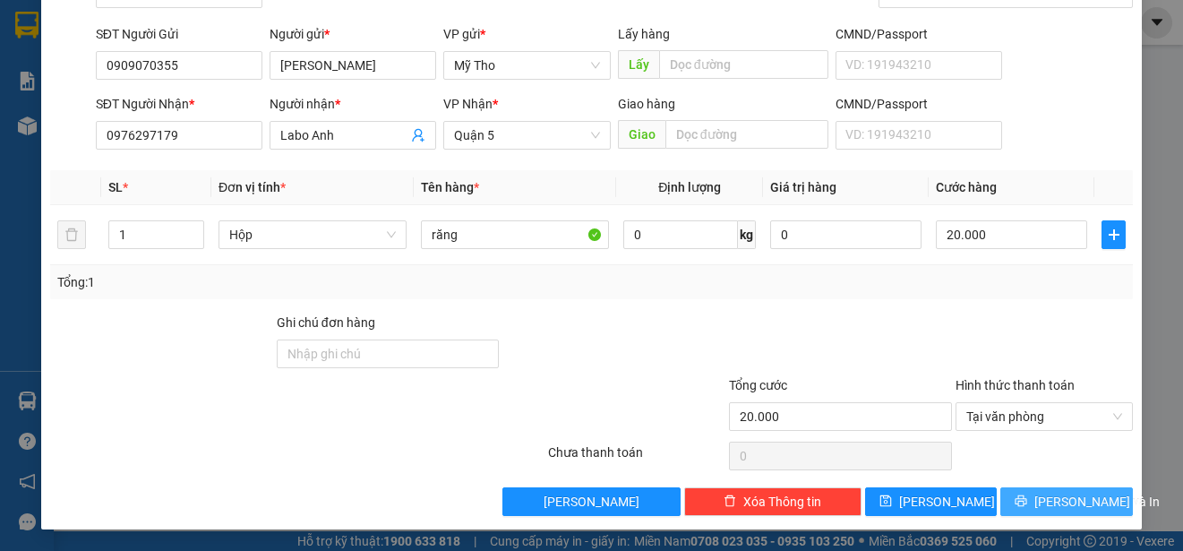
click at [1066, 494] on span "[PERSON_NAME] và In" at bounding box center [1097, 502] width 125 height 20
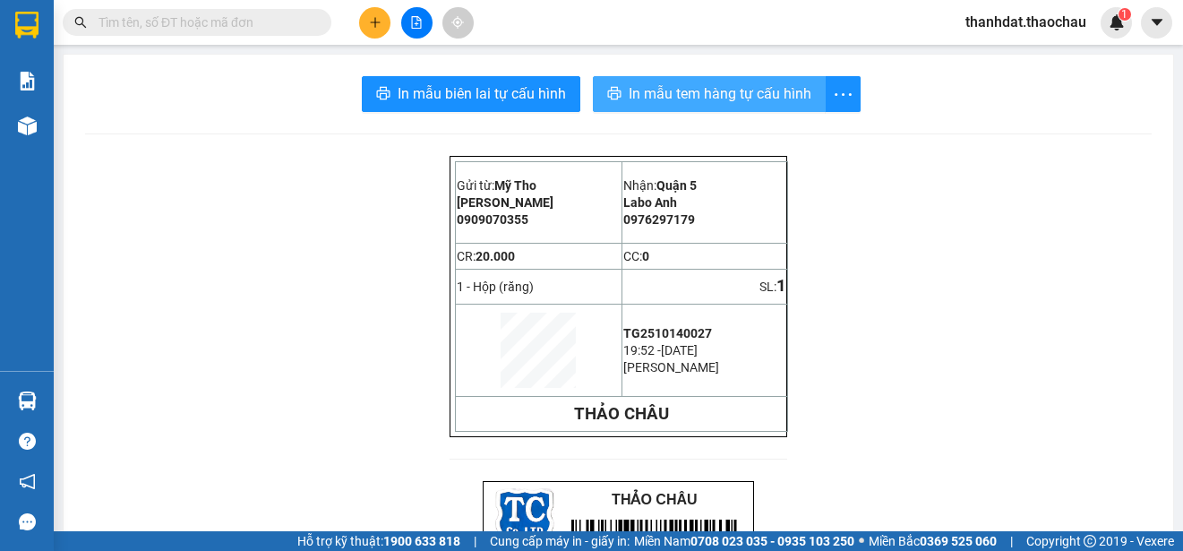
click at [696, 97] on span "In mẫu tem hàng tự cấu hình" at bounding box center [720, 93] width 183 height 22
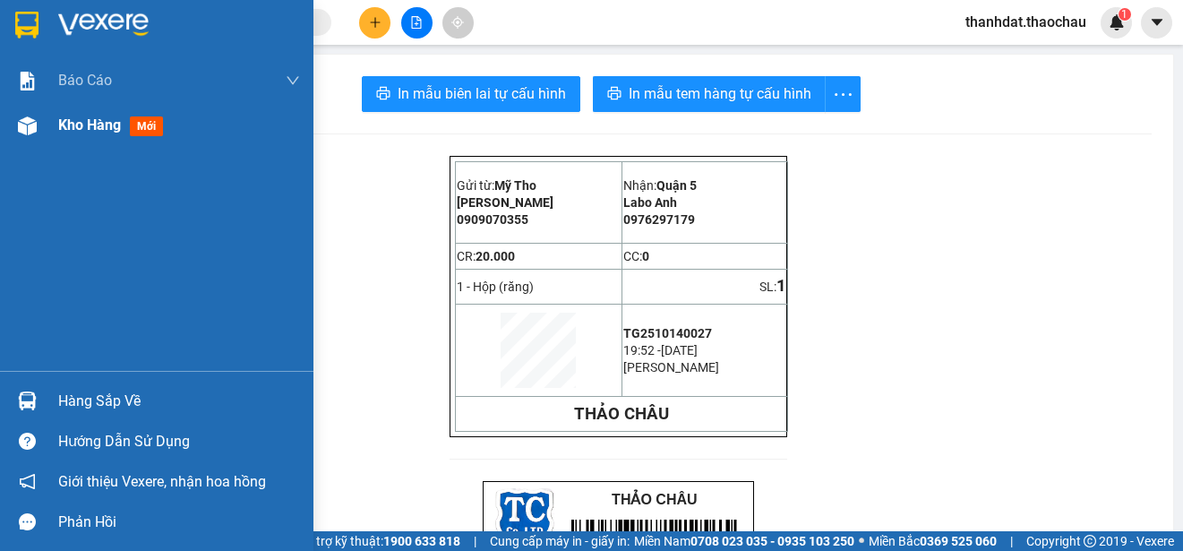
click at [67, 126] on span "Kho hàng" at bounding box center [89, 124] width 63 height 17
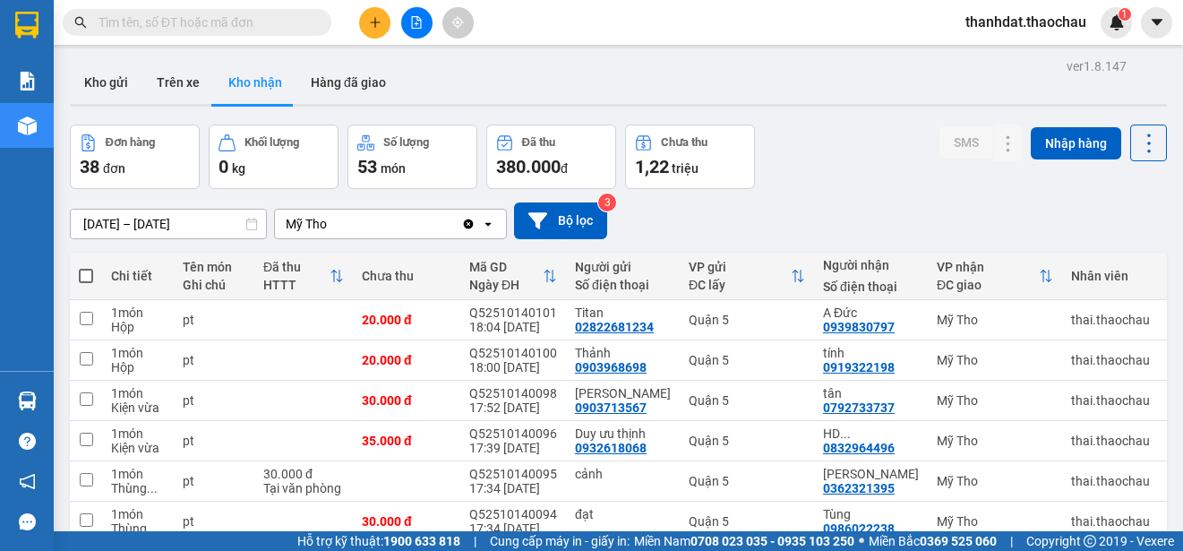
click at [865, 200] on div "[DATE] – [DATE] Press the down arrow key to interact with the calendar and sele…" at bounding box center [618, 221] width 1097 height 64
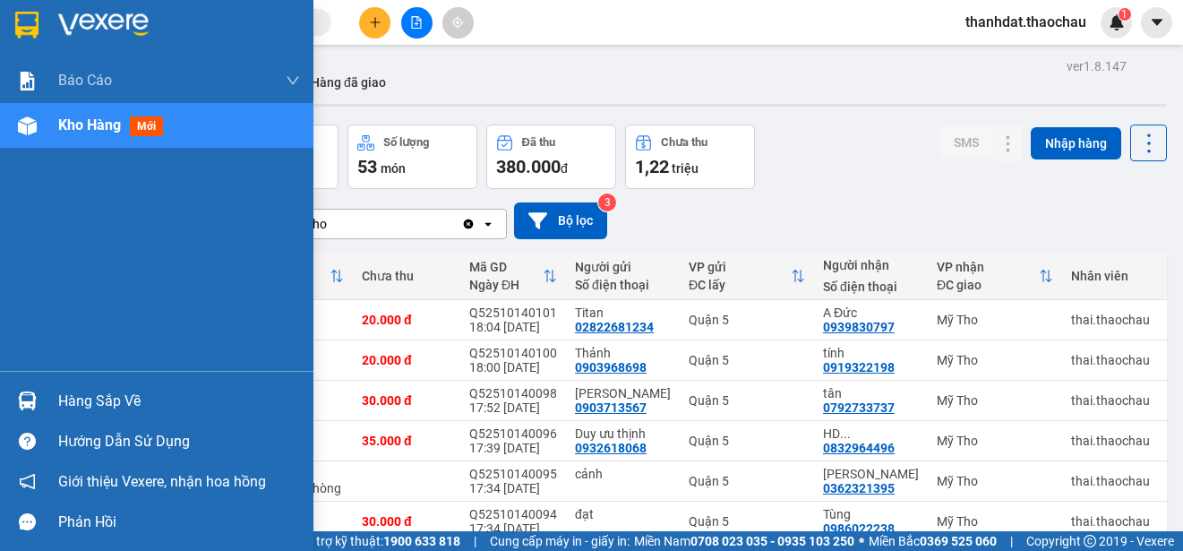
click at [64, 396] on div "Hàng sắp về" at bounding box center [179, 401] width 242 height 27
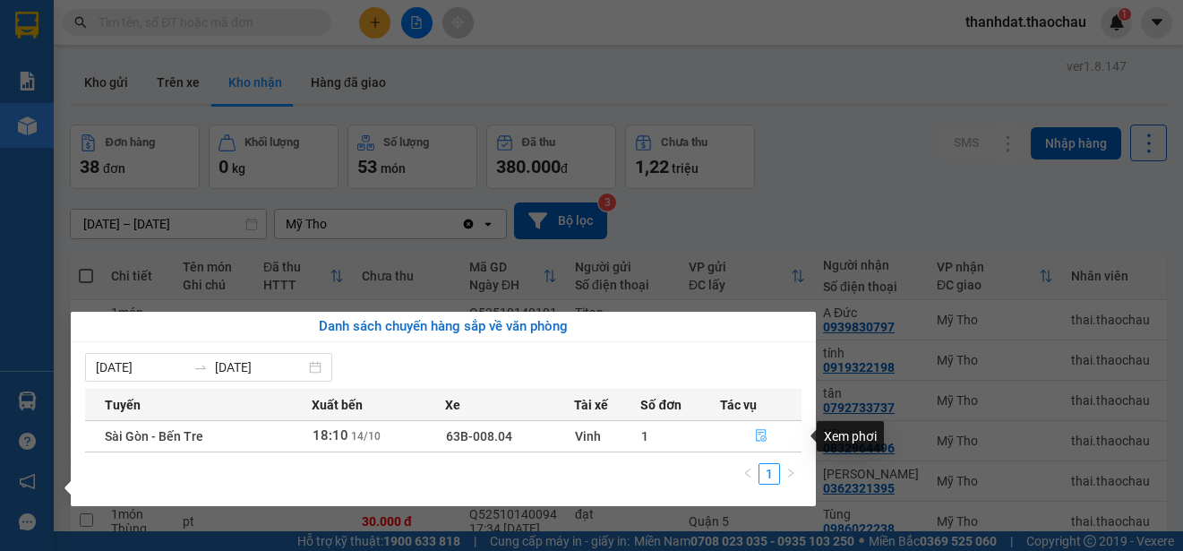
click at [757, 435] on icon "file-done" at bounding box center [761, 435] width 13 height 13
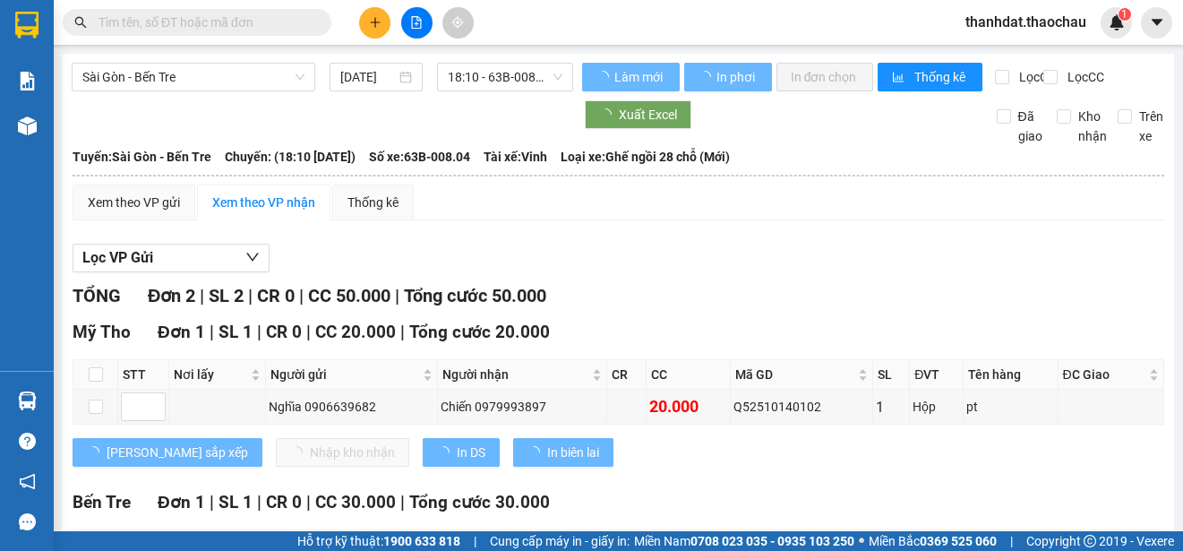
scroll to position [171, 0]
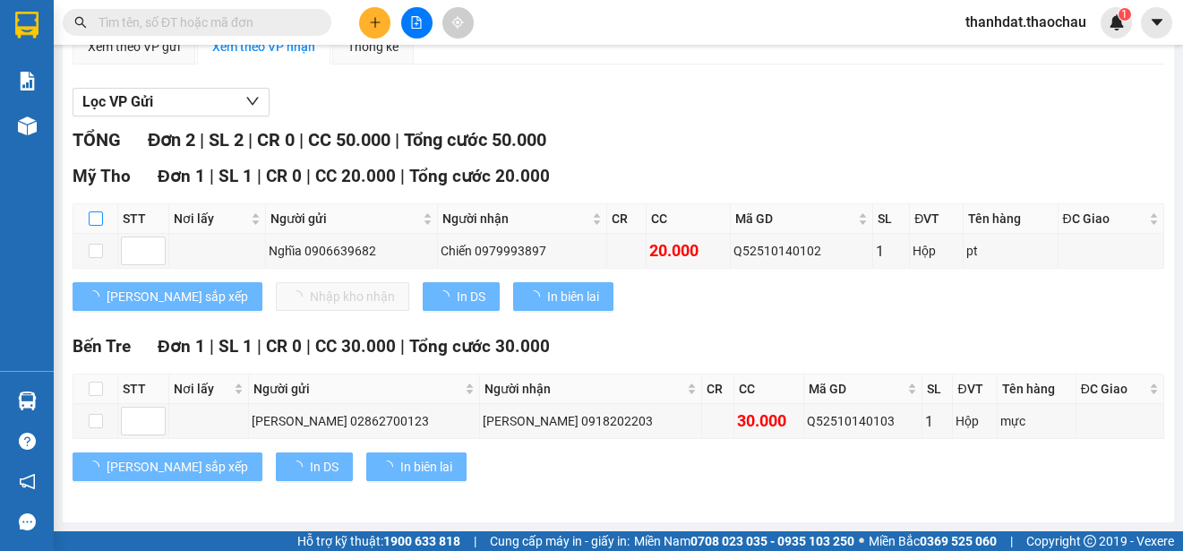
click at [98, 211] on label at bounding box center [96, 219] width 14 height 20
click at [98, 211] on input "checkbox" at bounding box center [96, 218] width 14 height 14
checkbox input "true"
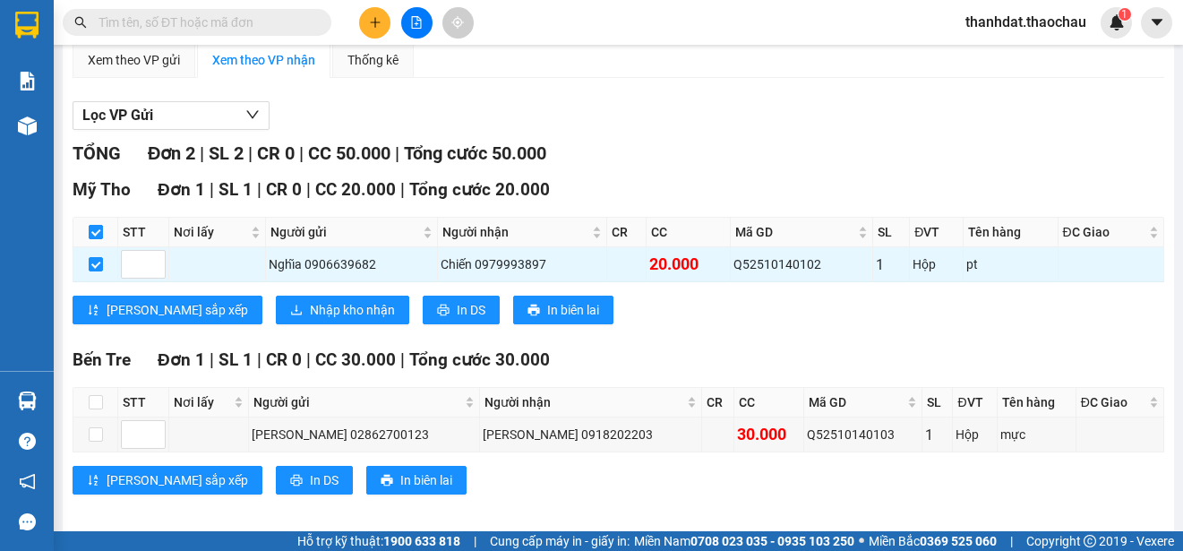
checkbox input "true"
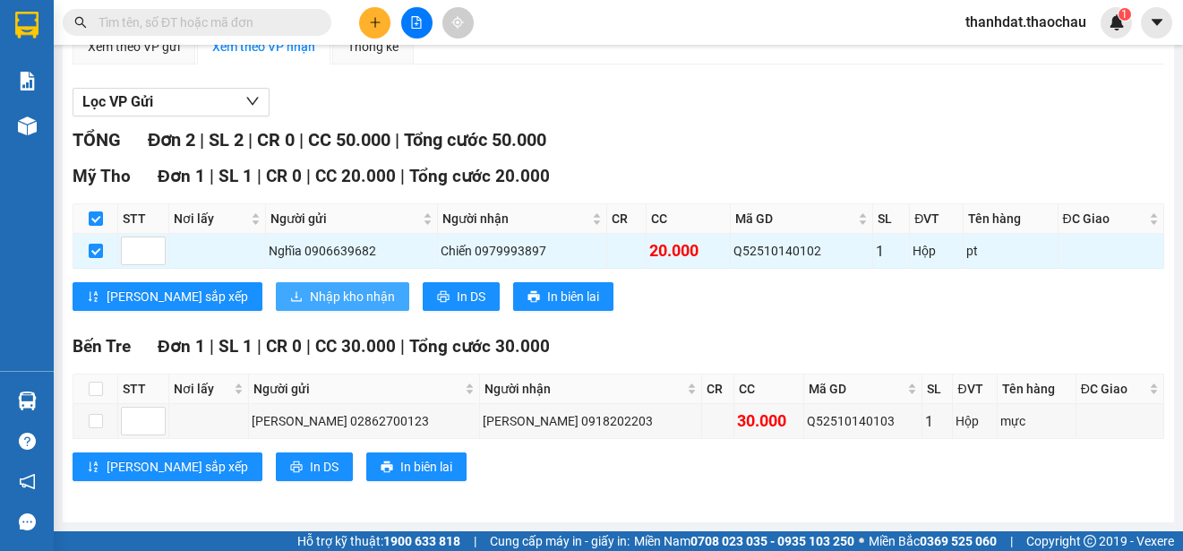
click at [310, 297] on span "Nhập kho nhận" at bounding box center [352, 297] width 85 height 20
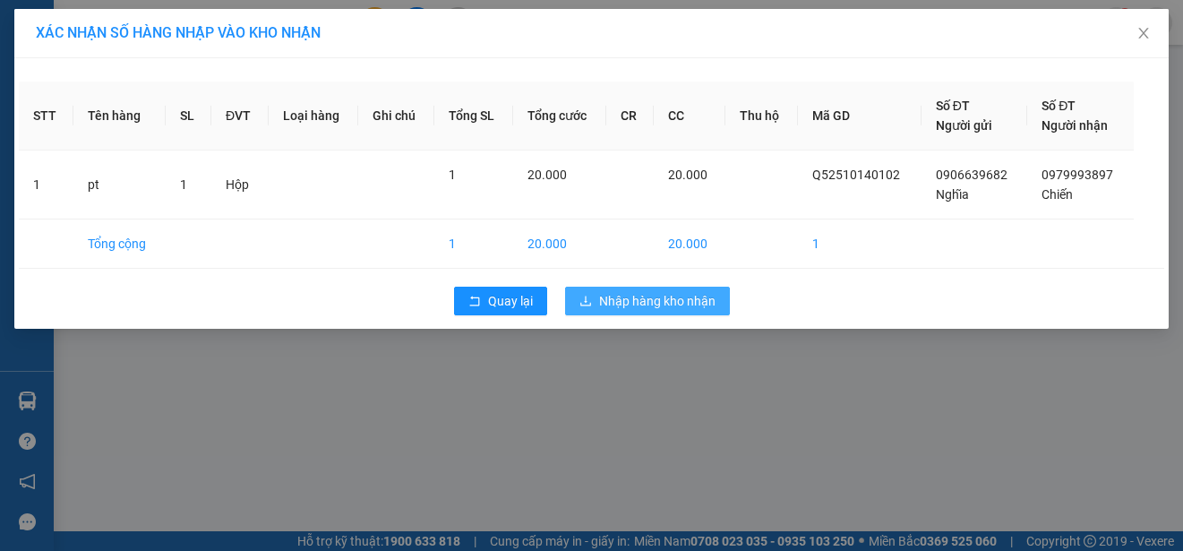
click at [677, 304] on span "Nhập hàng kho nhận" at bounding box center [657, 301] width 116 height 20
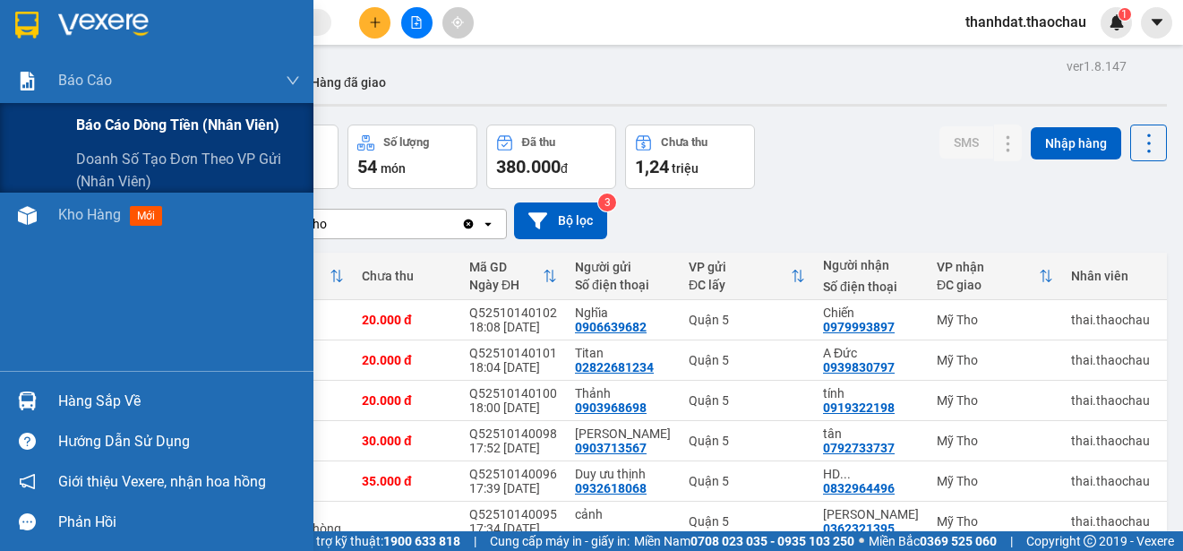
click at [98, 123] on span "Báo cáo dòng tiền (nhân viên)" at bounding box center [177, 125] width 203 height 22
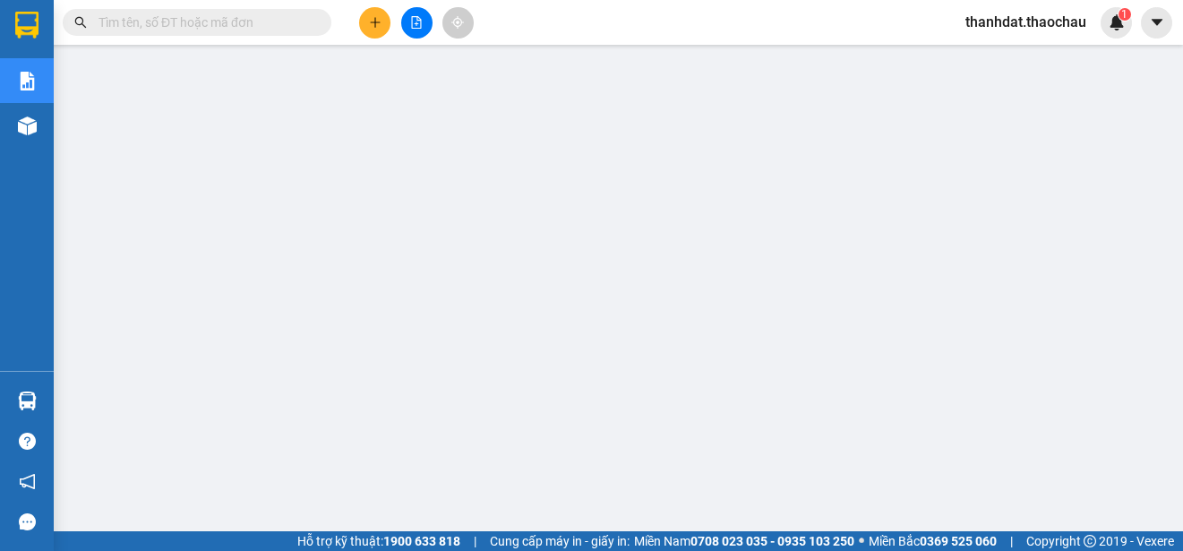
scroll to position [166, 0]
click at [1035, 19] on span "thanhdat.thaochau" at bounding box center [1026, 22] width 150 height 22
click at [1009, 53] on span "Đăng xuất" at bounding box center [1034, 56] width 112 height 20
